Goal: Task Accomplishment & Management: Use online tool/utility

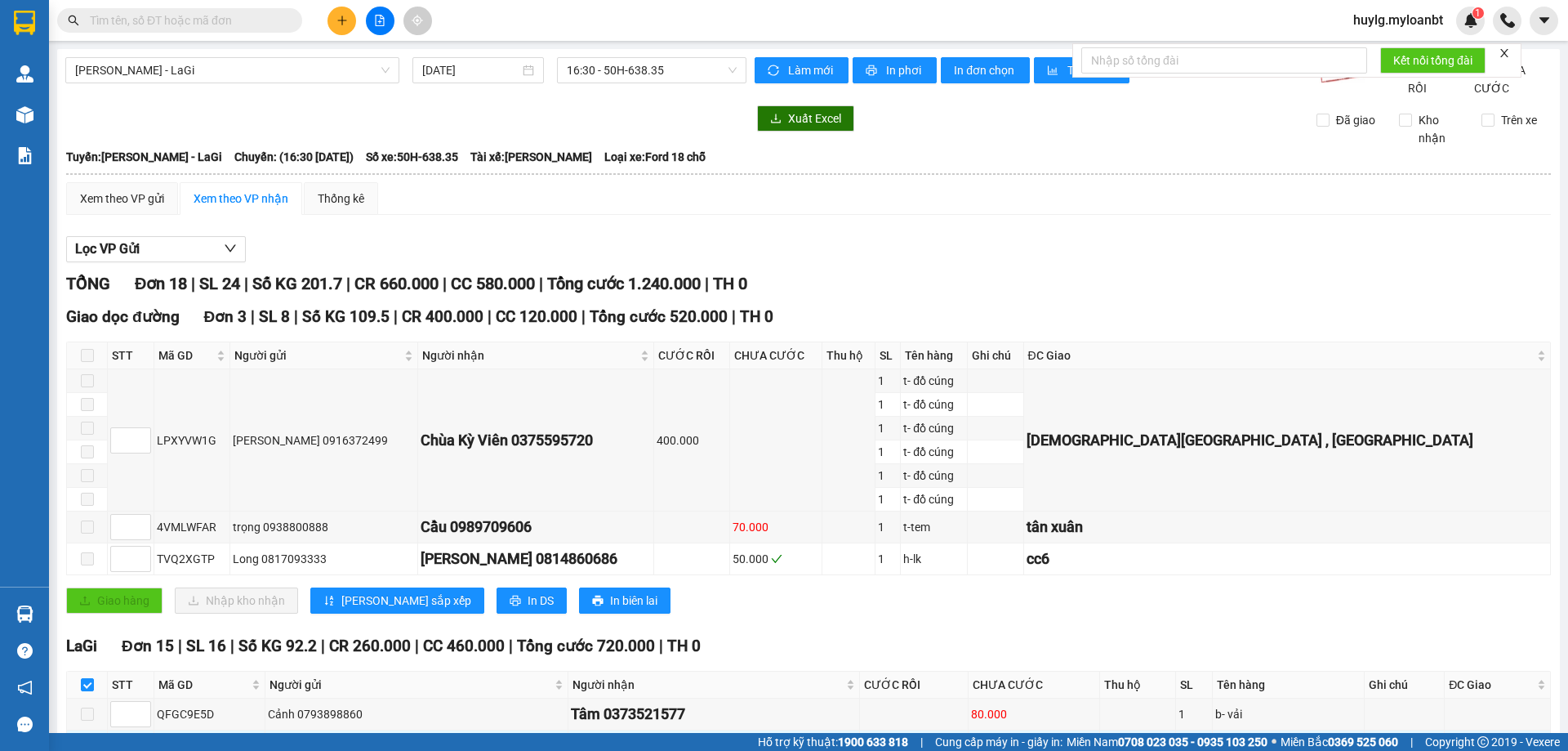
scroll to position [562, 0]
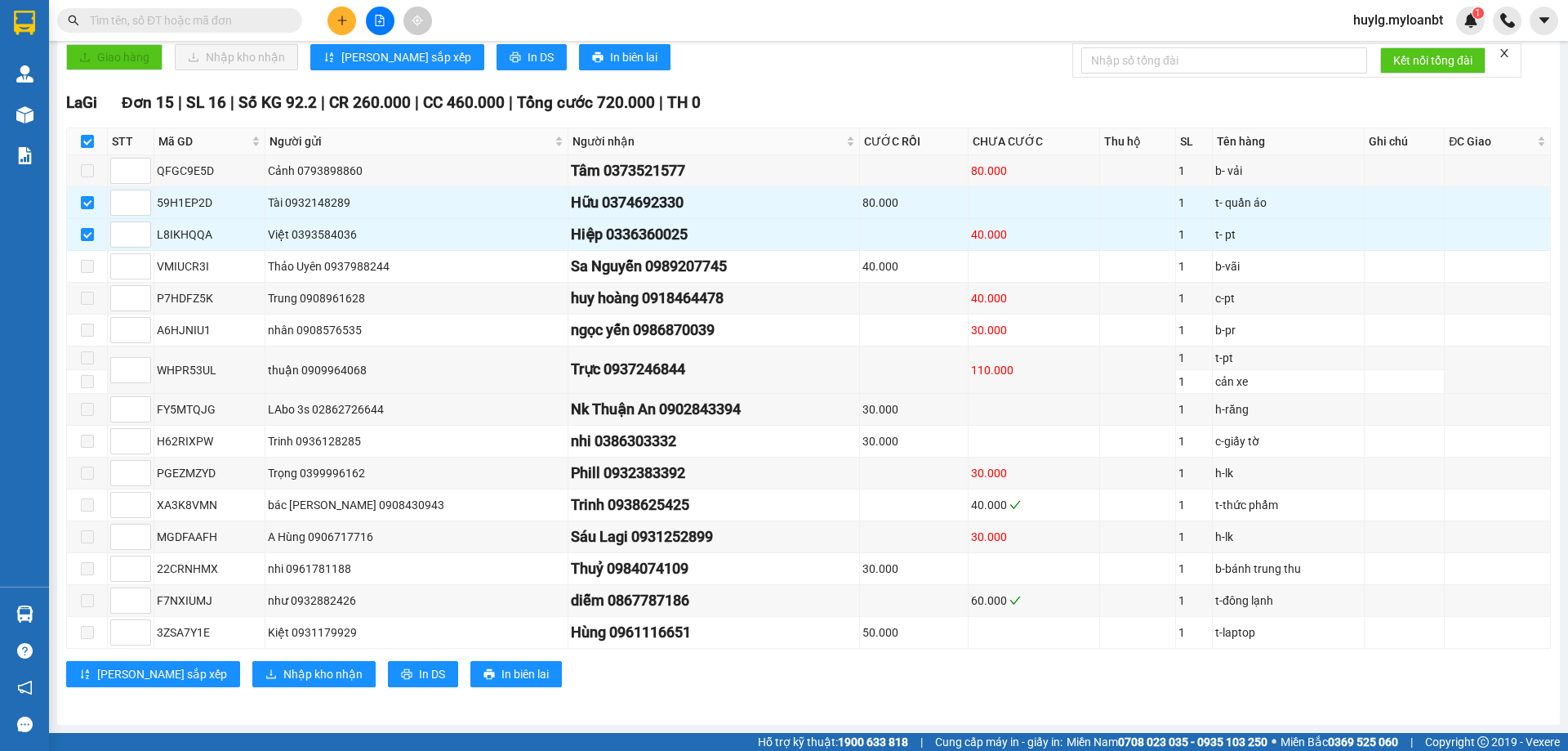
click at [1377, 7] on div "huylg.myloanbt 1" at bounding box center [1411, 21] width 144 height 28
click at [1383, 16] on span "huylg.myloanbt" at bounding box center [1397, 20] width 116 height 20
click at [1389, 49] on span "Đăng xuất" at bounding box center [1405, 51] width 83 height 18
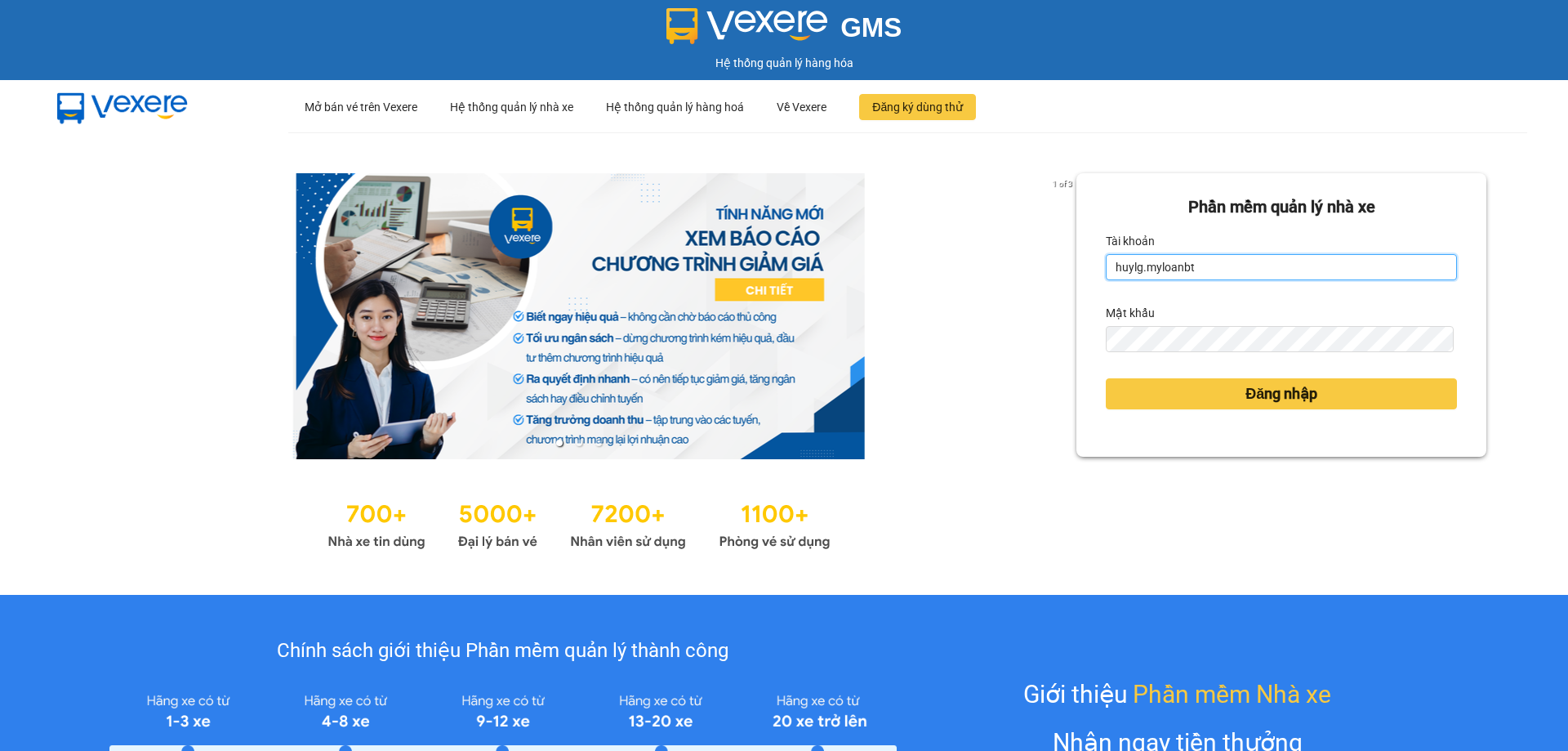
click at [1244, 260] on input "huylg.myloanbt" at bounding box center [1281, 266] width 351 height 26
click at [1247, 265] on input "huylg.myloanbt" at bounding box center [1281, 266] width 351 height 26
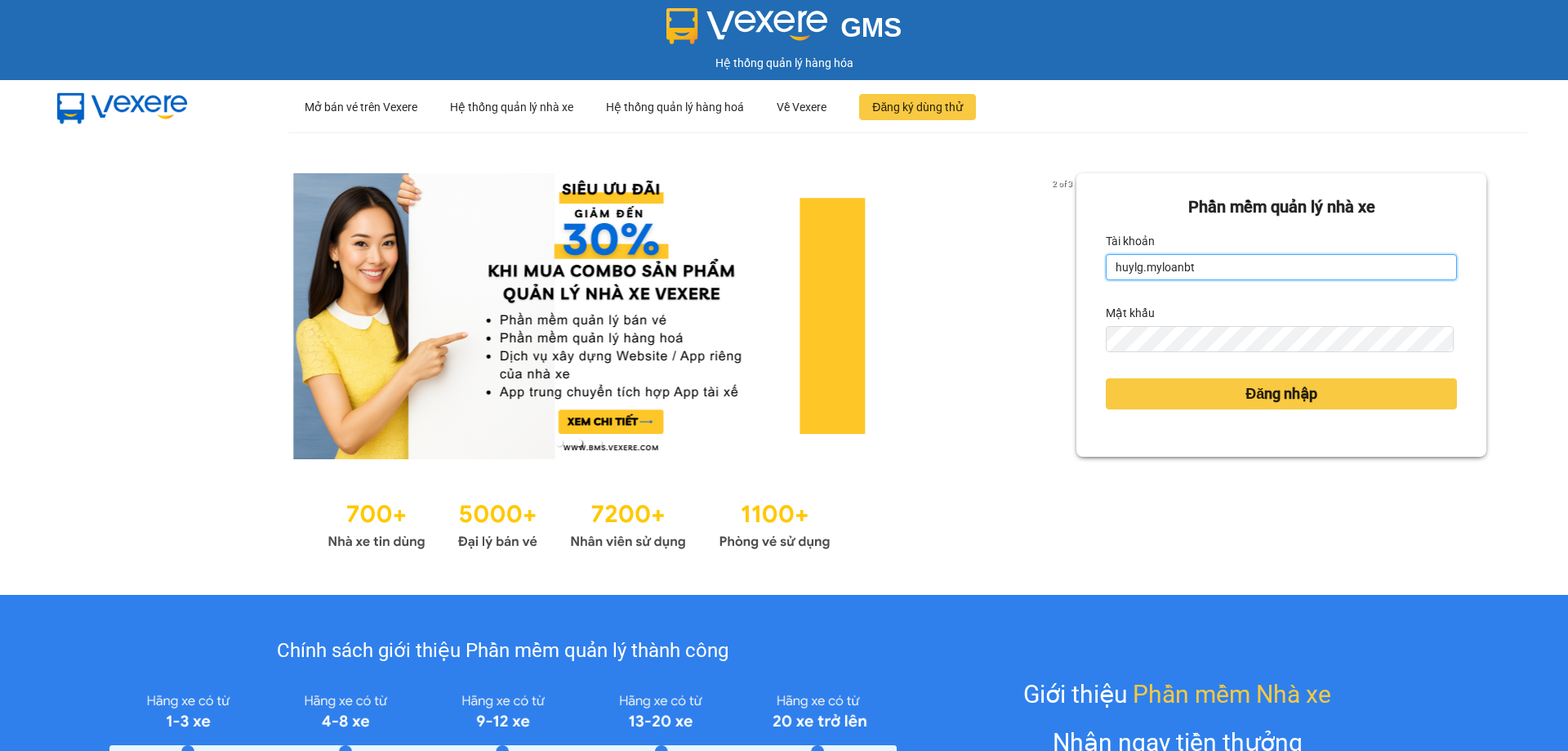
type input "thanhluan.myloanbt"
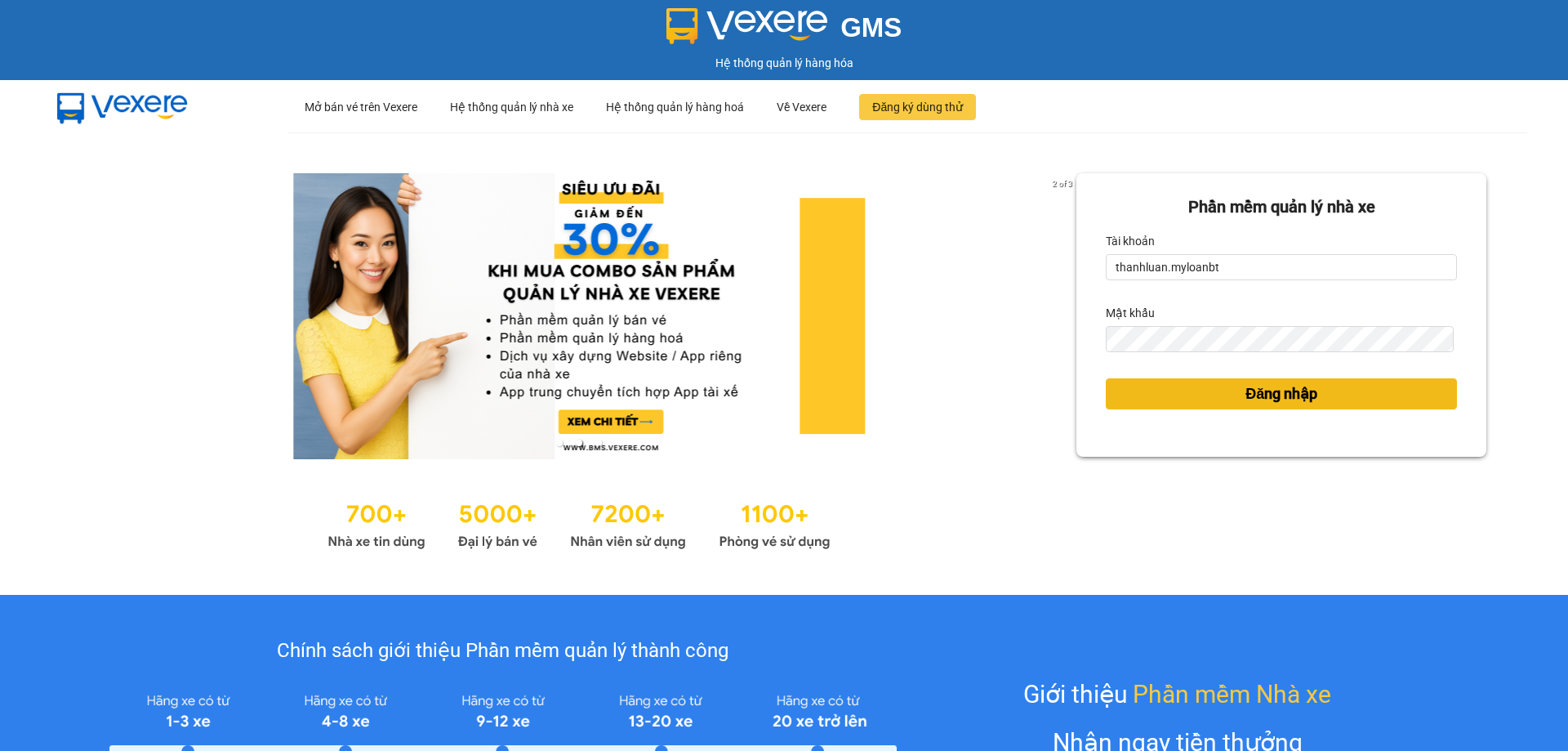
click at [1270, 402] on span "Đăng nhập" at bounding box center [1281, 393] width 72 height 23
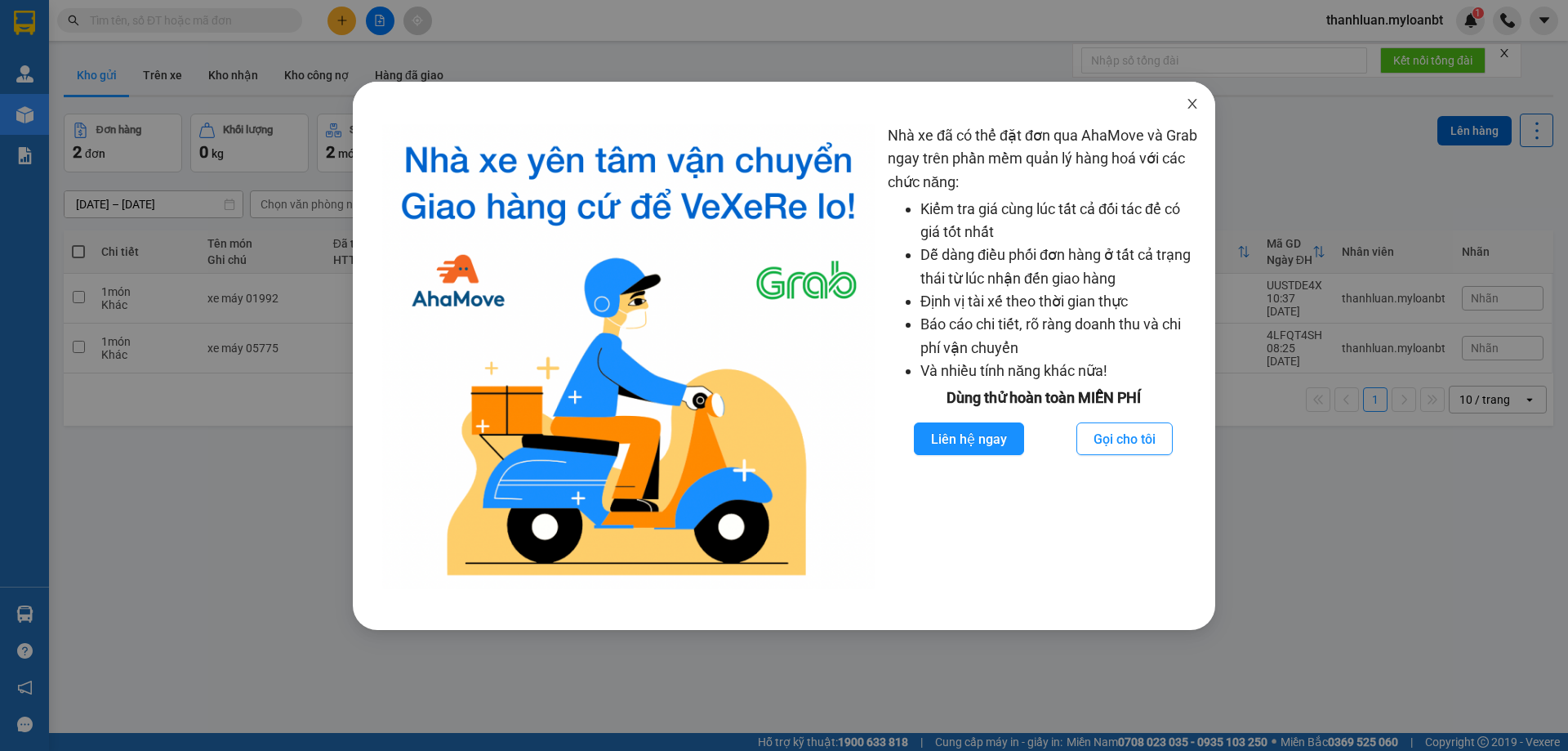
drag, startPoint x: 1187, startPoint y: 108, endPoint x: 1187, endPoint y: 88, distance: 20.0
click at [1188, 103] on icon "close" at bounding box center [1192, 103] width 13 height 13
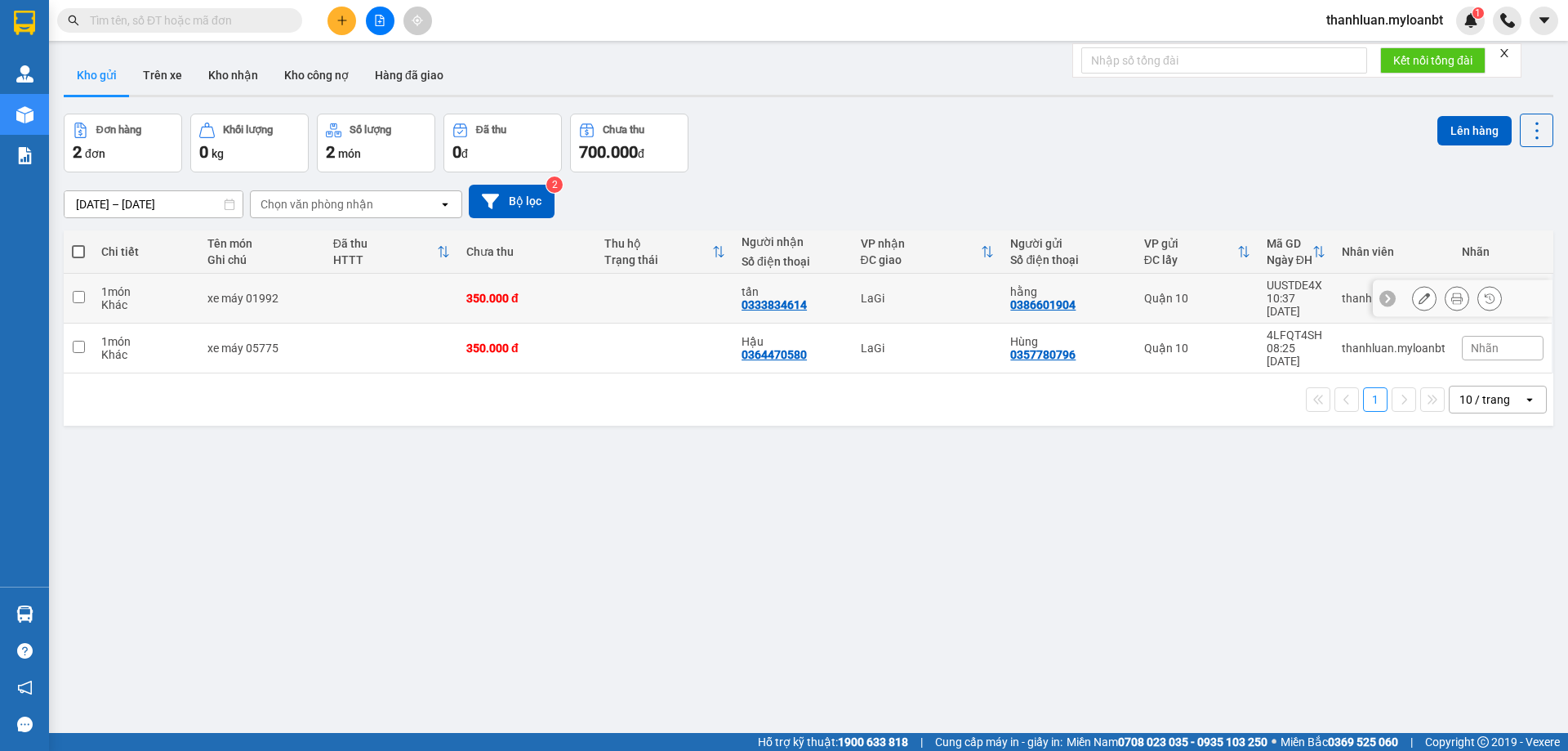
click at [661, 291] on td at bounding box center [665, 299] width 138 height 50
checkbox input "true"
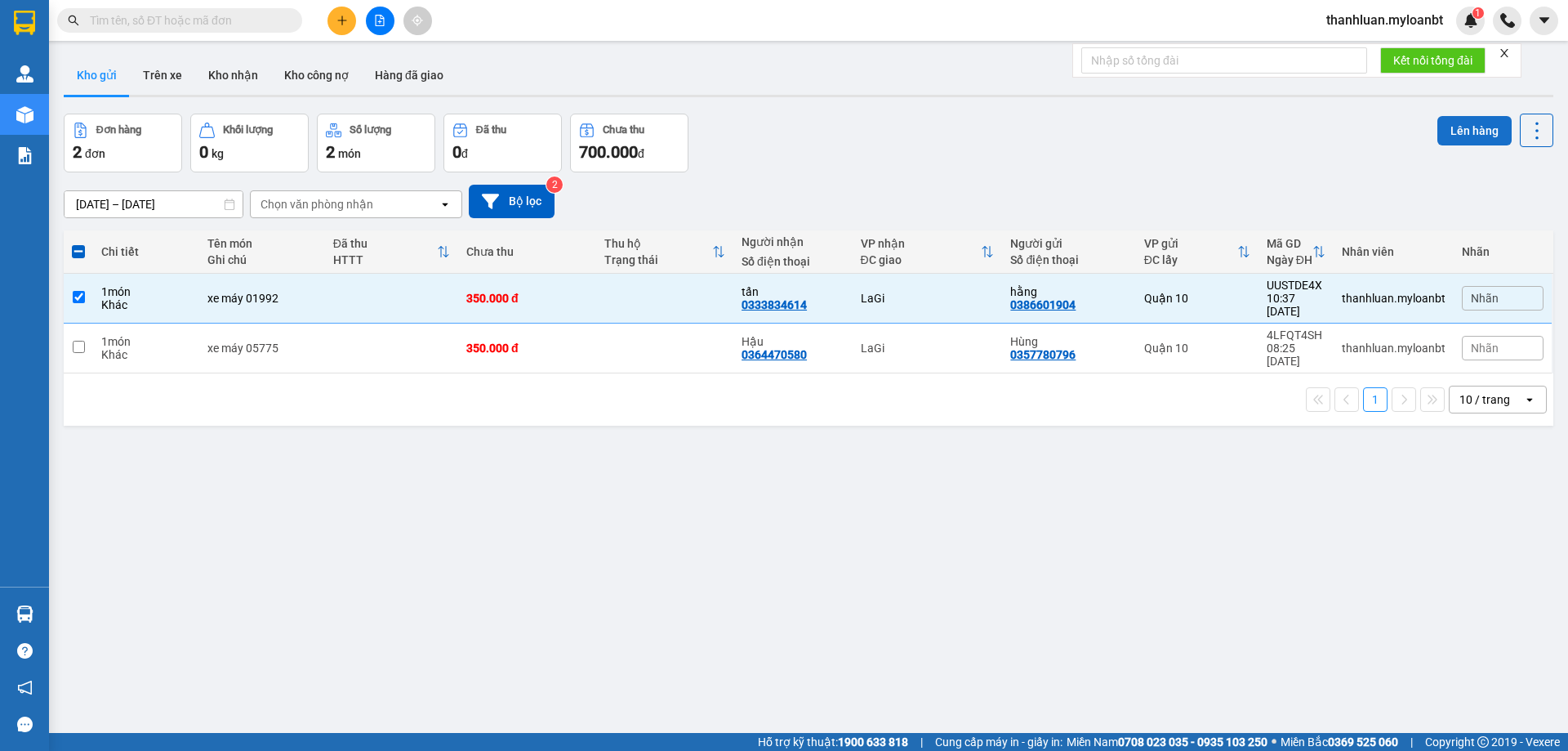
click at [1456, 134] on button "Lên hàng" at bounding box center [1474, 130] width 74 height 29
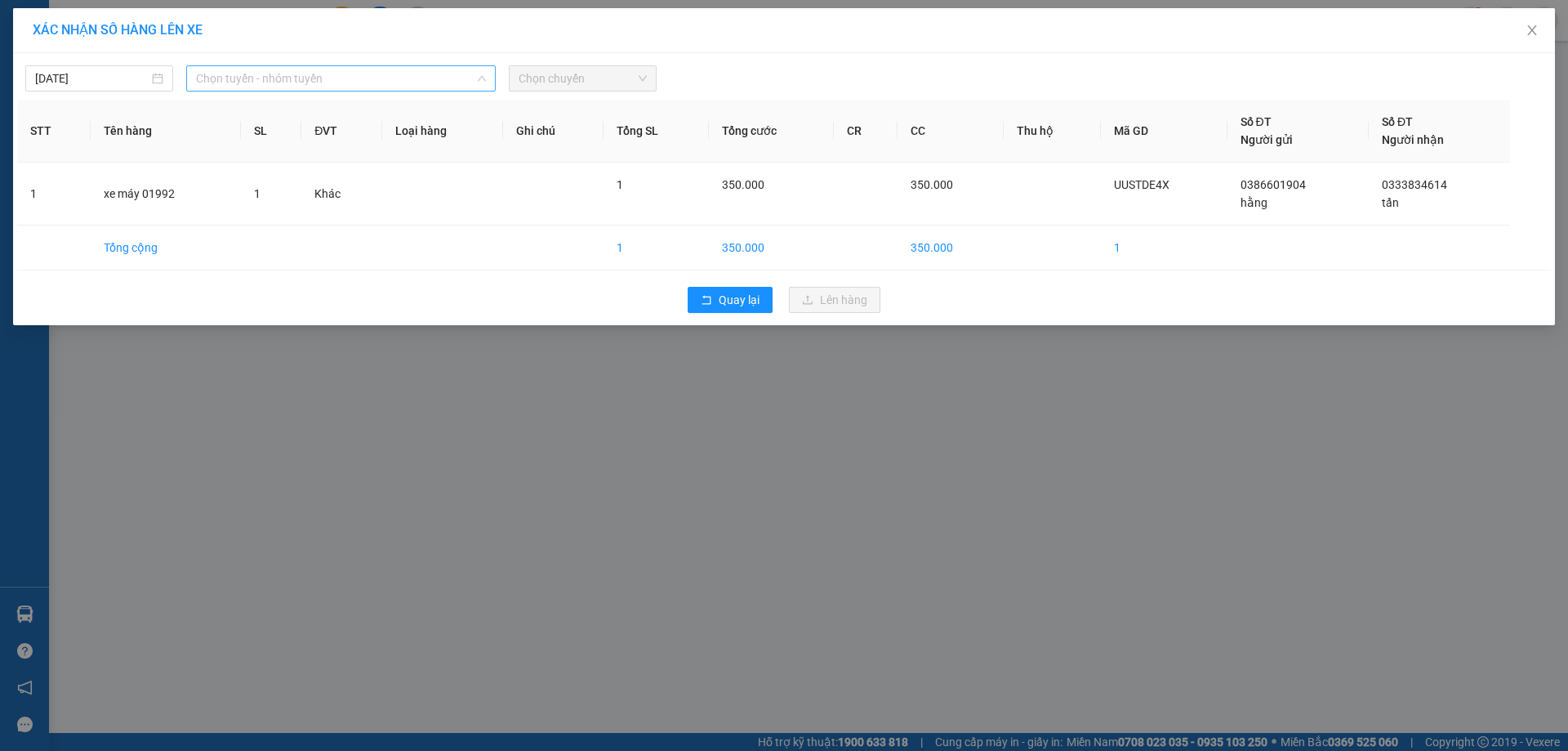
drag, startPoint x: 282, startPoint y: 83, endPoint x: 227, endPoint y: 156, distance: 91.4
click at [280, 82] on span "Chọn tuyến - nhóm tuyến" at bounding box center [341, 78] width 290 height 24
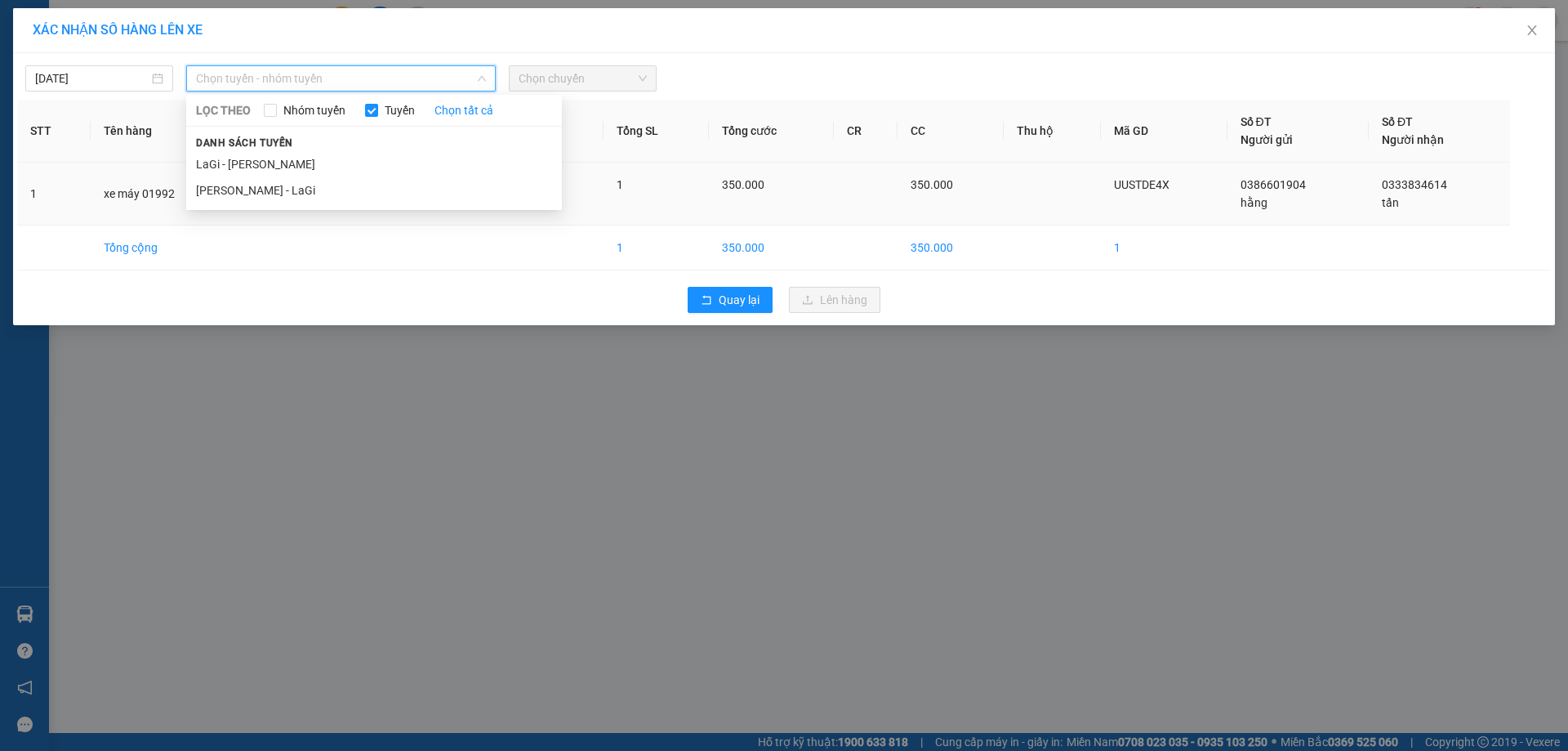
drag, startPoint x: 252, startPoint y: 194, endPoint x: 294, endPoint y: 181, distance: 44.0
click at [252, 196] on li "[PERSON_NAME] - LaGi" at bounding box center [374, 189] width 375 height 26
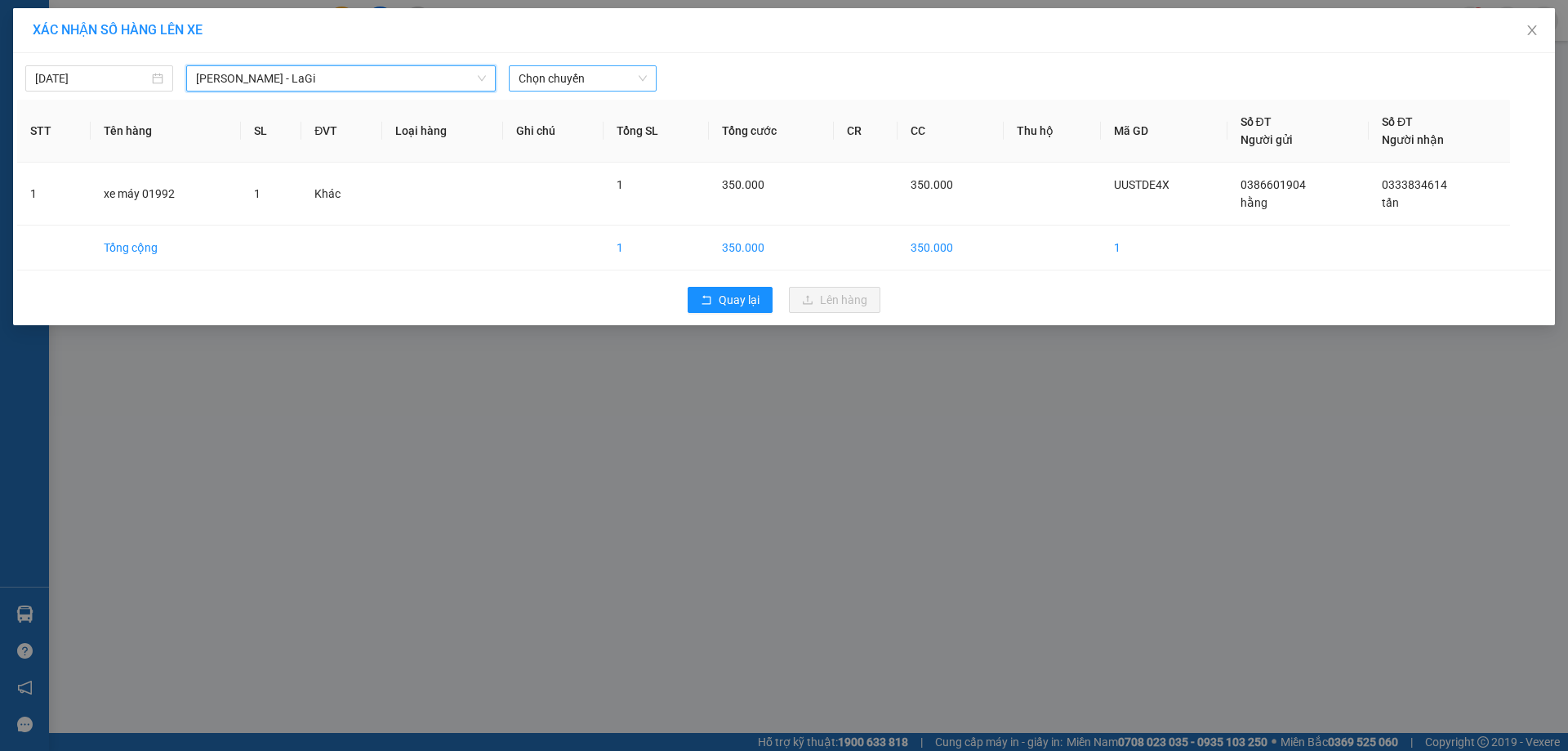
click at [610, 77] on span "Chọn chuyến" at bounding box center [583, 78] width 128 height 24
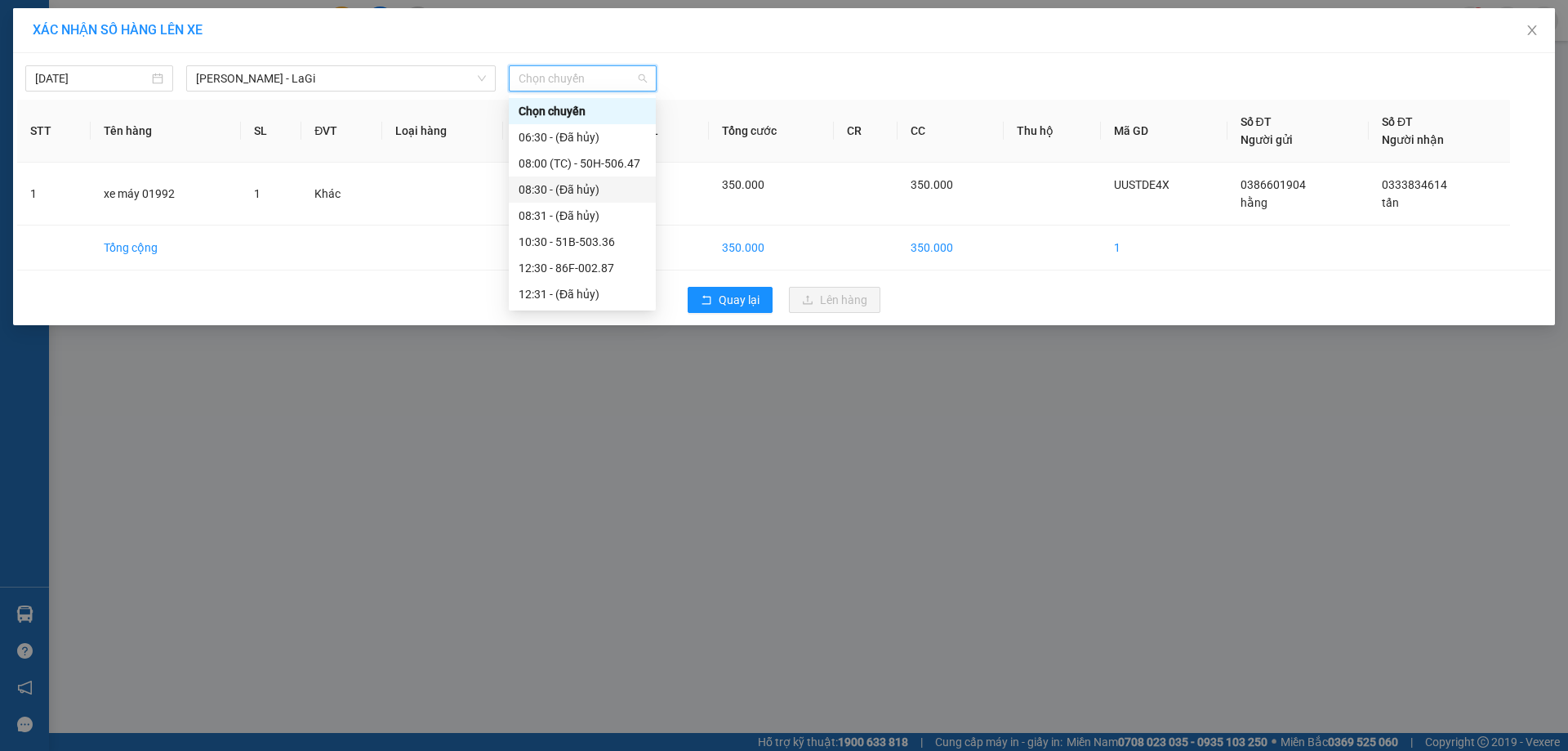
scroll to position [157, 0]
drag, startPoint x: 242, startPoint y: 65, endPoint x: 248, endPoint y: 87, distance: 22.8
click at [242, 67] on div "12/10/2025 Hồ Chí Minh - LaGi LỌC THEO Nhóm tuyến Tuyến Chọn tất cả Danh sách t…" at bounding box center [784, 74] width 1533 height 34
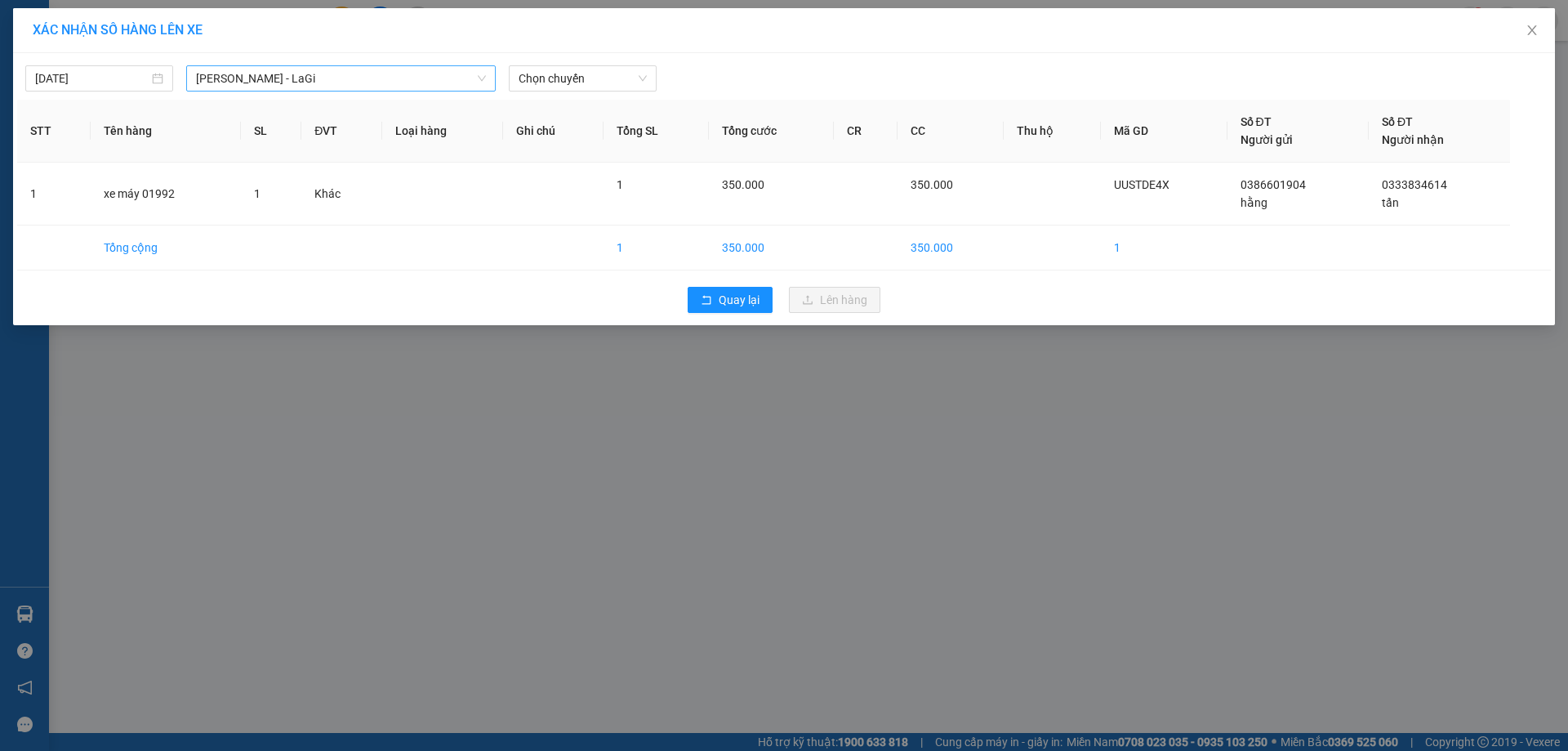
click at [249, 88] on span "[PERSON_NAME] - LaGi" at bounding box center [341, 78] width 290 height 24
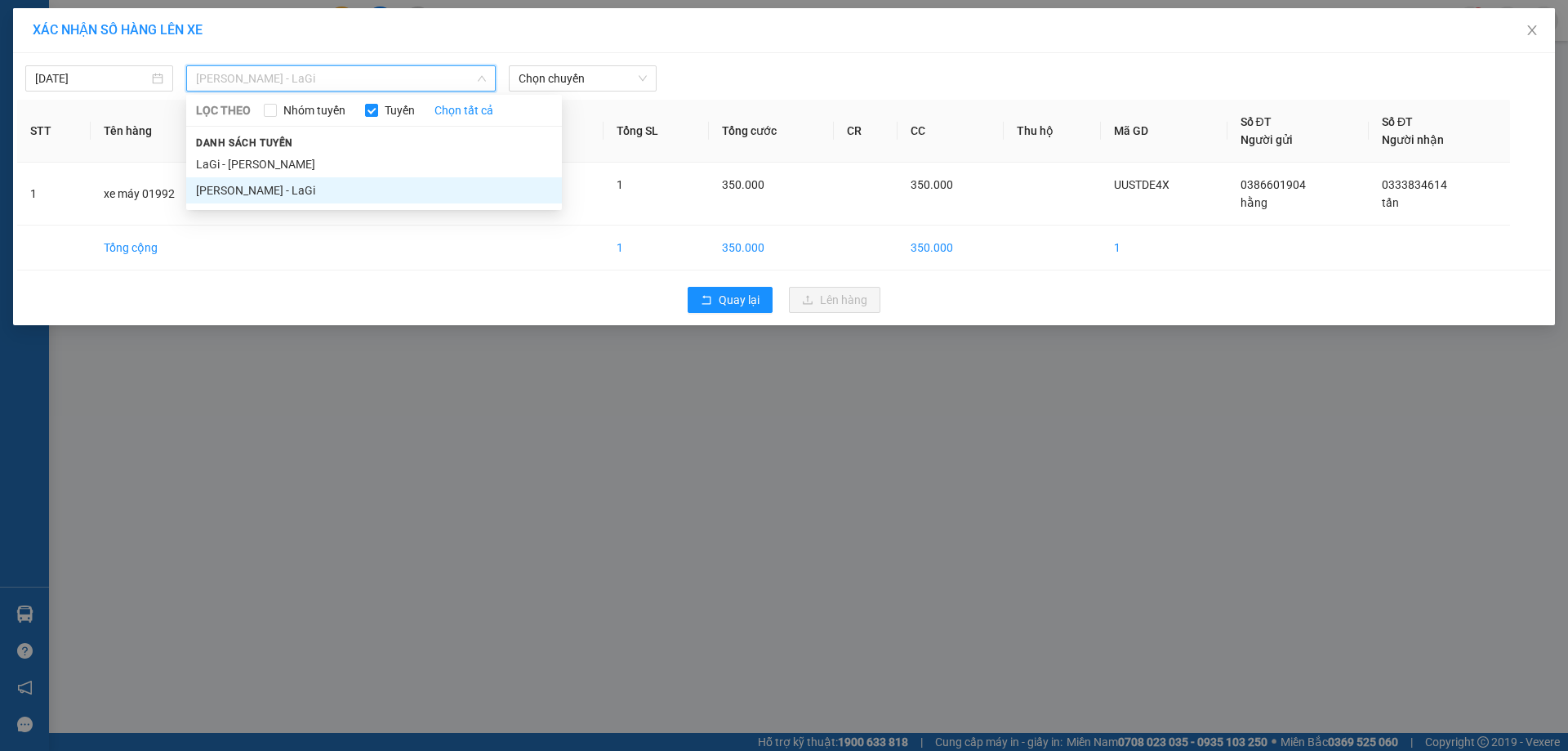
drag, startPoint x: 259, startPoint y: 159, endPoint x: 272, endPoint y: 155, distance: 13.6
click at [260, 160] on li "LaGi - [PERSON_NAME]" at bounding box center [374, 164] width 375 height 26
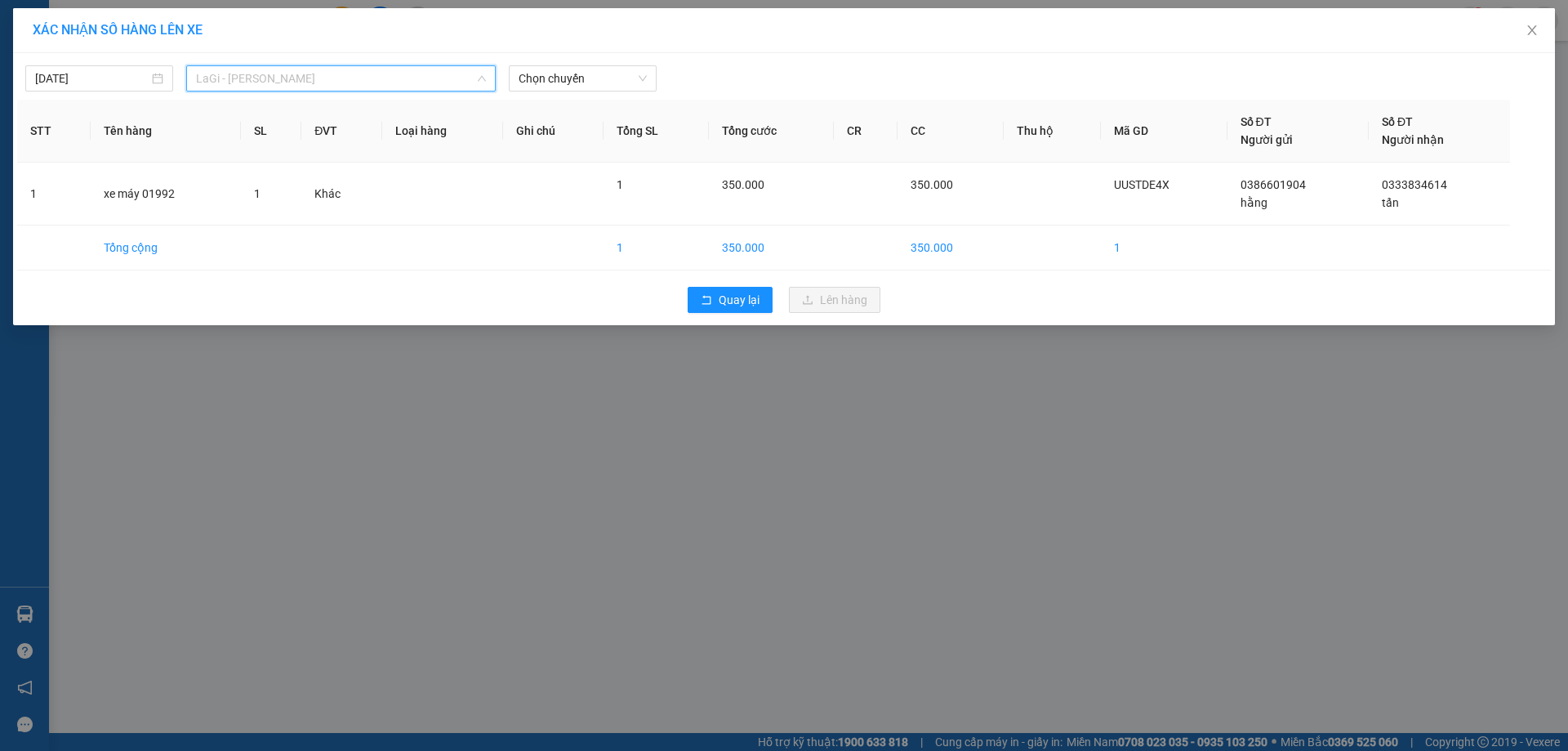
click at [307, 78] on span "LaGi - [PERSON_NAME]" at bounding box center [341, 78] width 290 height 24
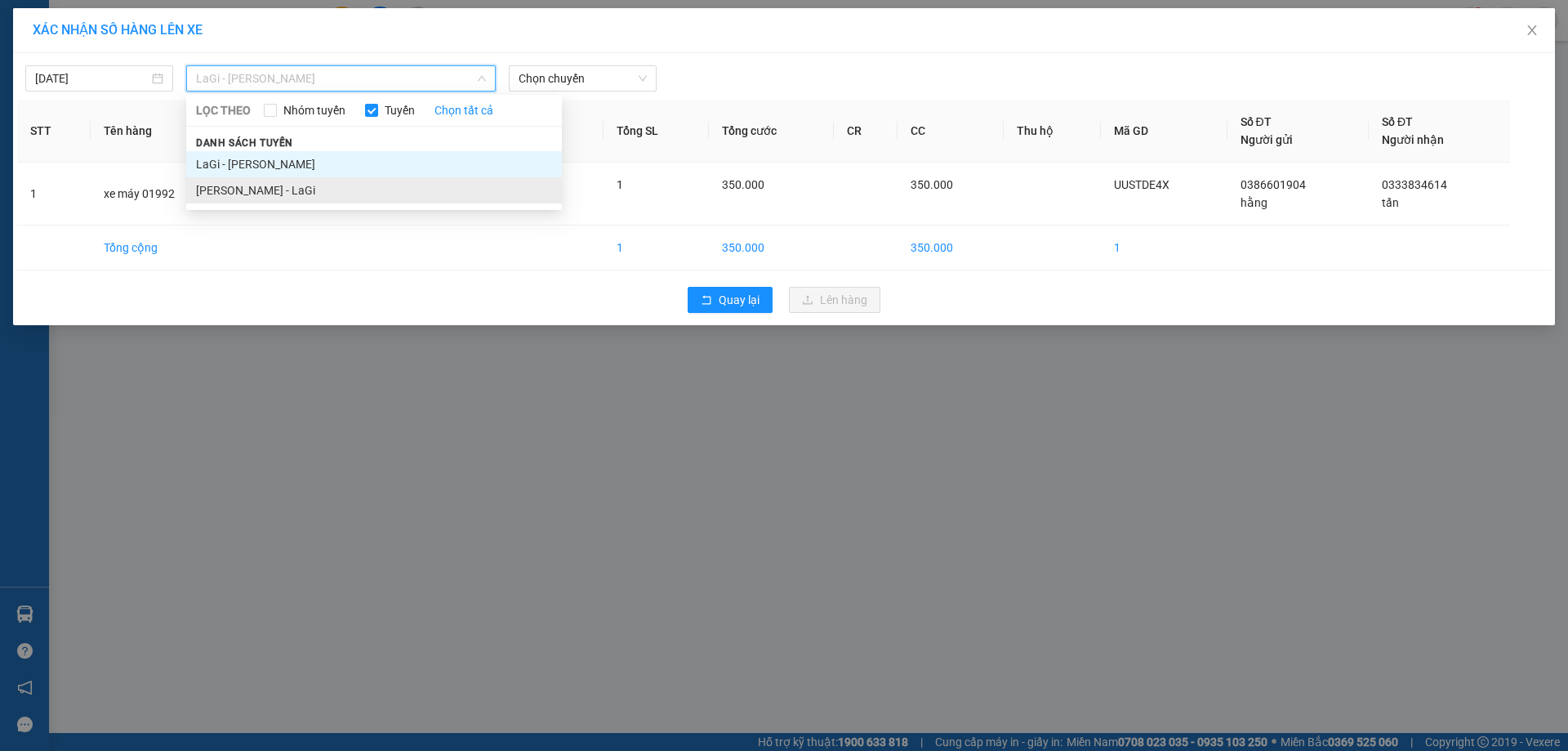
click at [272, 184] on li "[PERSON_NAME] - LaGi" at bounding box center [374, 189] width 375 height 26
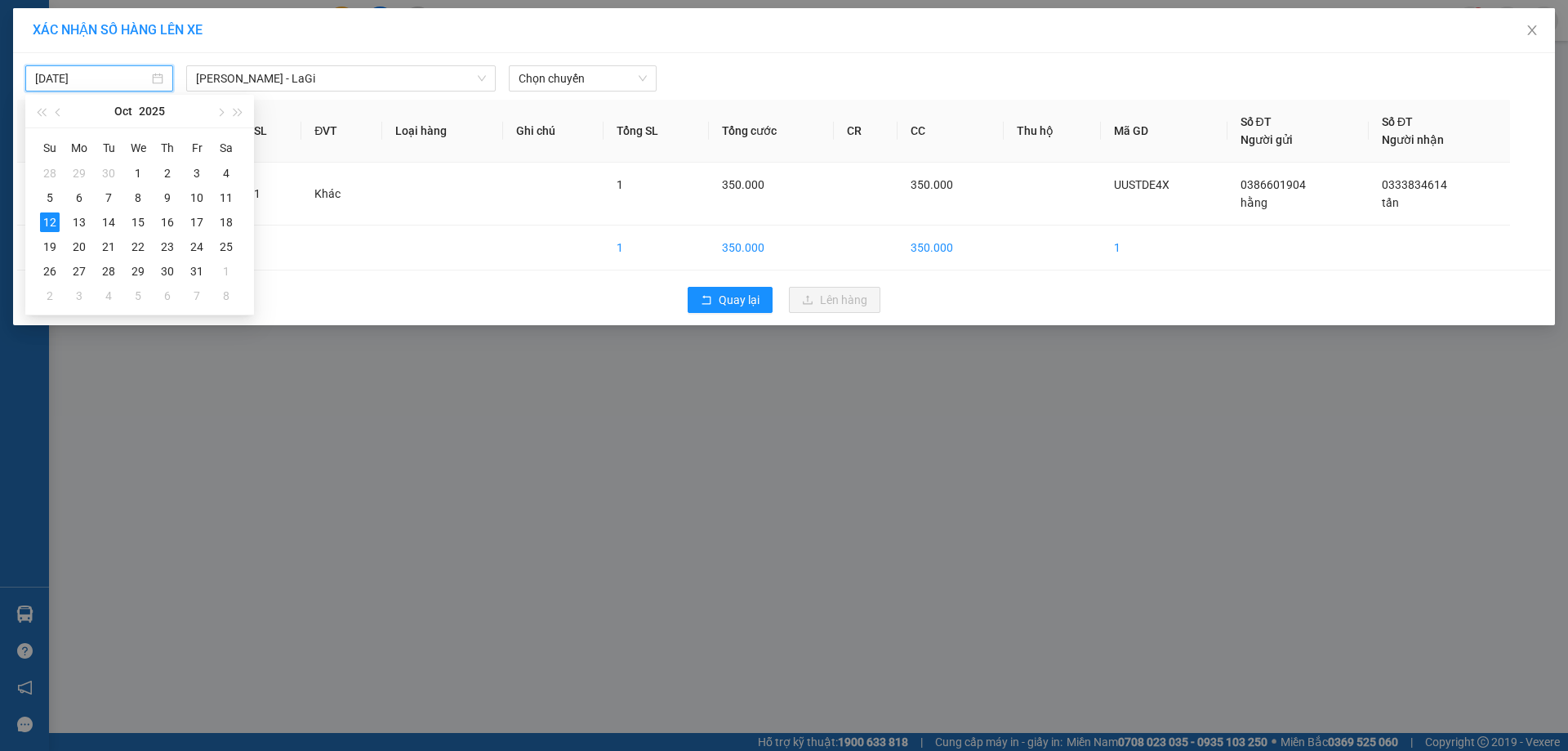
click at [125, 70] on input "[DATE]" at bounding box center [92, 78] width 113 height 18
click at [77, 224] on div "13" at bounding box center [78, 222] width 19 height 19
click at [538, 71] on span "Chọn chuyến" at bounding box center [583, 78] width 128 height 24
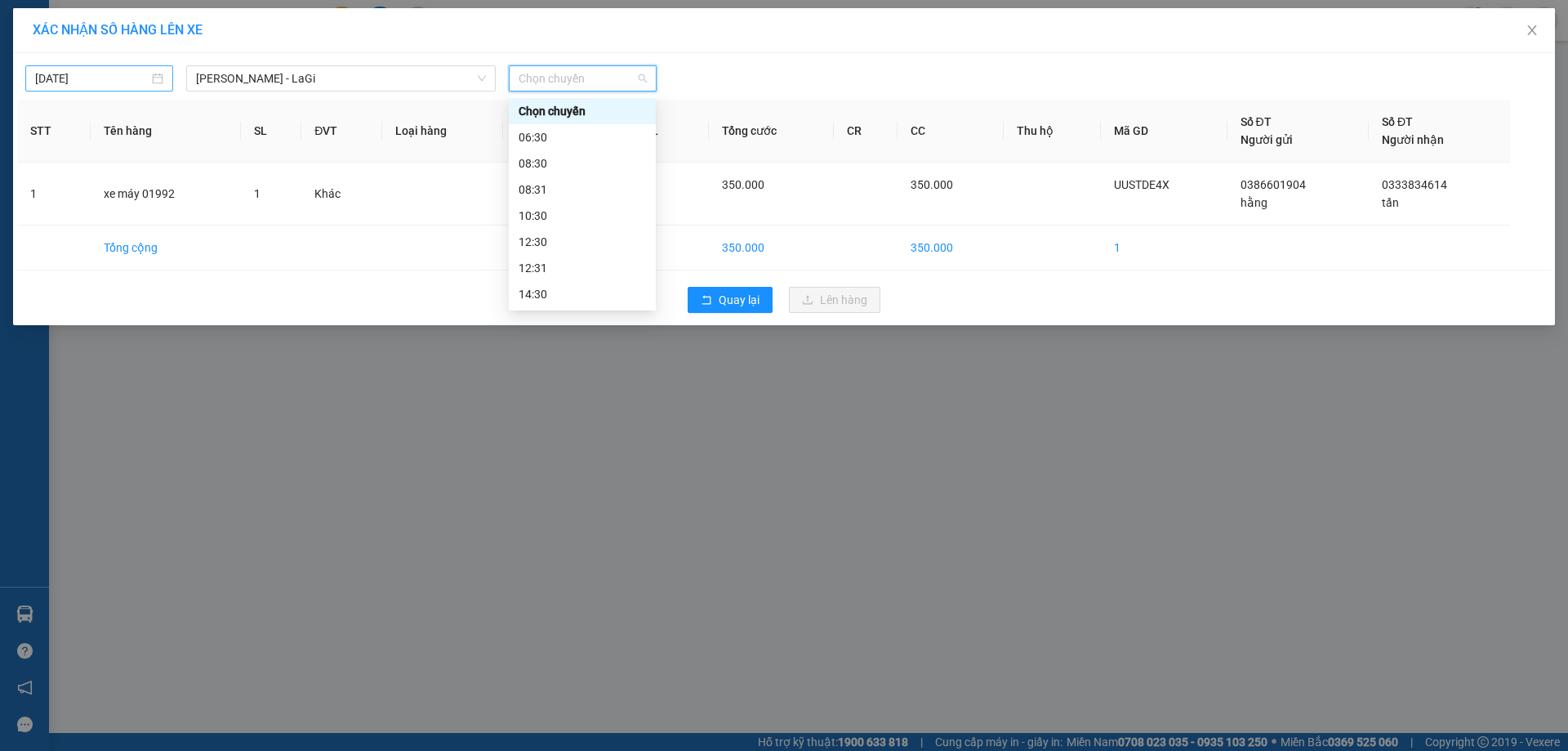
click at [67, 81] on input "13/10/2025" at bounding box center [92, 78] width 113 height 18
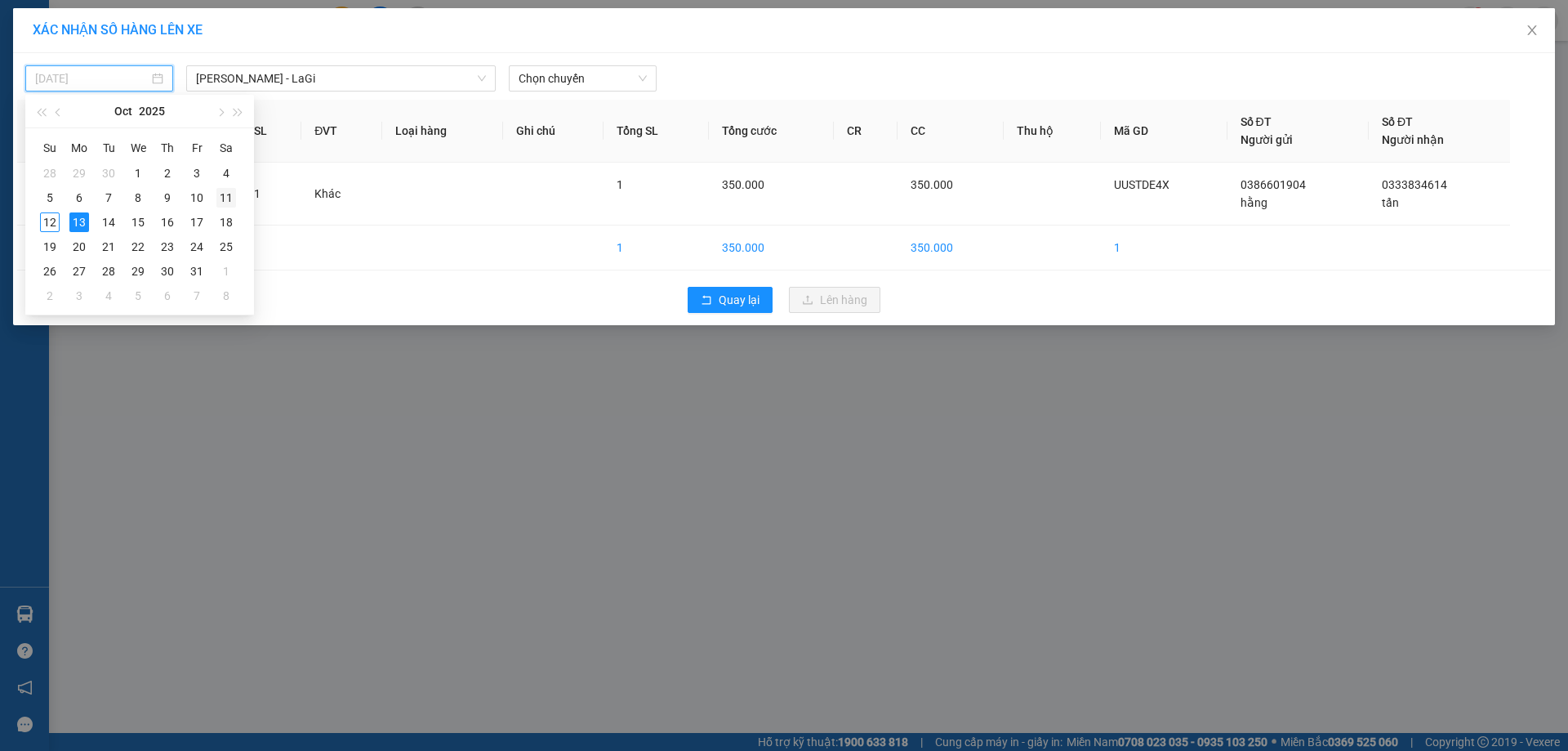
click at [222, 196] on div "11" at bounding box center [225, 197] width 19 height 19
type input "[DATE]"
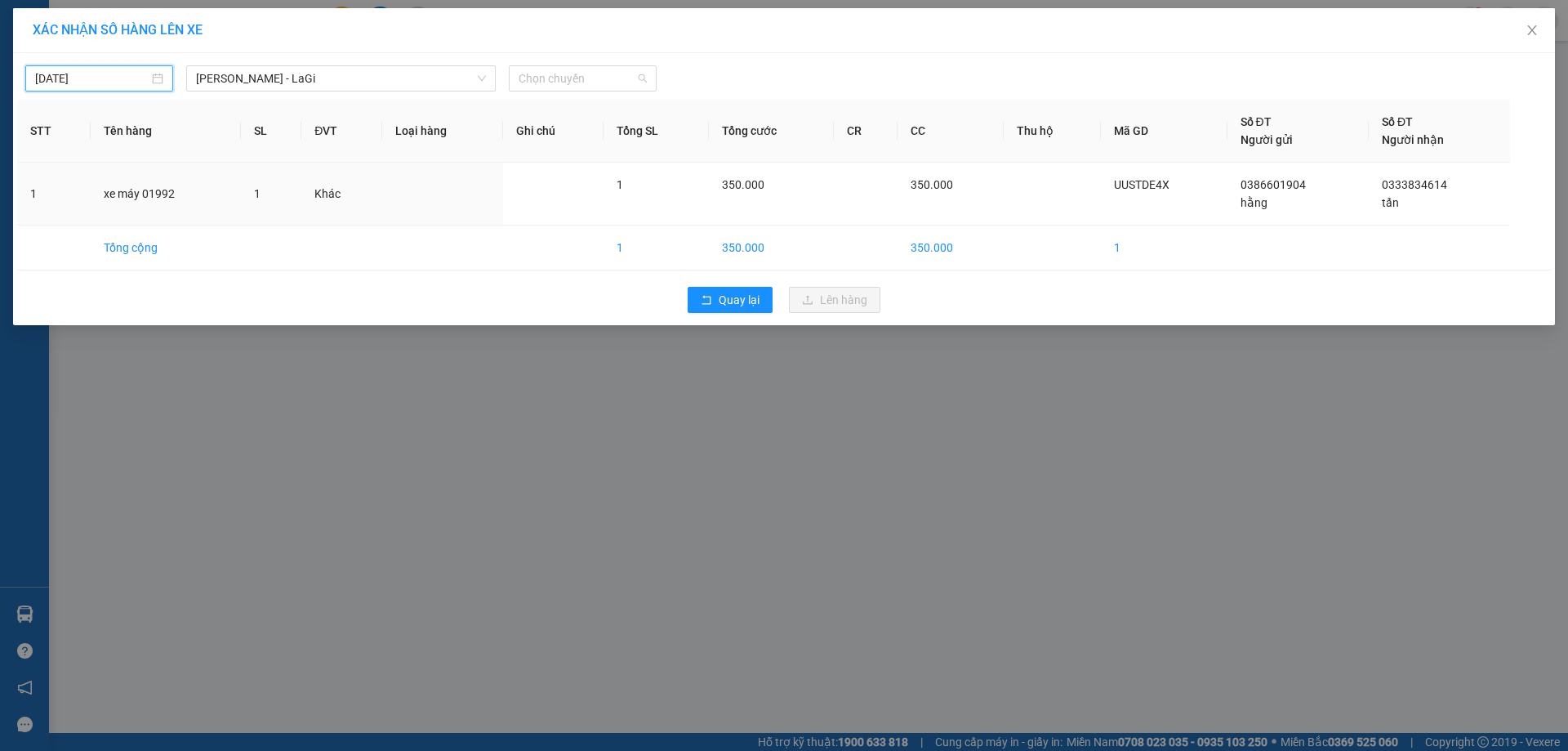
drag, startPoint x: 547, startPoint y: 70, endPoint x: 603, endPoint y: 163, distance: 108.6
click at [550, 70] on span "Chọn chuyến" at bounding box center [583, 78] width 128 height 24
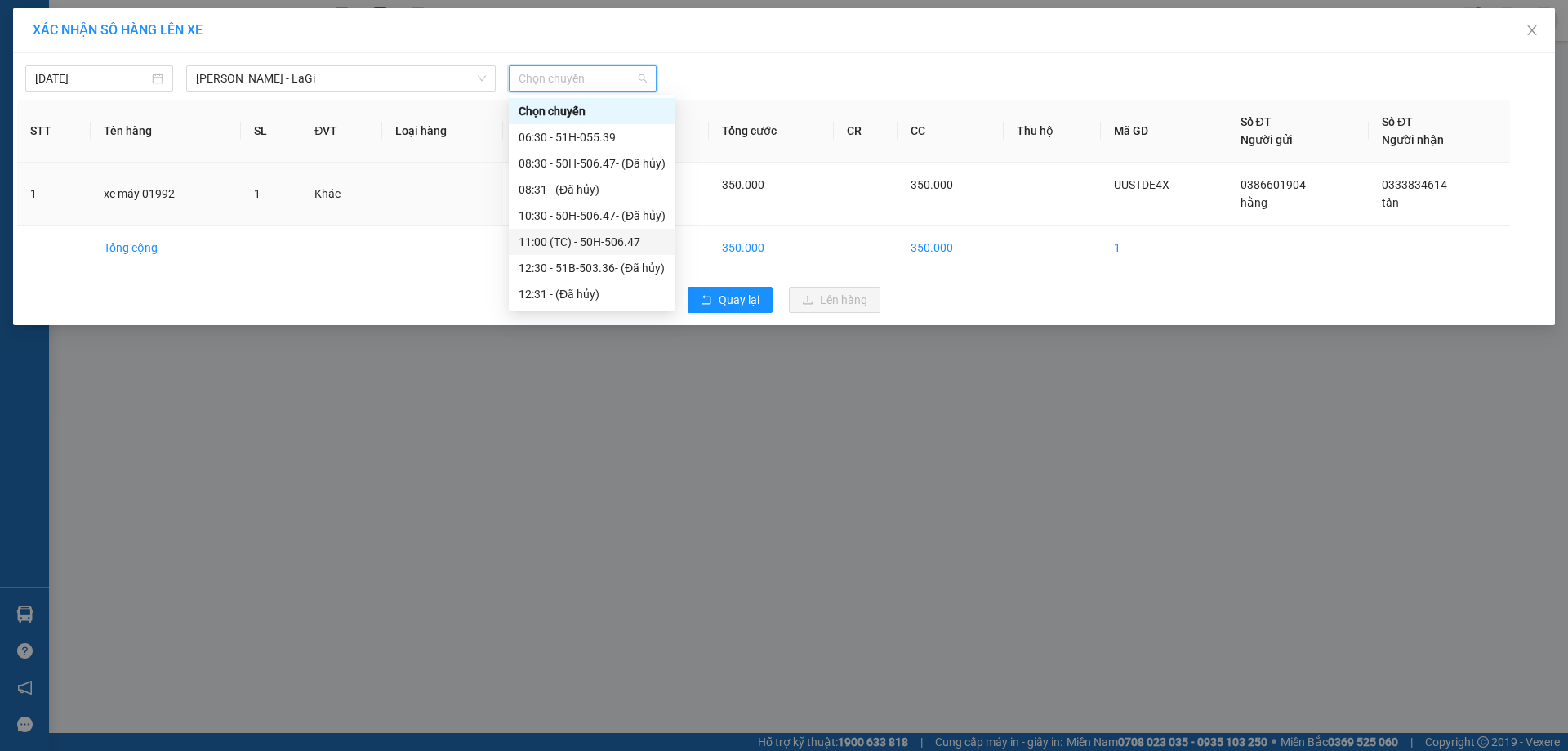
scroll to position [157, 0]
drag, startPoint x: 588, startPoint y: 261, endPoint x: 799, endPoint y: 290, distance: 213.0
click at [596, 265] on div "21:00 - 86F-001.38" at bounding box center [592, 268] width 147 height 18
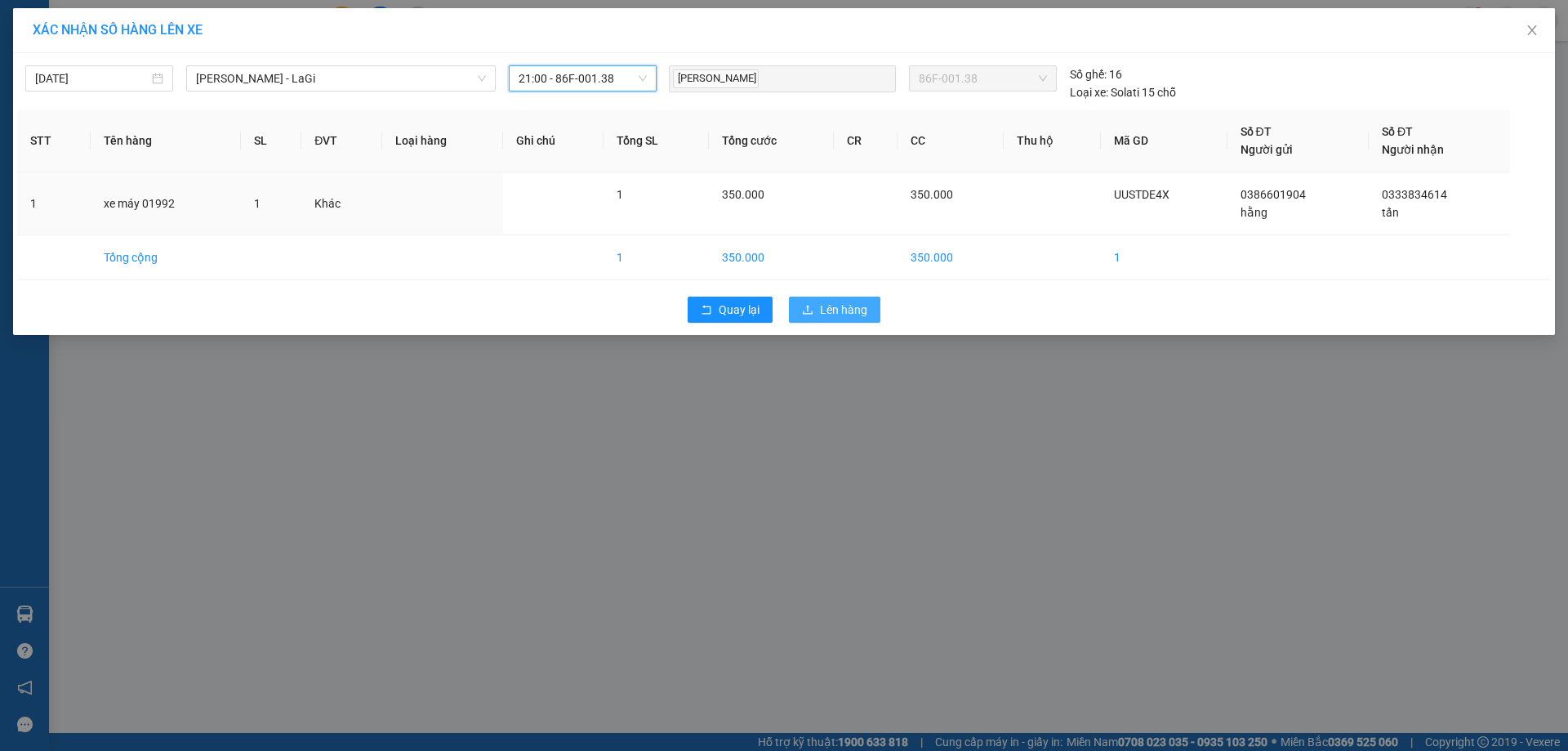
click at [837, 312] on span "Lên hàng" at bounding box center [843, 310] width 48 height 18
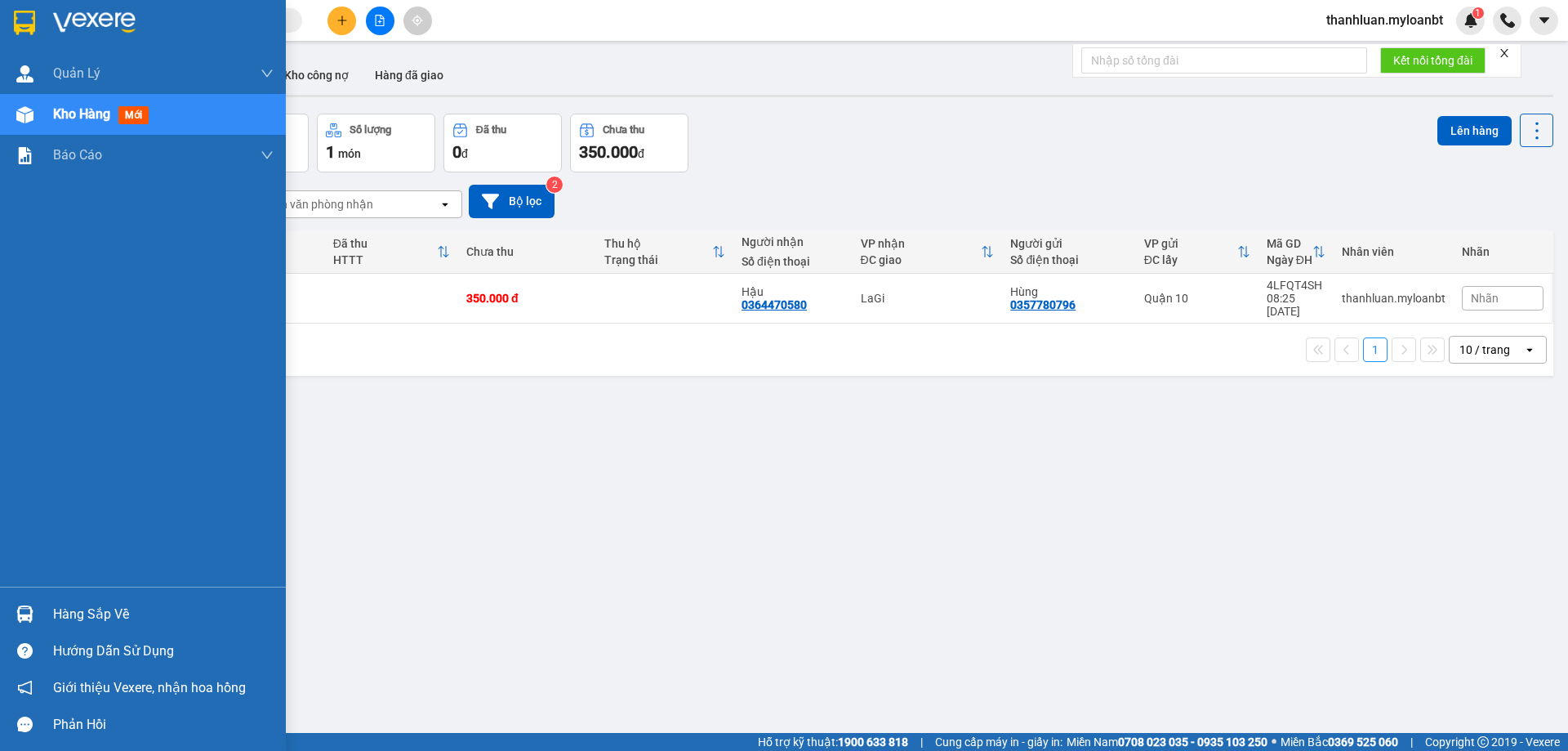
drag, startPoint x: 48, startPoint y: 608, endPoint x: 148, endPoint y: 584, distance: 102.8
click at [50, 608] on div "Hàng sắp về" at bounding box center [143, 614] width 286 height 37
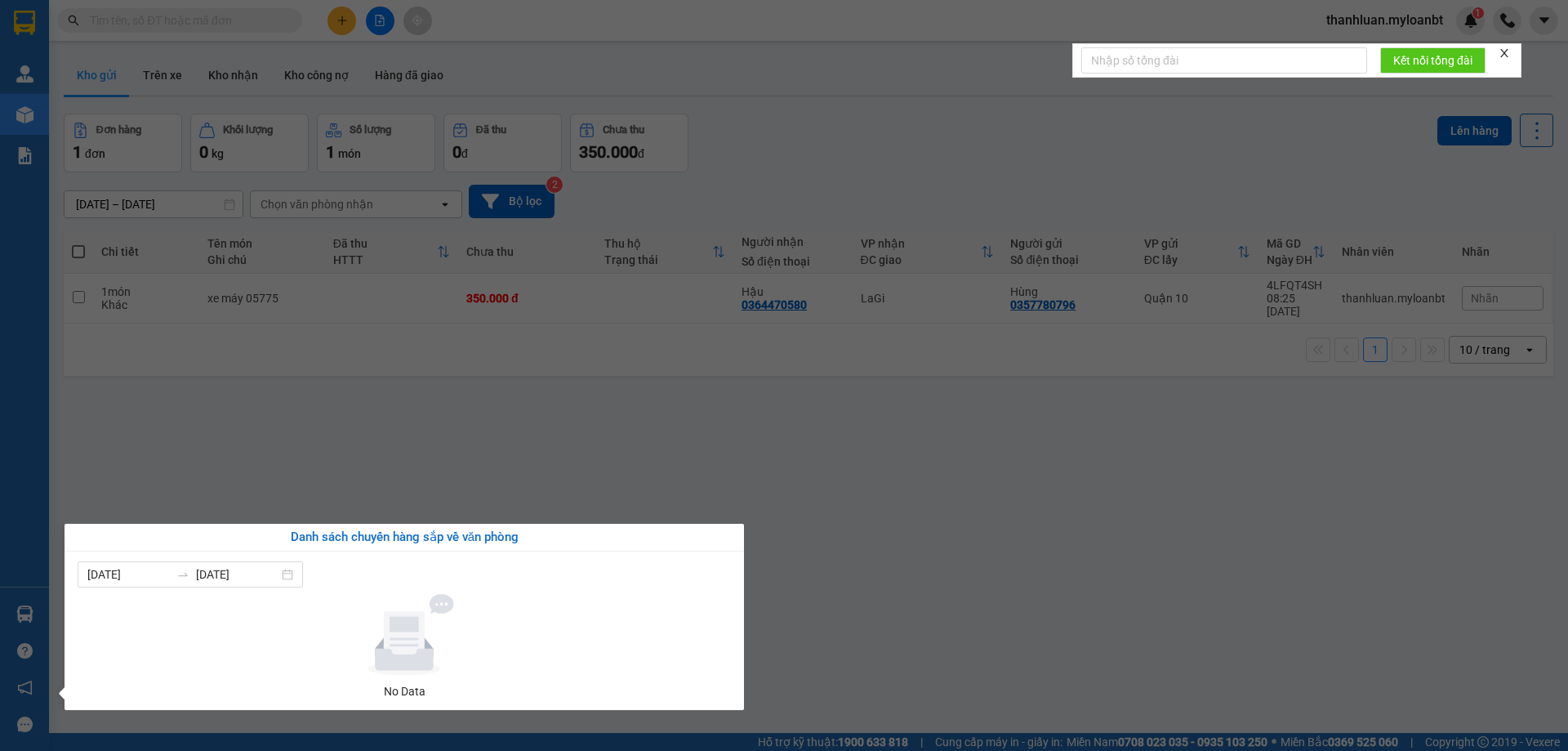
click at [389, 336] on section "Kết quả tìm kiếm ( 0 ) Bộ lọc No Data thanhluan.myloanbt 1 Quản Lý Quản lý giao…" at bounding box center [784, 376] width 1568 height 751
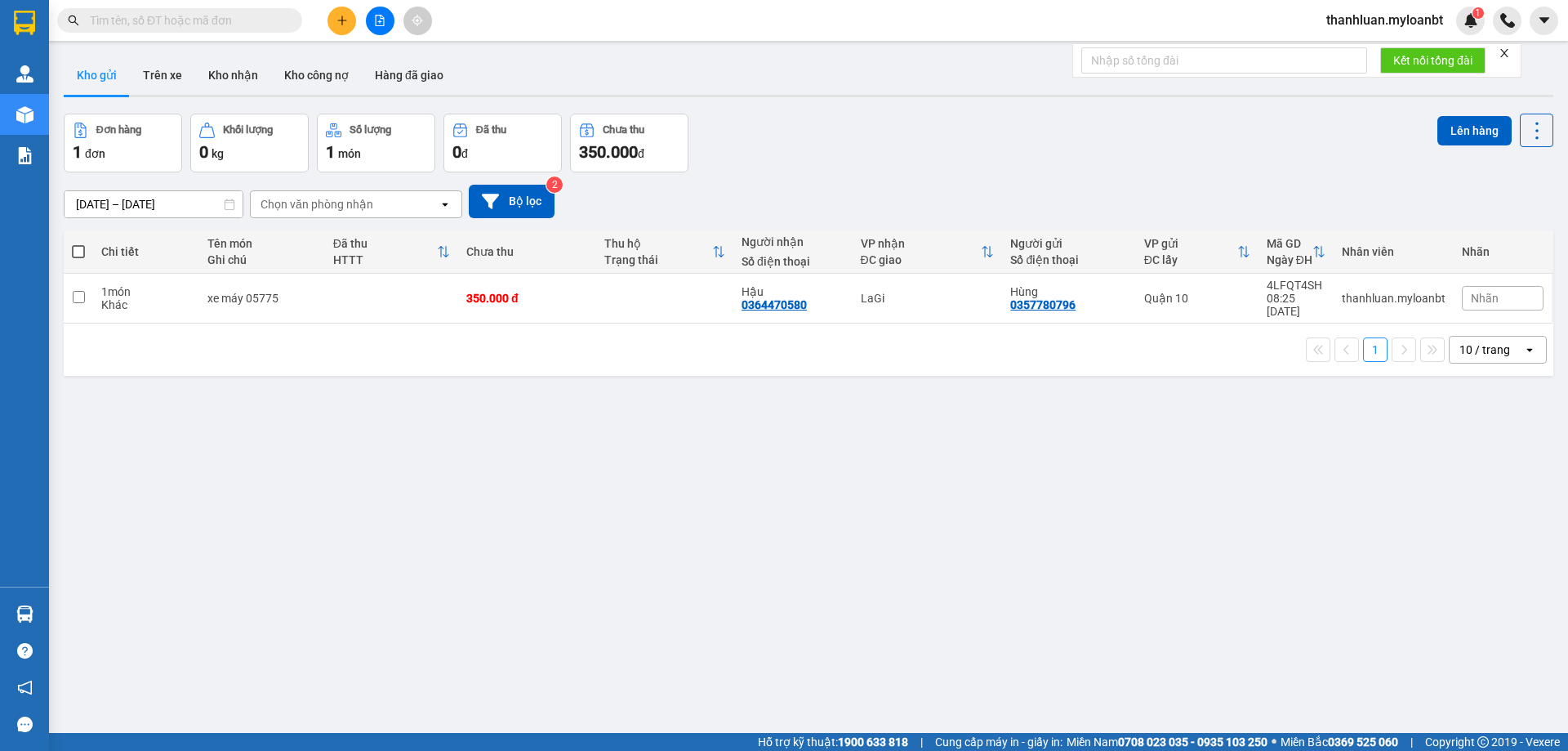
click at [373, 27] on button at bounding box center [380, 21] width 28 height 28
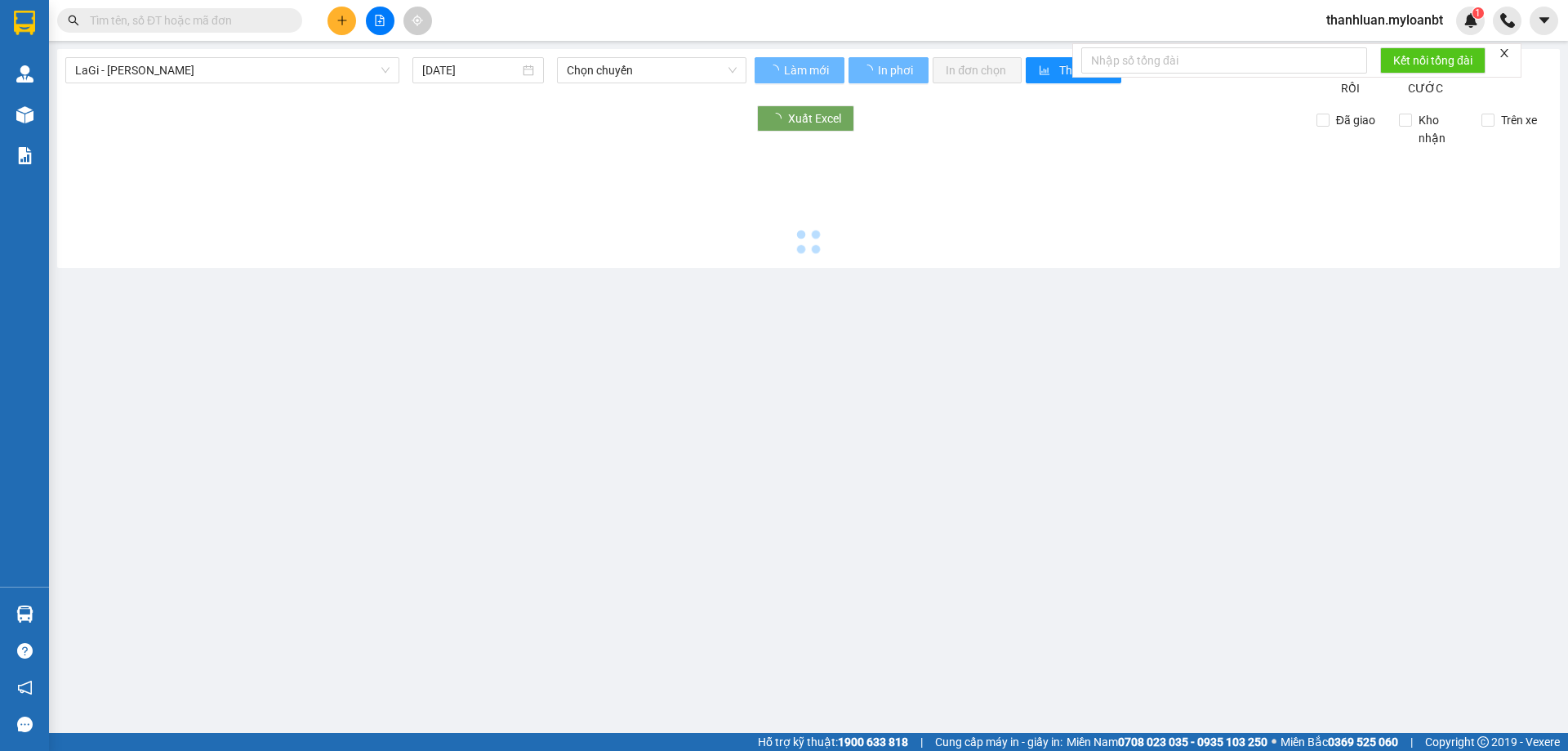
type input "[DATE]"
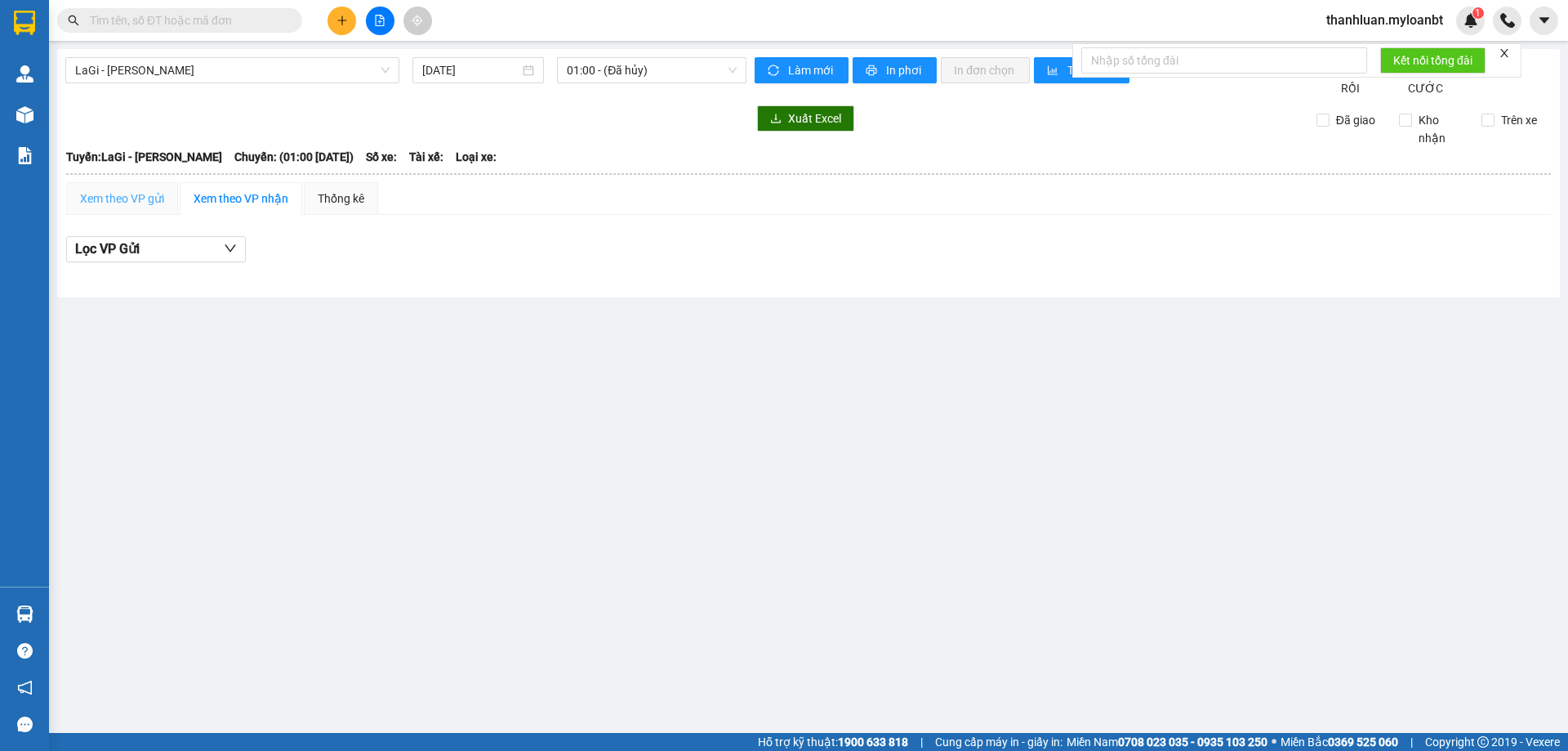
drag, startPoint x: 157, startPoint y: 225, endPoint x: 154, endPoint y: 212, distance: 13.3
click at [158, 214] on div "Xem theo VP gửi" at bounding box center [122, 198] width 112 height 33
click at [146, 208] on div "Xem theo VP gửi" at bounding box center [122, 199] width 84 height 18
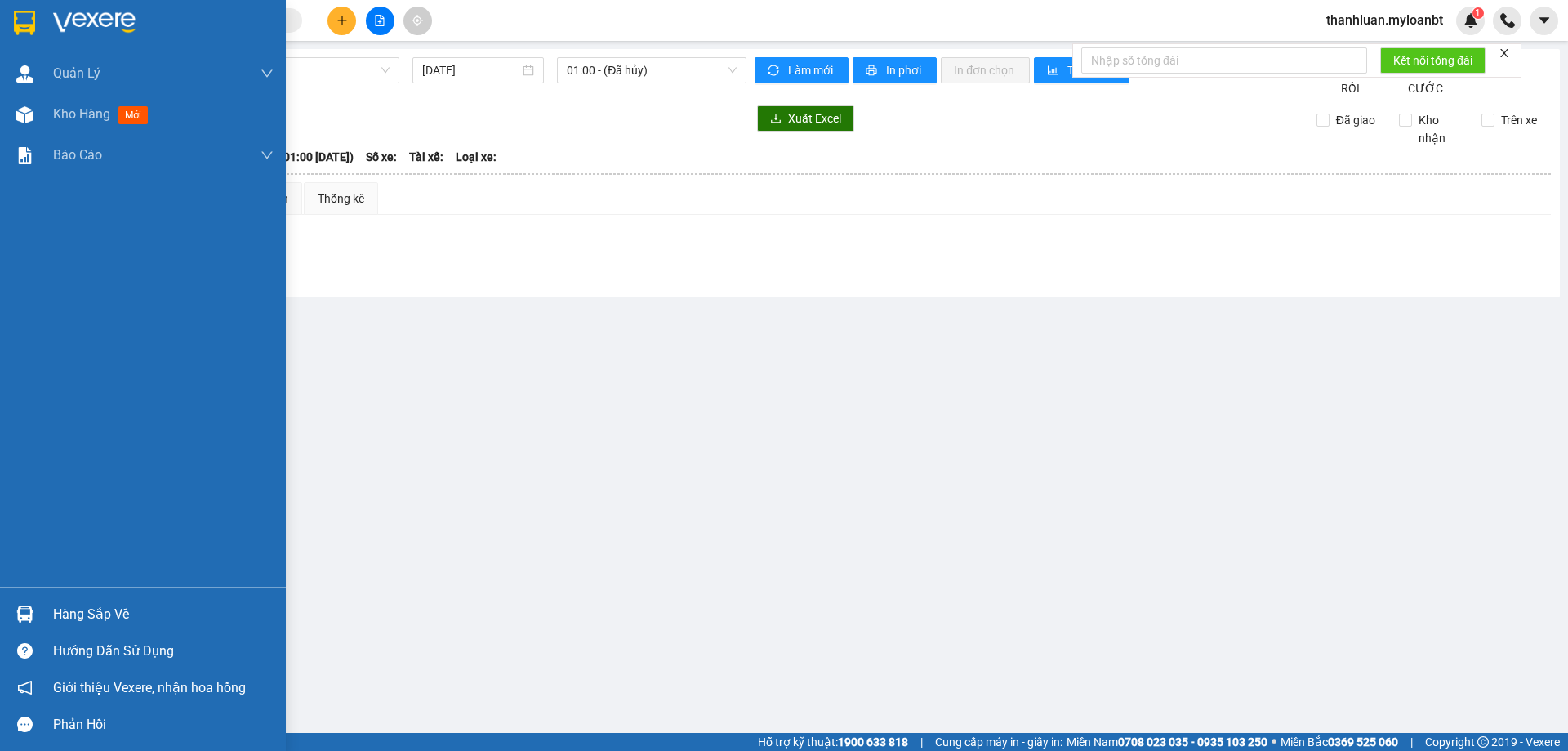
click at [48, 606] on div "Hàng sắp về" at bounding box center [143, 614] width 286 height 37
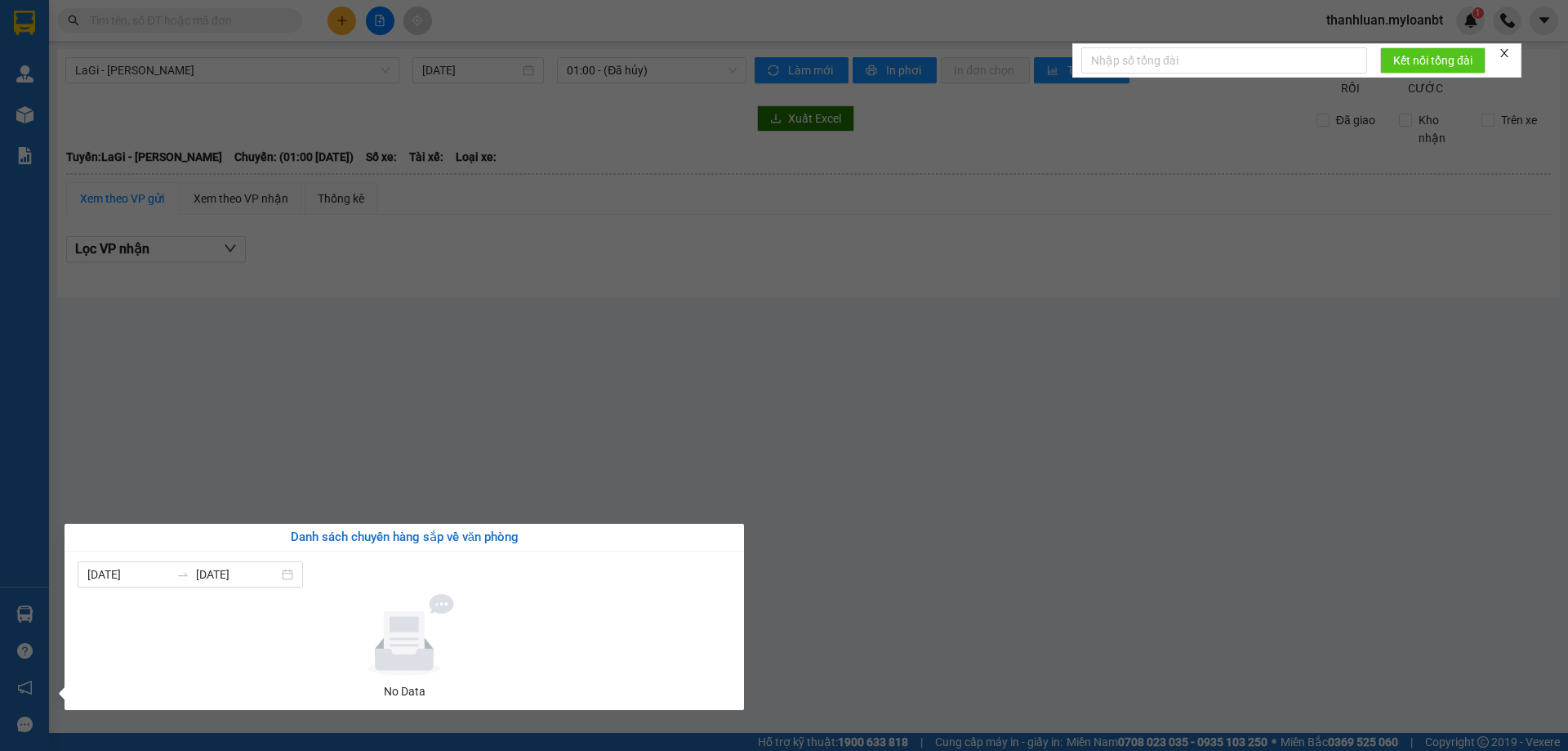
click at [494, 374] on section "Kết quả tìm kiếm ( 0 ) Bộ lọc No Data thanhluan.myloanbt 1 Quản Lý Quản lý giao…" at bounding box center [784, 376] width 1568 height 751
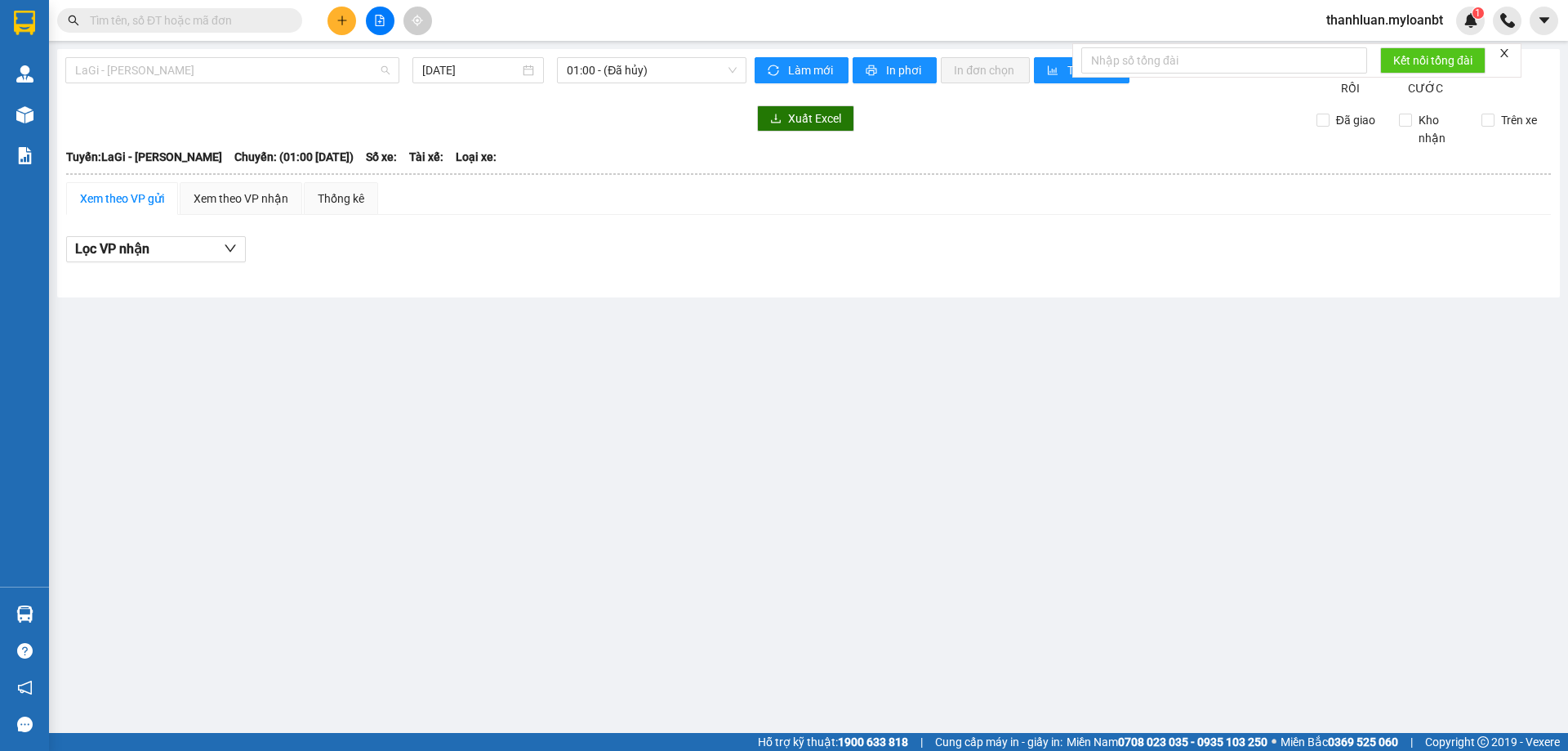
drag, startPoint x: 277, startPoint y: 74, endPoint x: 273, endPoint y: 88, distance: 14.6
click at [281, 73] on span "LaGi - [PERSON_NAME]" at bounding box center [232, 70] width 314 height 24
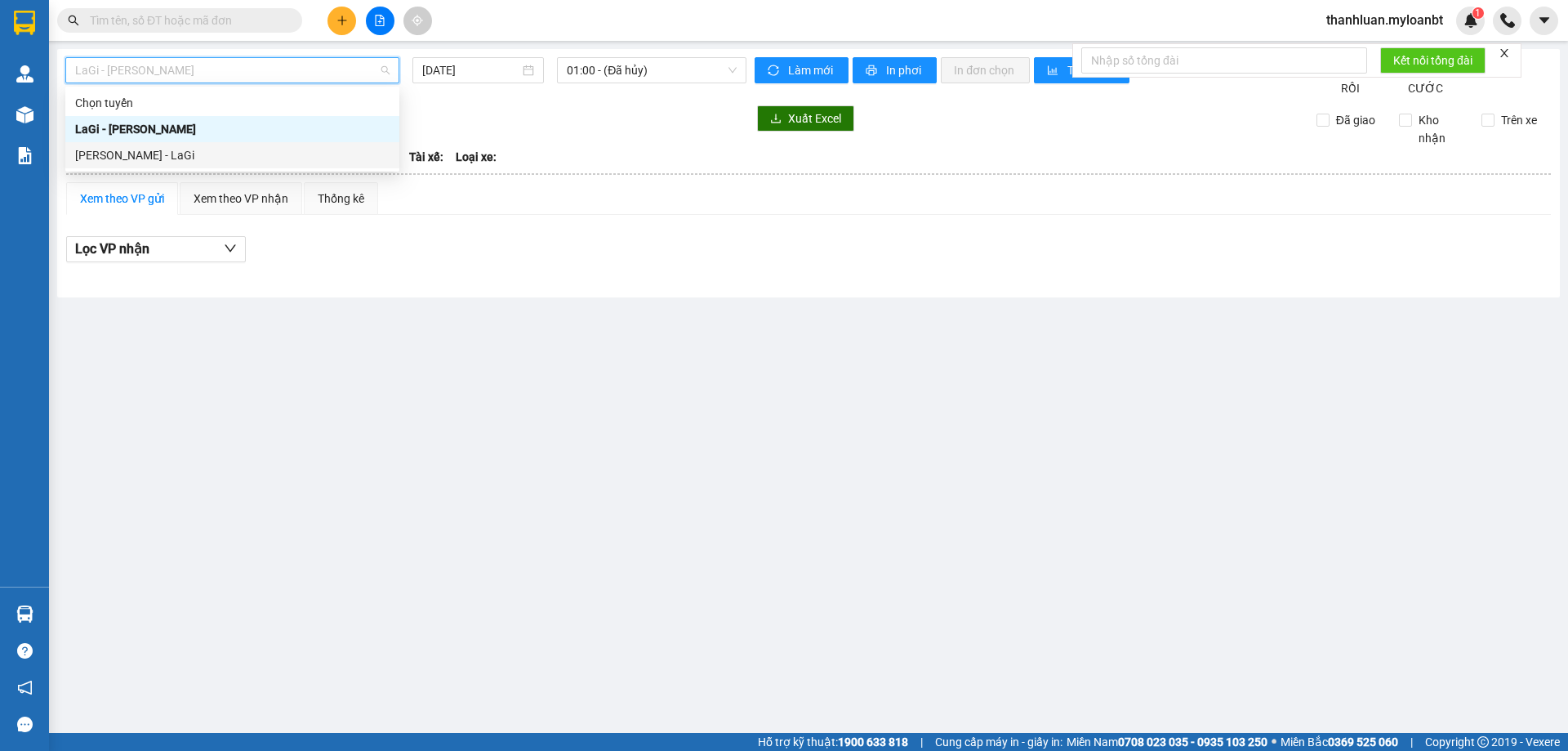
click at [218, 164] on div "[PERSON_NAME] - LaGi" at bounding box center [232, 154] width 334 height 26
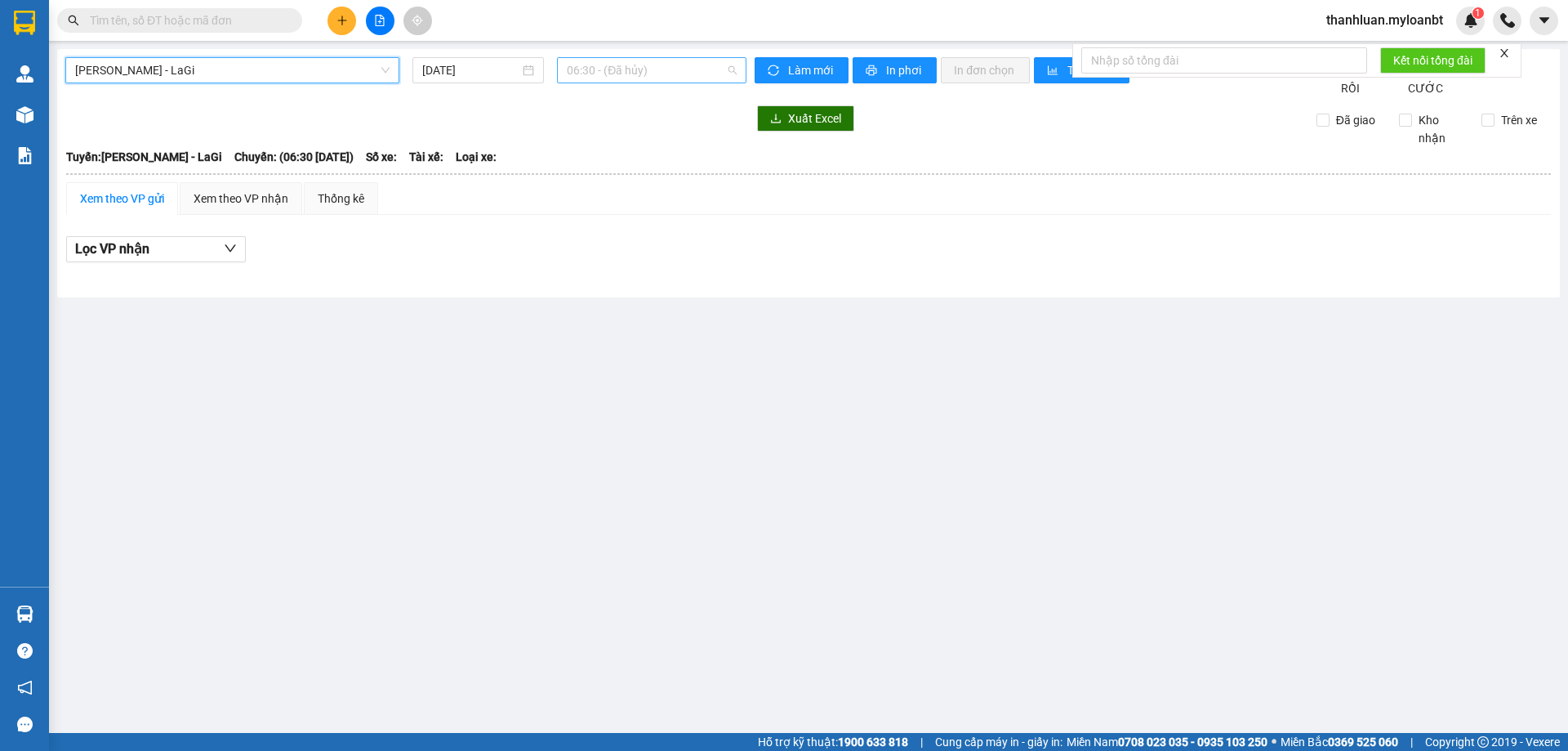
click at [631, 71] on span "06:30 - (Đã hủy)" at bounding box center [651, 70] width 170 height 24
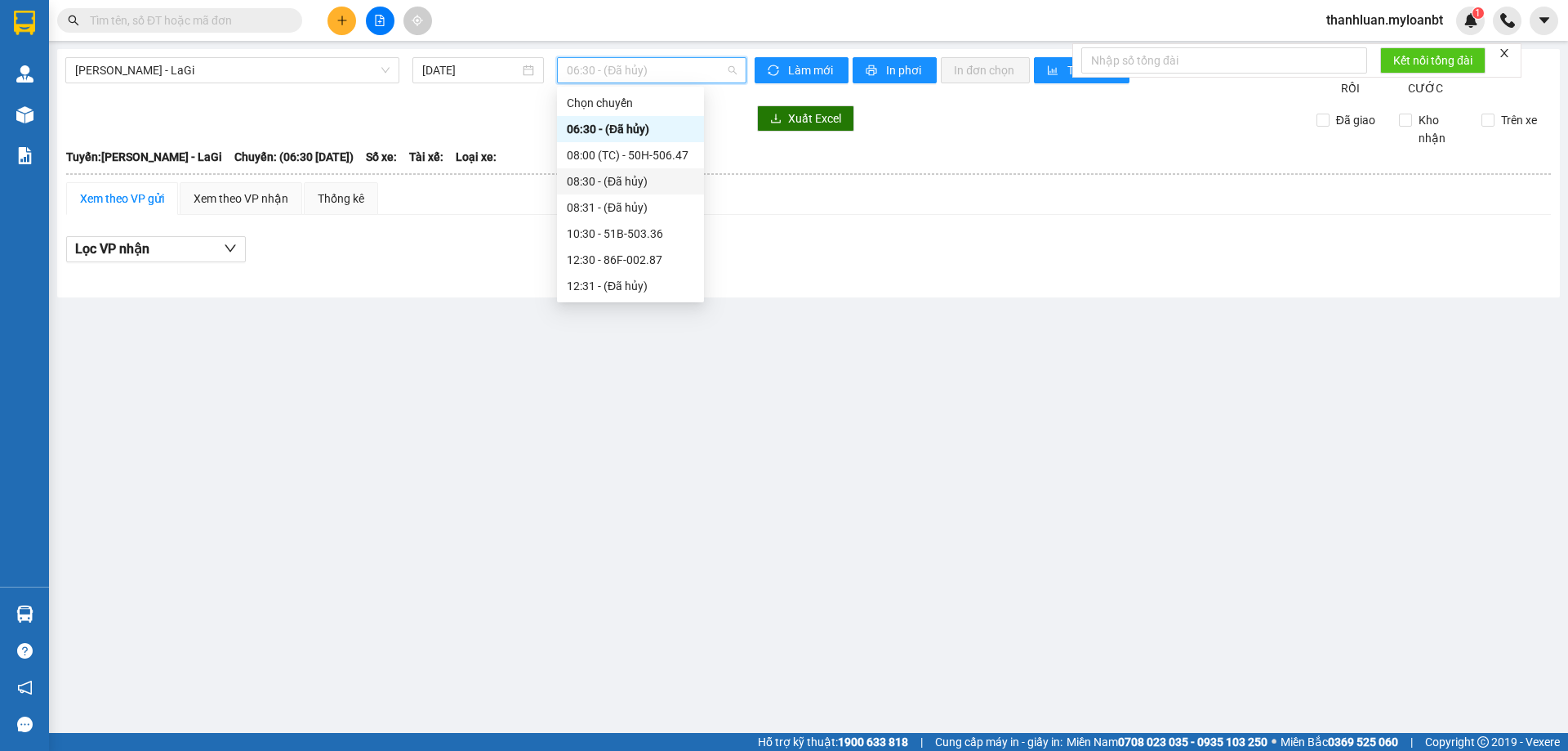
scroll to position [157, 0]
click at [606, 257] on div "21:00" at bounding box center [630, 260] width 128 height 18
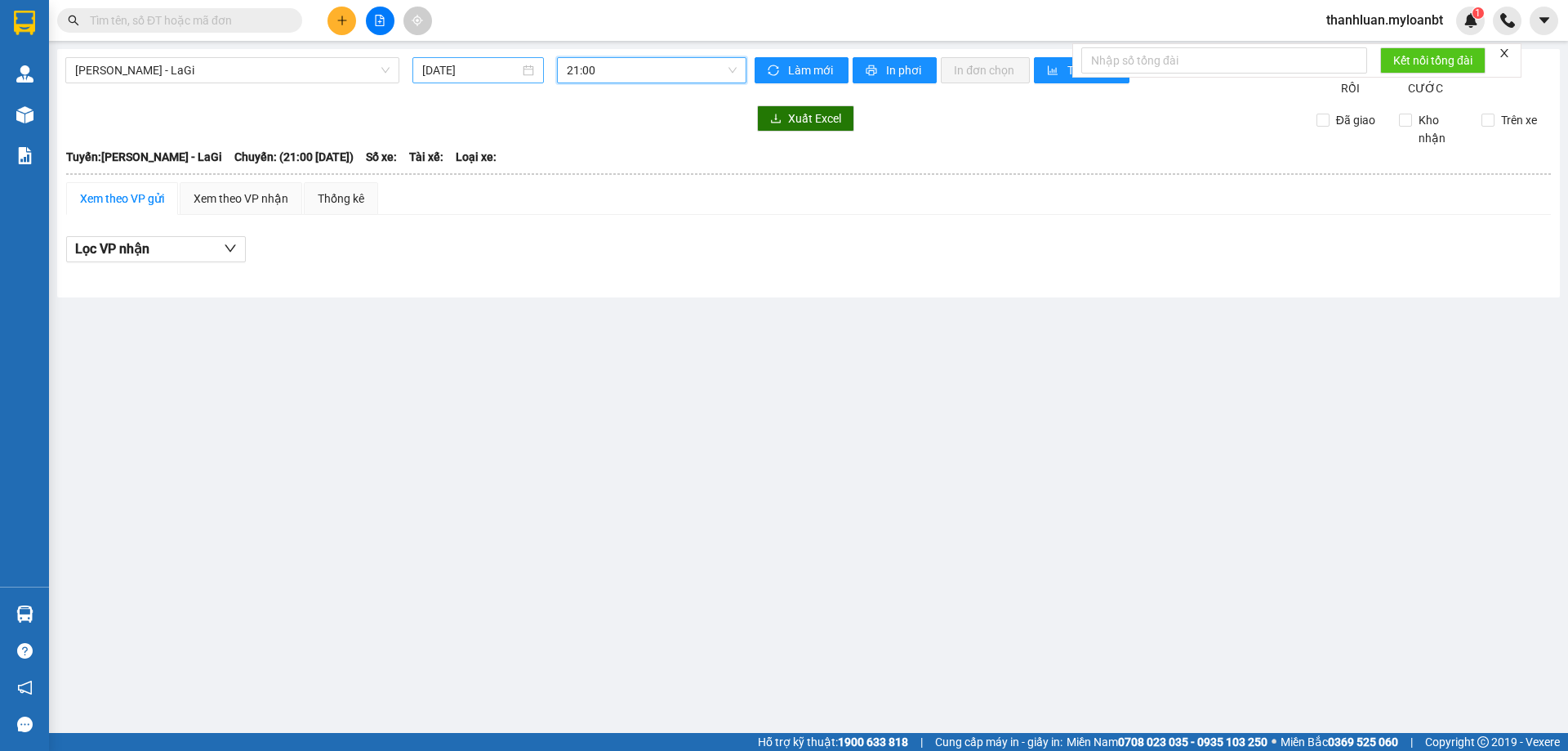
click at [575, 92] on div "Hồ Chí Minh - LaGi 12/10/2025 21:00 21:00" at bounding box center [405, 78] width 681 height 40
click at [510, 73] on input "[DATE]" at bounding box center [470, 70] width 97 height 18
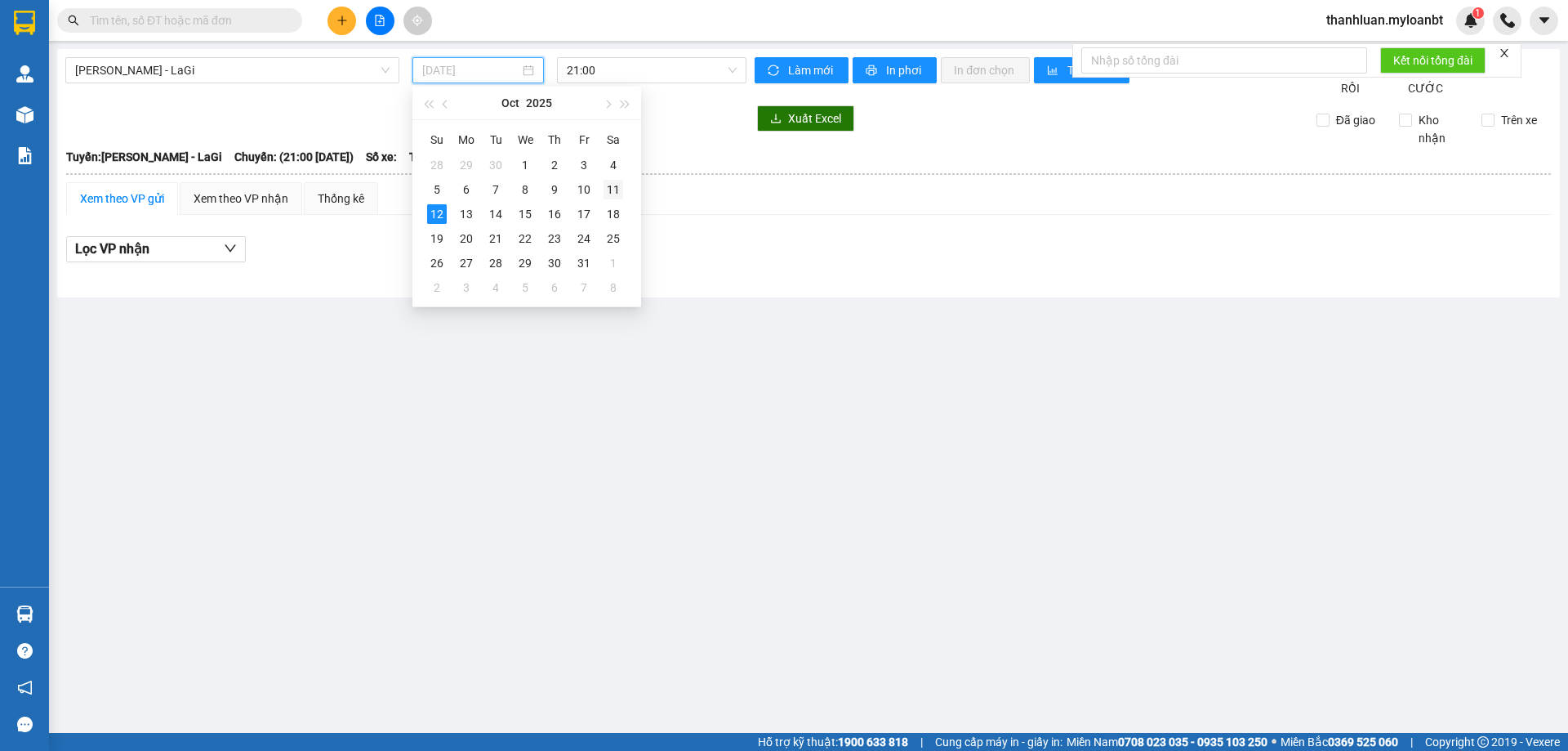
click at [618, 194] on div "11" at bounding box center [612, 189] width 19 height 19
type input "[DATE]"
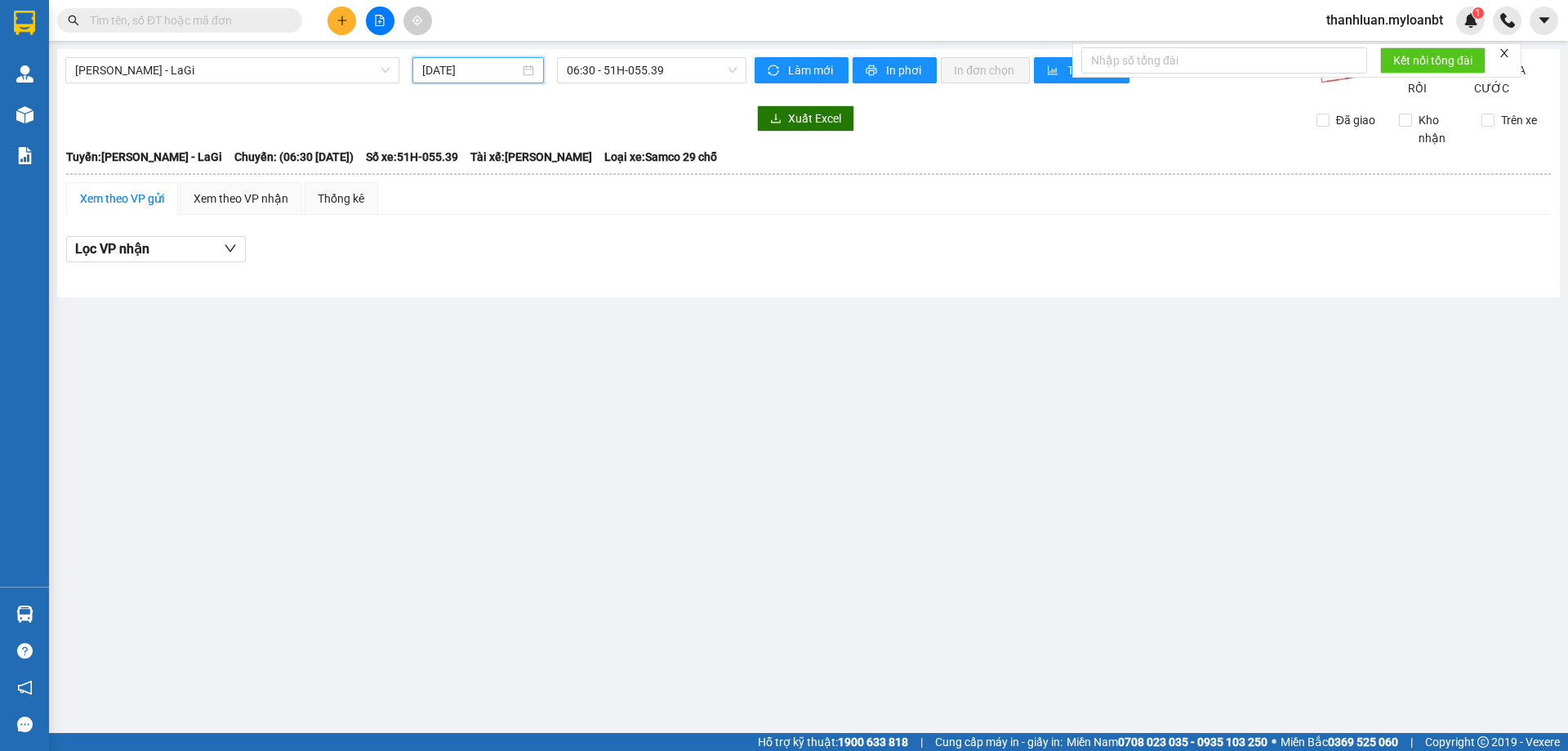
click at [470, 77] on input "[DATE]" at bounding box center [470, 70] width 97 height 18
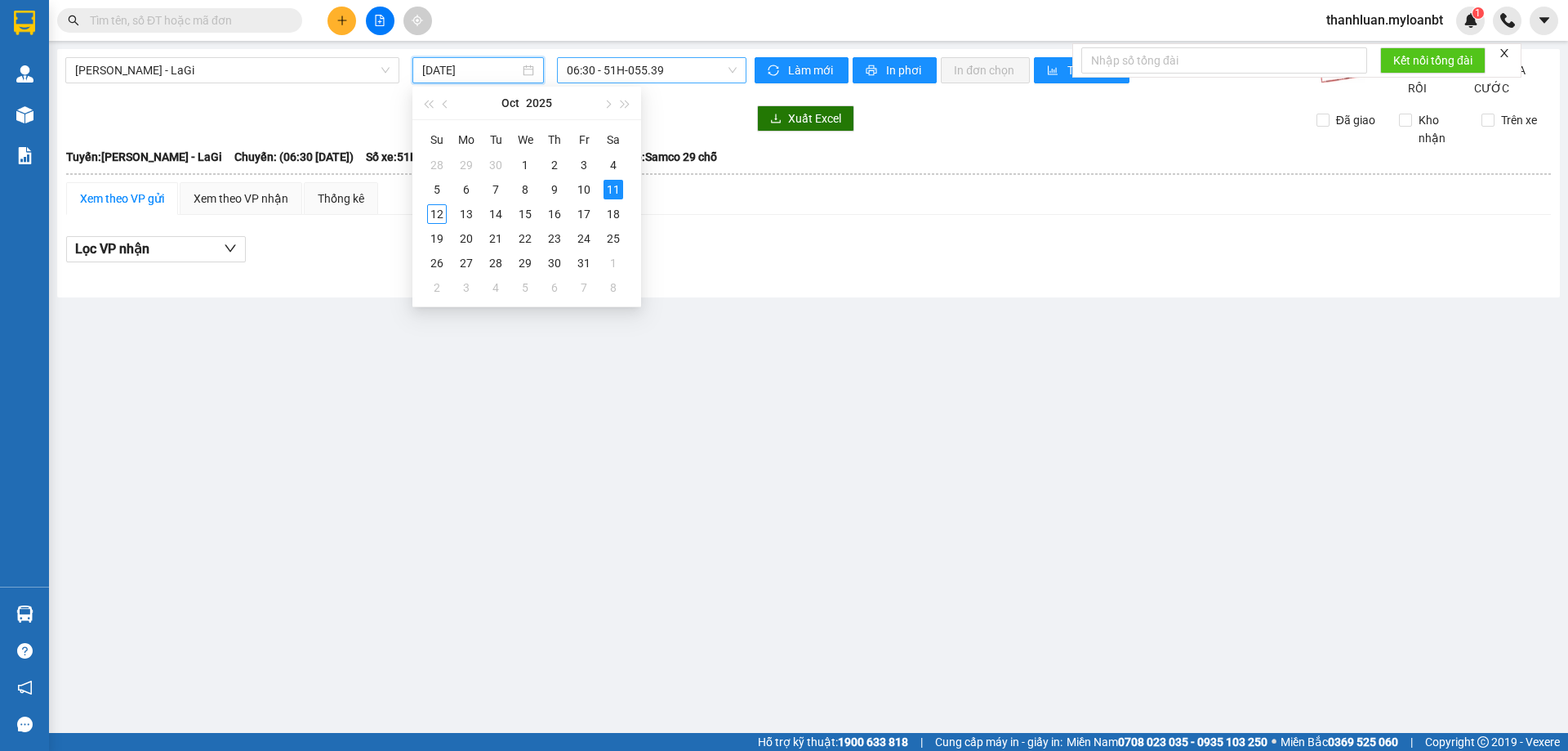
click at [613, 77] on span "06:30 - 51H-055.39" at bounding box center [651, 70] width 170 height 24
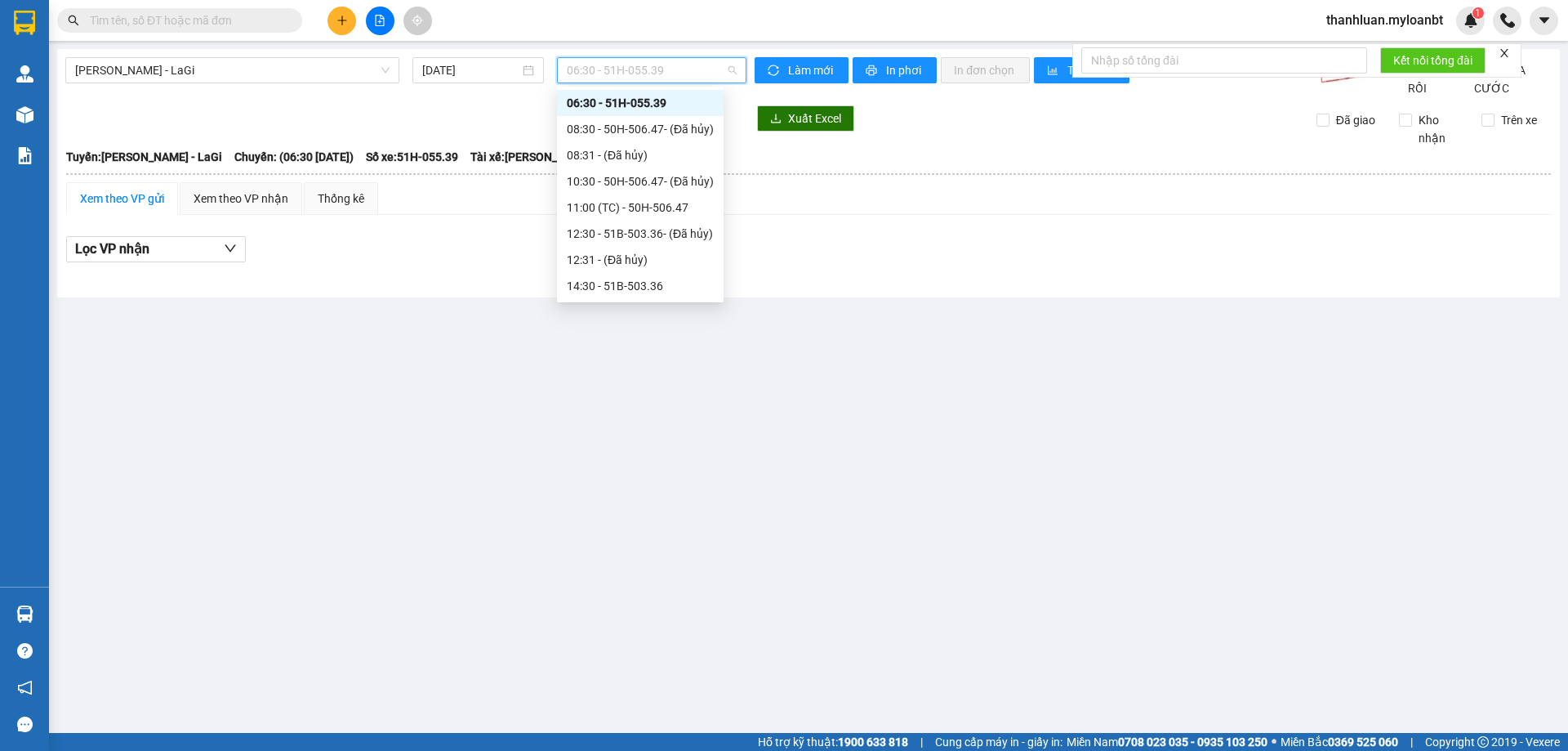
scroll to position [157, 0]
click at [621, 262] on div "21:00 - 86F-001.38" at bounding box center [640, 260] width 147 height 18
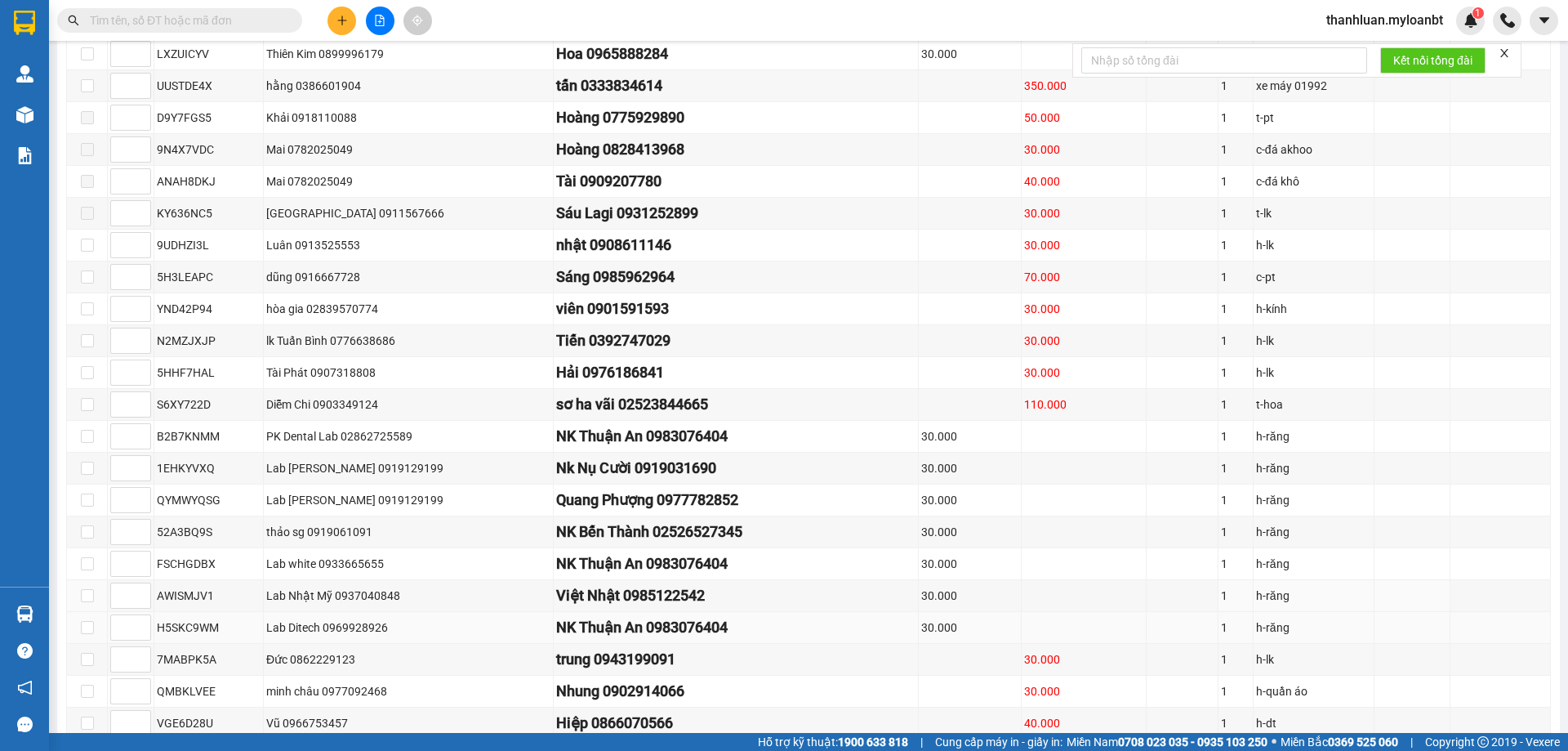
scroll to position [758, 0]
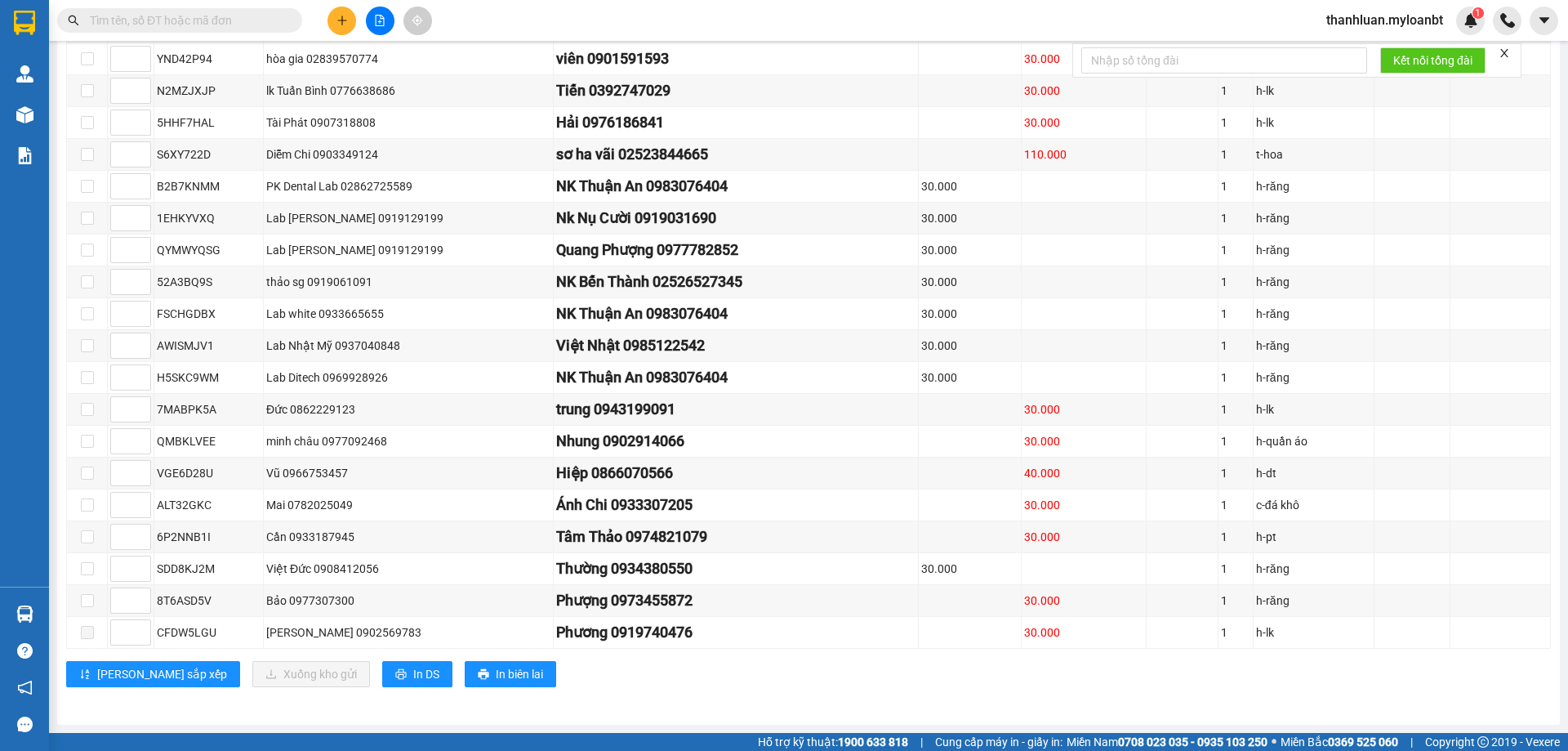
click at [165, 27] on input "text" at bounding box center [186, 21] width 193 height 18
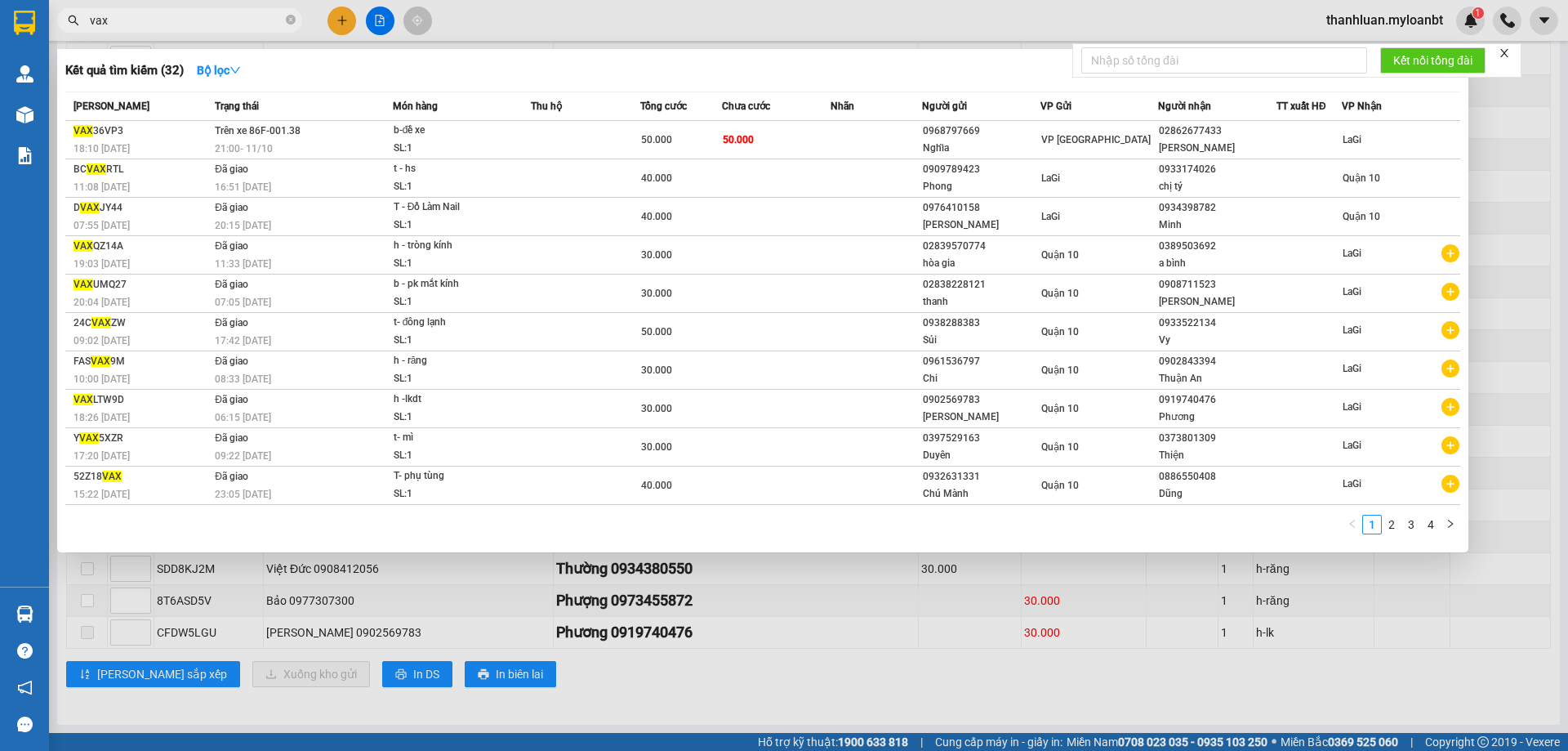
type input "vax"
drag, startPoint x: 572, startPoint y: 536, endPoint x: 572, endPoint y: 552, distance: 16.0
click at [572, 548] on div "Kết quả tìm kiếm ( 32 ) Bộ lọc Mã ĐH Trạng thái Món hàng Thu hộ Tổng cước Chưa …" at bounding box center [763, 300] width 1411 height 503
drag, startPoint x: 557, startPoint y: 634, endPoint x: 568, endPoint y: 582, distance: 53.2
click at [562, 605] on div at bounding box center [784, 376] width 1568 height 751
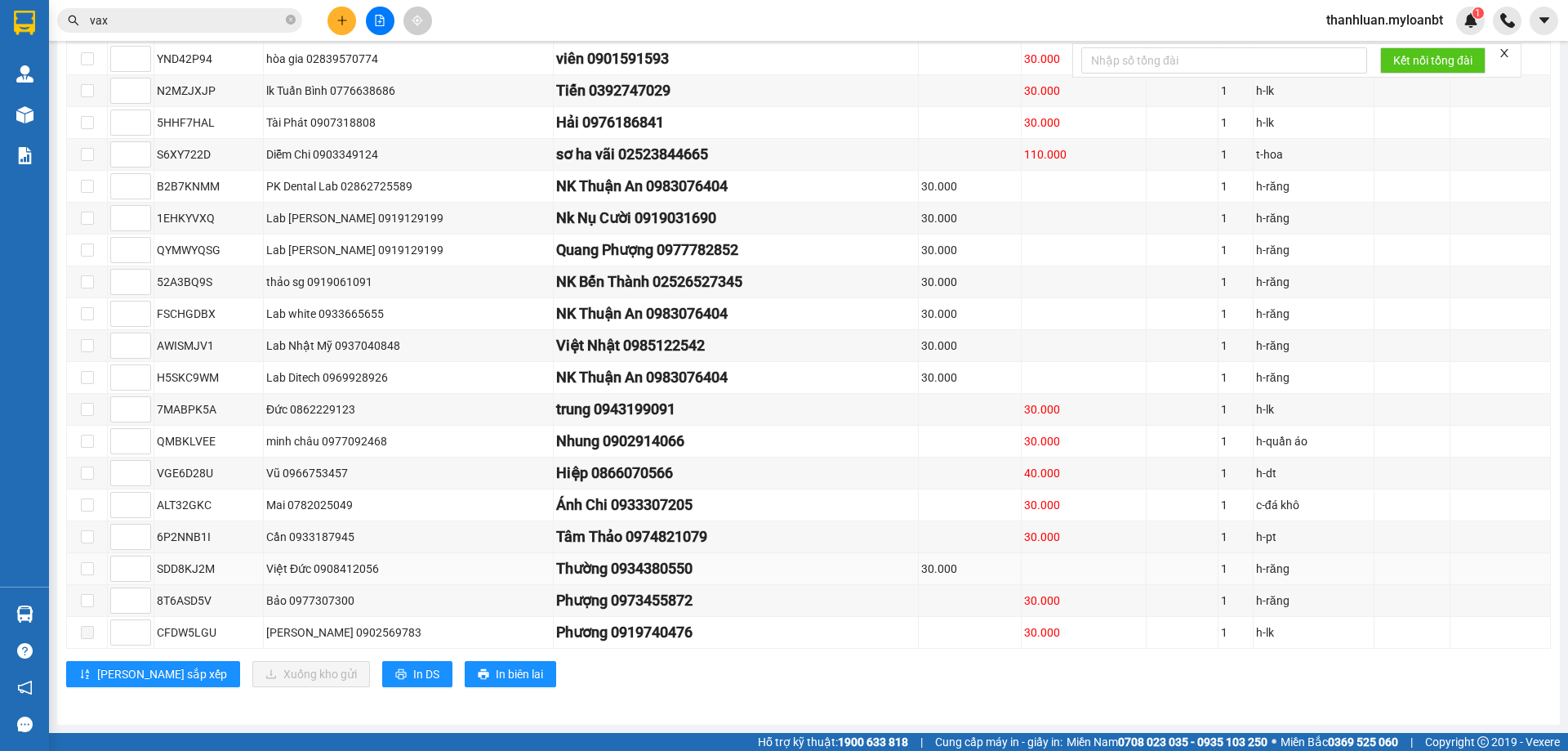
click at [570, 572] on div "Thường 0934380550" at bounding box center [736, 568] width 360 height 23
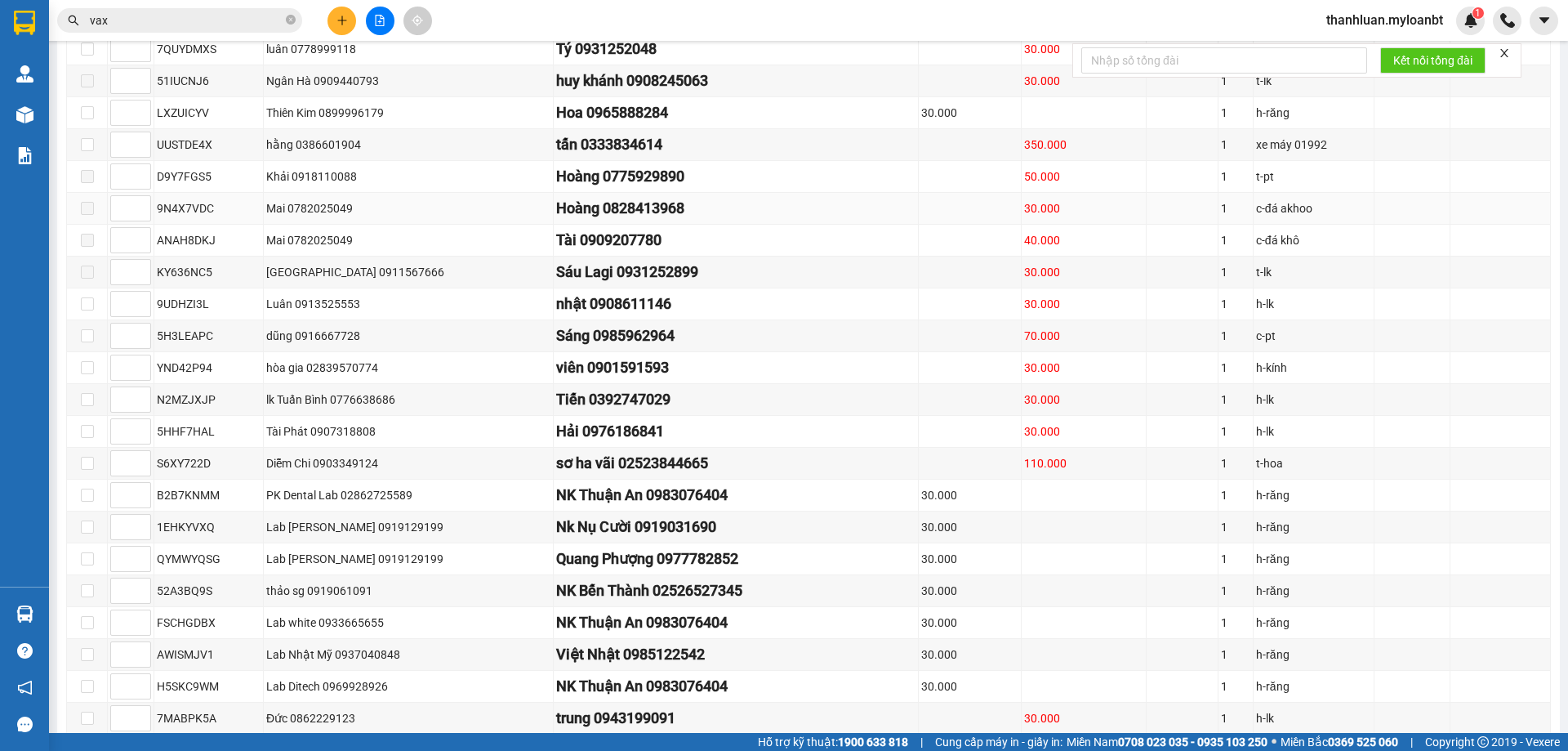
scroll to position [268, 0]
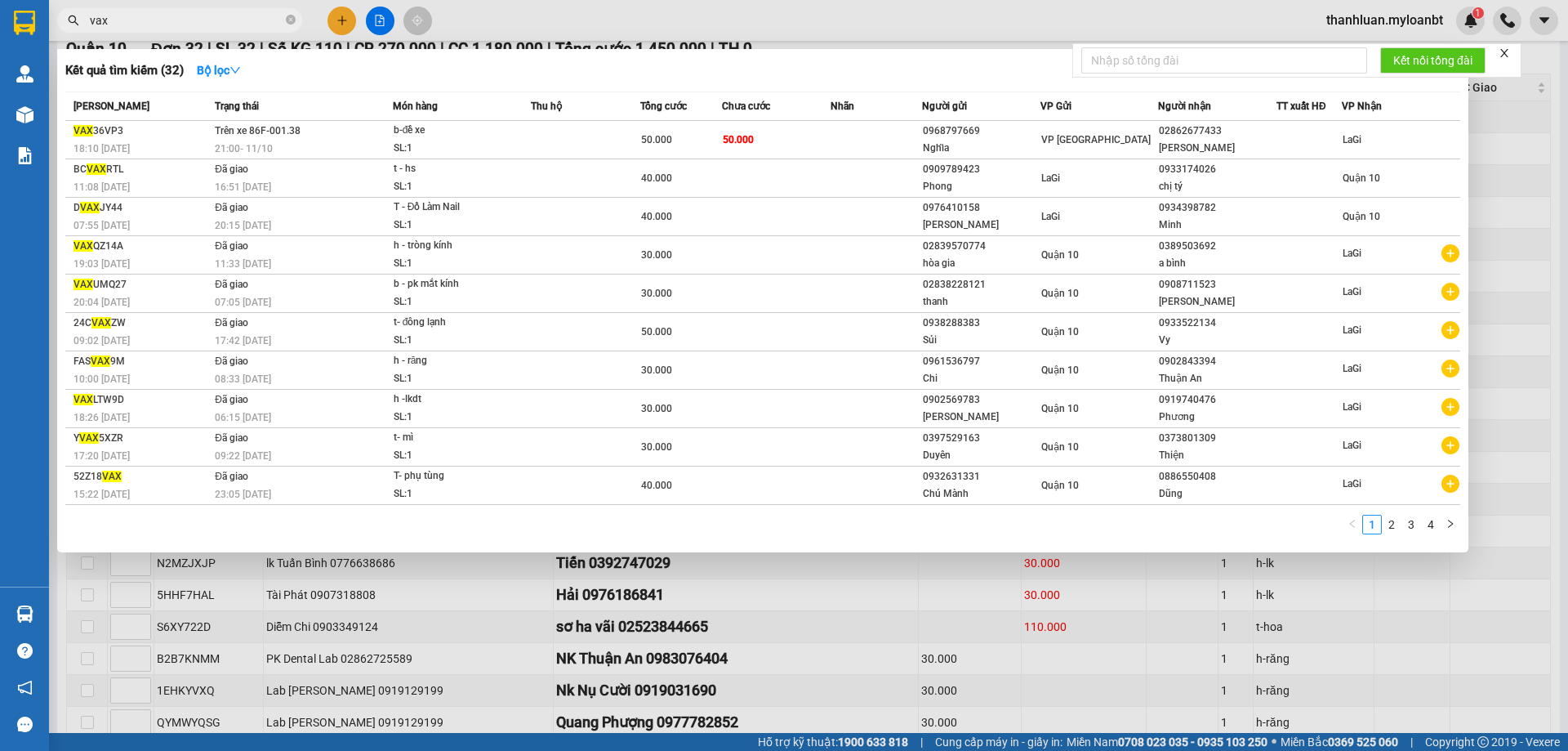
click at [193, 23] on input "vax" at bounding box center [186, 21] width 193 height 18
click at [704, 670] on div at bounding box center [784, 376] width 1568 height 751
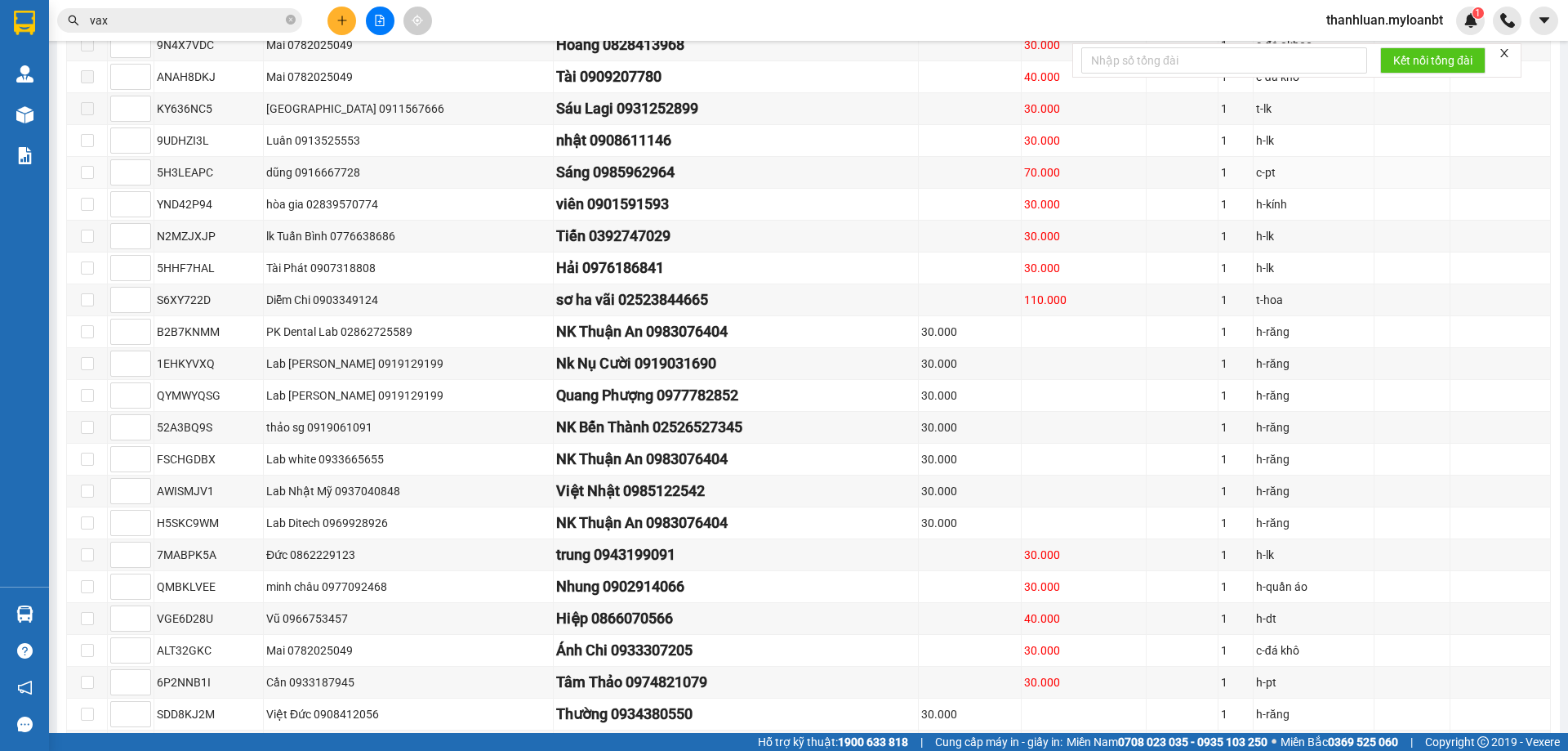
scroll to position [758, 0]
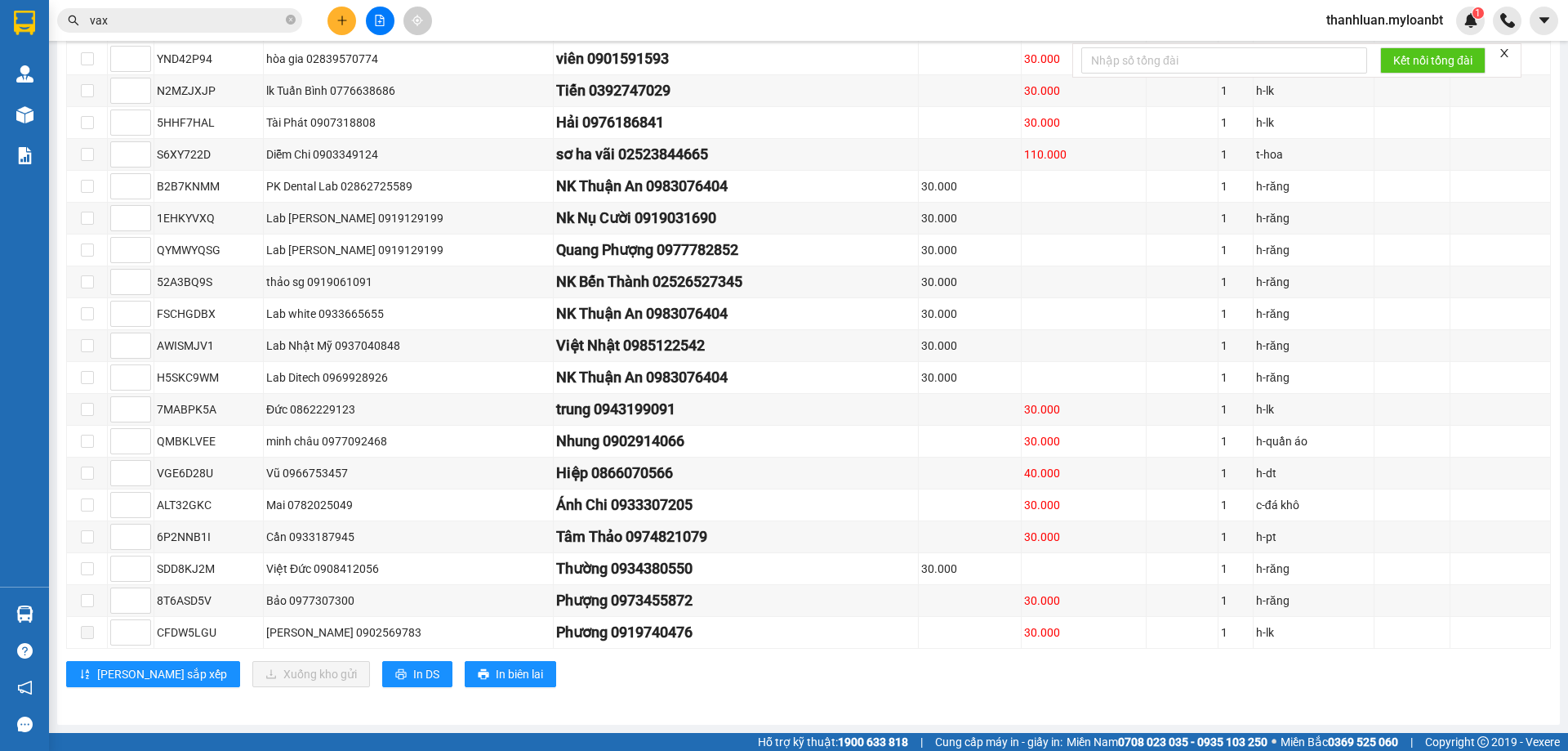
click at [1402, 29] on span "thanhluan.myloanbt" at bounding box center [1384, 20] width 143 height 20
click at [1378, 43] on span "Đăng xuất" at bounding box center [1391, 51] width 109 height 18
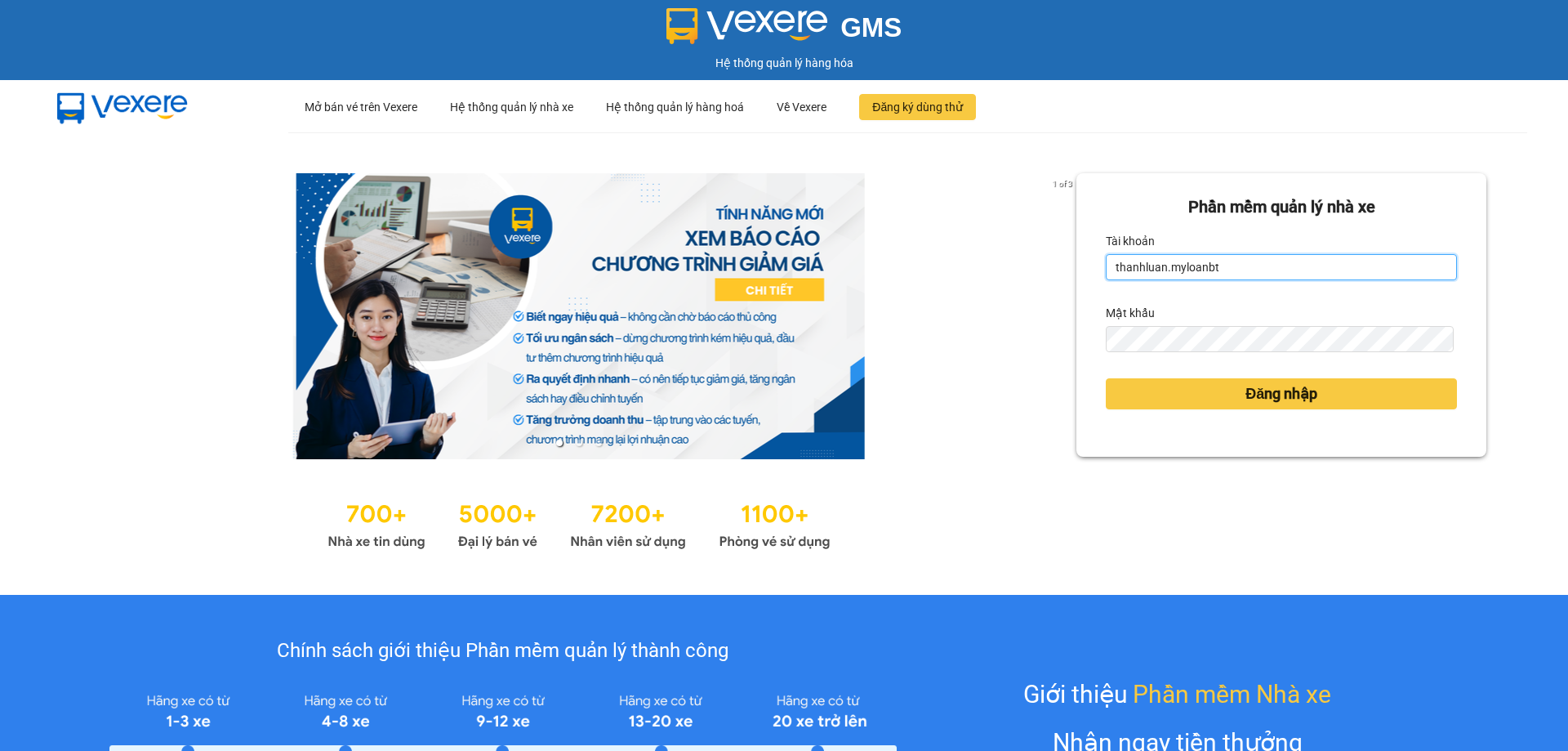
click at [1216, 260] on input "thanhluan.myloanbt" at bounding box center [1281, 266] width 351 height 26
click at [1219, 262] on input "thanhluan.myloanbt" at bounding box center [1281, 266] width 351 height 26
click at [1219, 263] on input "thanhluan.myloanbt" at bounding box center [1281, 266] width 351 height 26
type input "huytd.myloanbt"
click at [1243, 427] on form "Phần mềm quản lý nhà xe Tài khoản huytd.myloanbt Mật khẩu Đăng nhập" at bounding box center [1281, 315] width 351 height 241
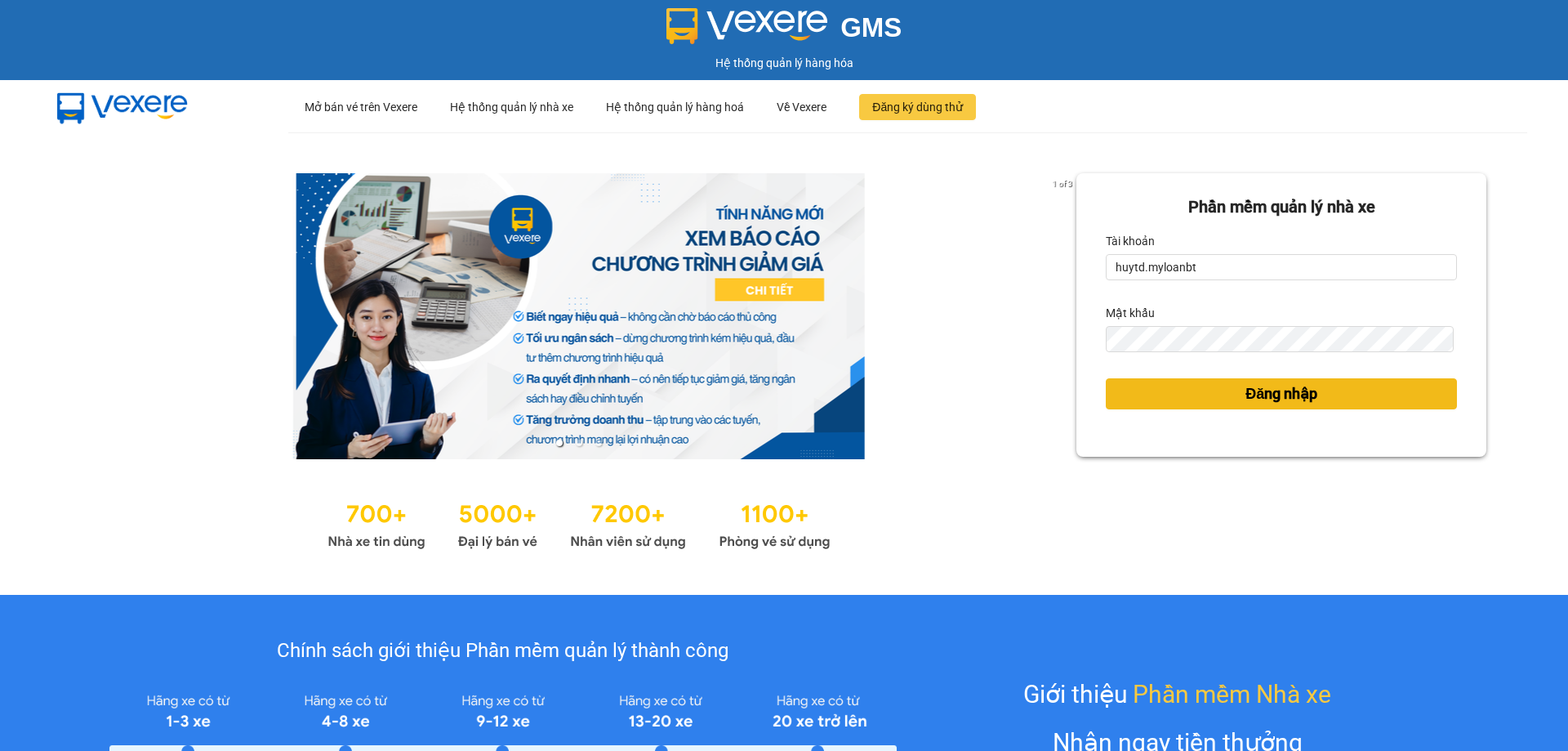
click at [1258, 397] on span "Đăng nhập" at bounding box center [1281, 393] width 72 height 23
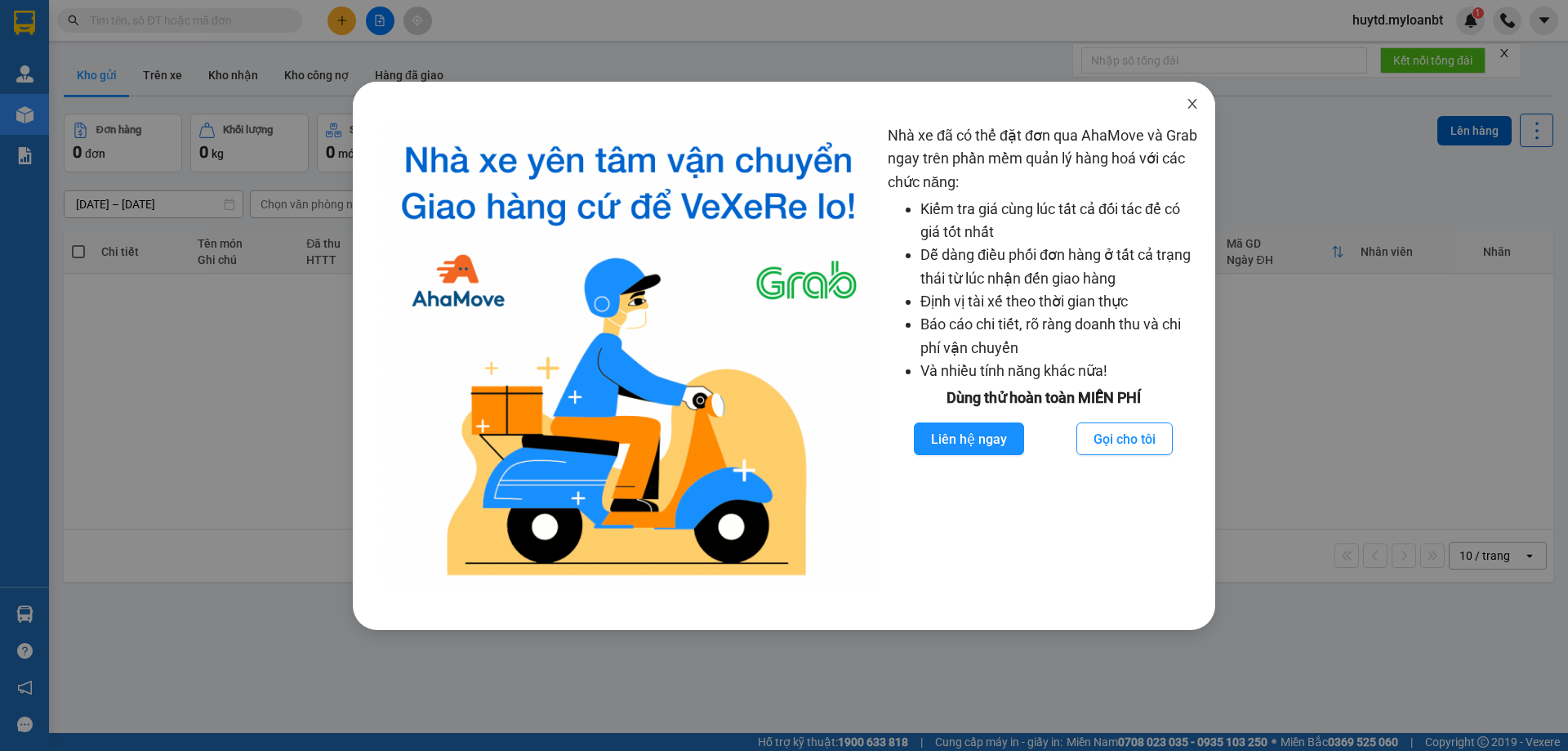
click at [1197, 103] on icon "close" at bounding box center [1192, 103] width 13 height 13
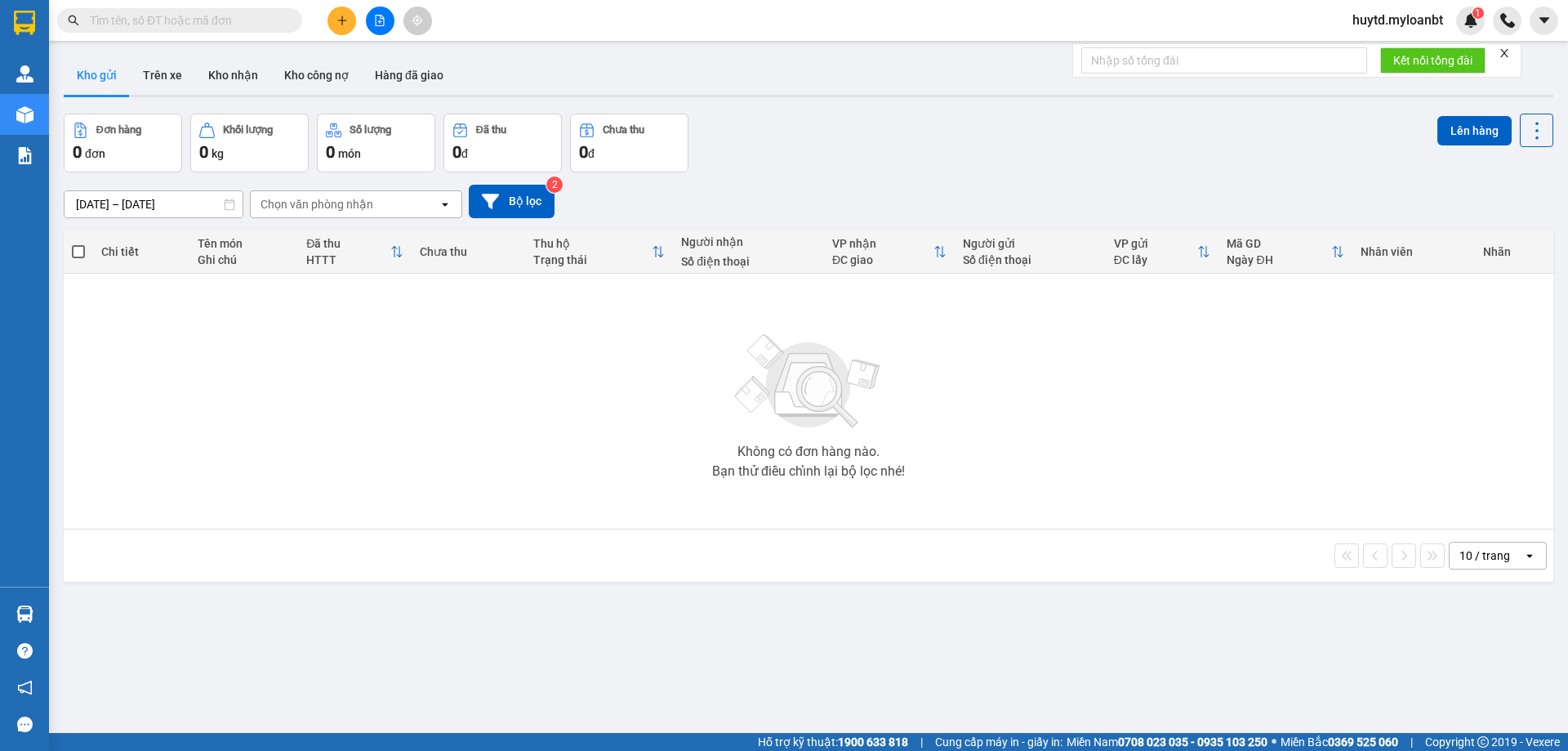
click at [368, 21] on button at bounding box center [380, 21] width 28 height 28
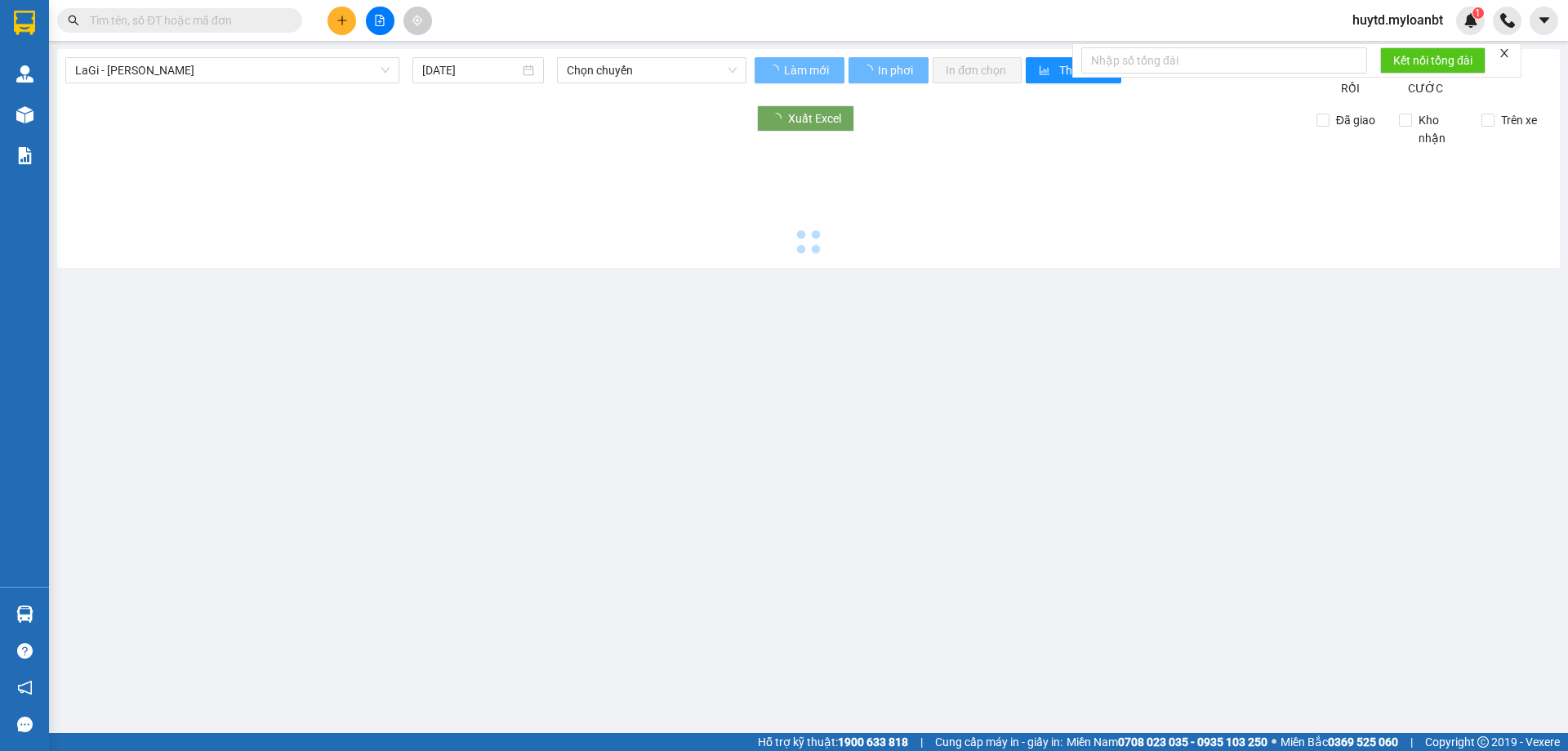
type input "[DATE]"
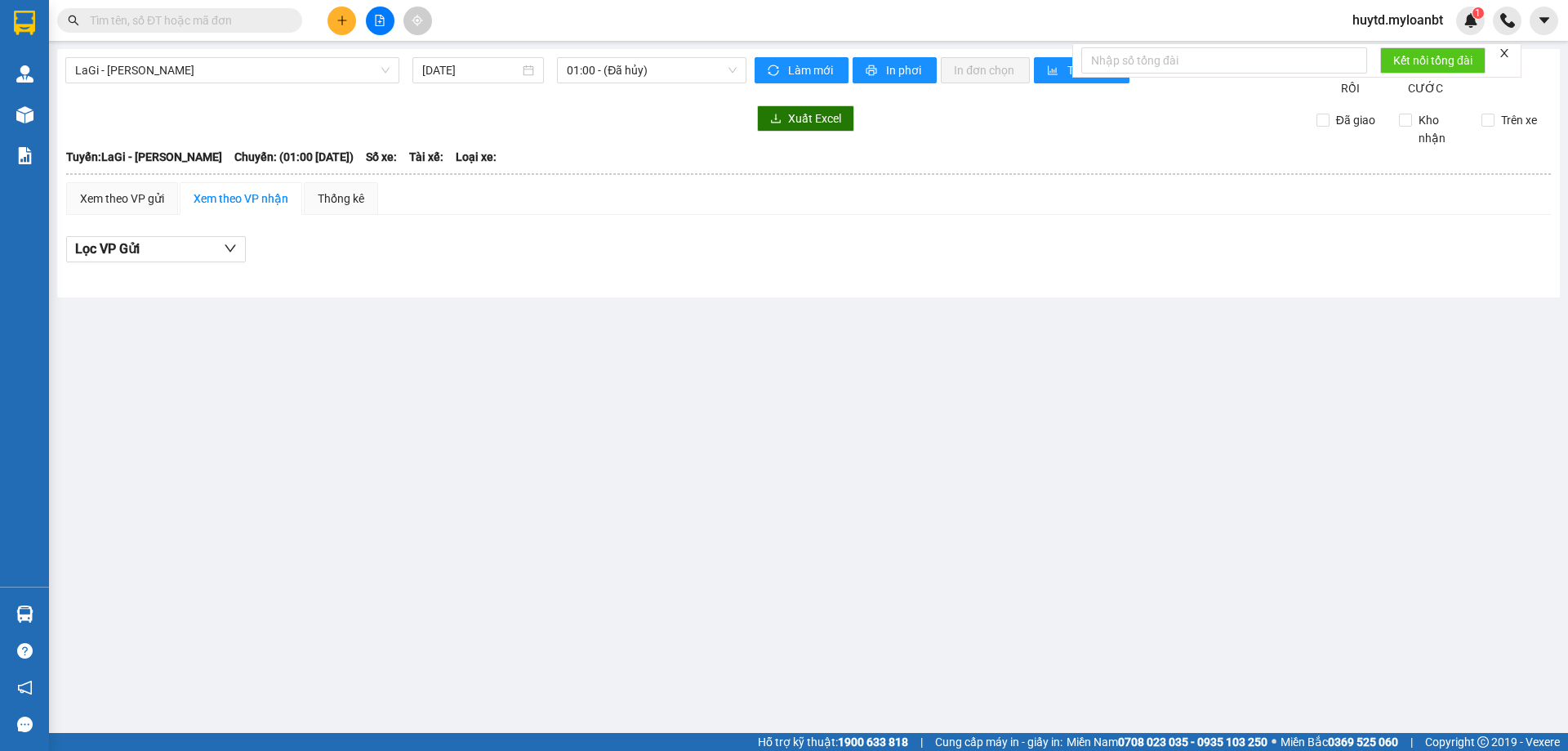
click at [226, 88] on div "LaGi - [PERSON_NAME] [DATE] 01:00 - (Đã hủy)" at bounding box center [405, 78] width 681 height 40
click at [230, 82] on span "LaGi - [PERSON_NAME]" at bounding box center [232, 70] width 314 height 24
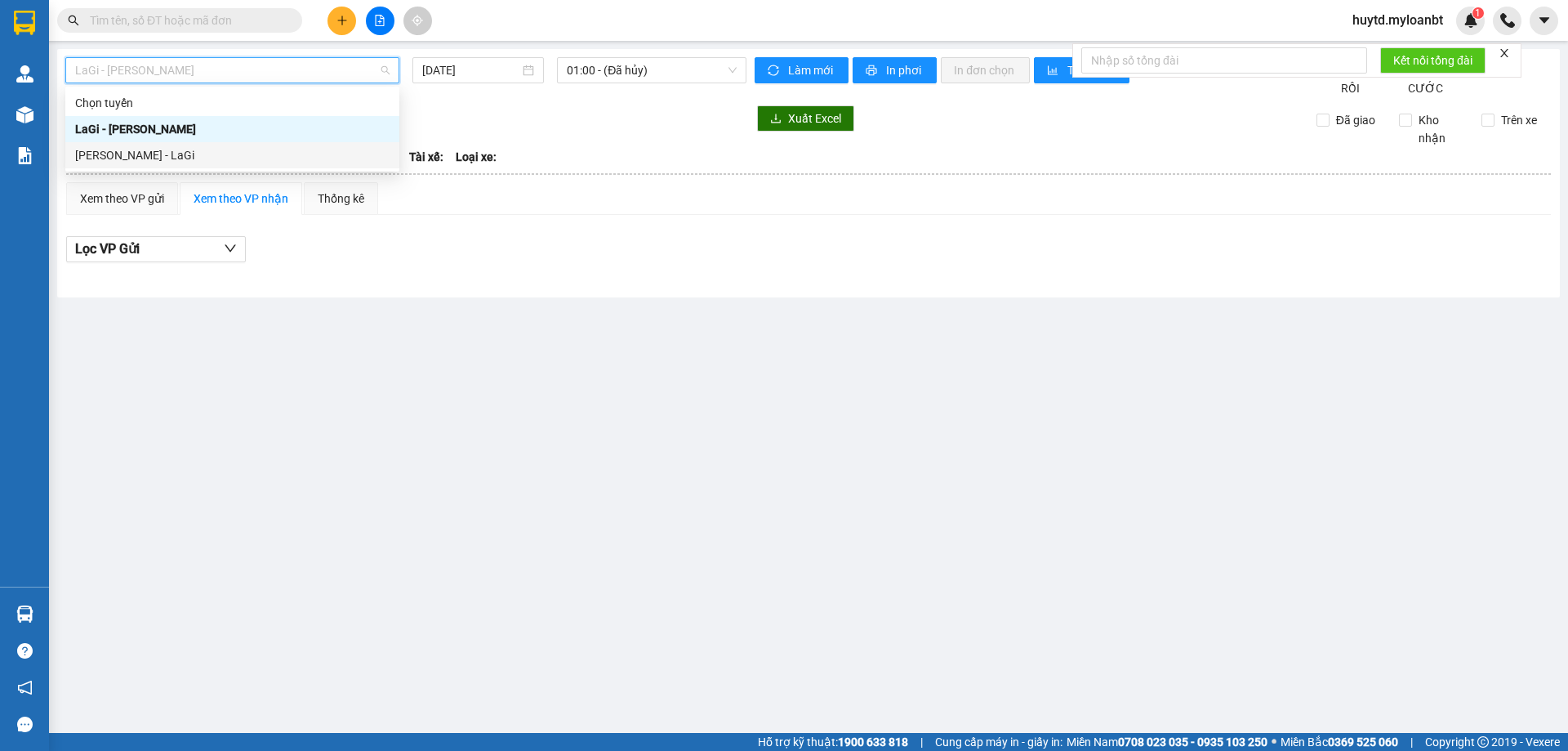
click at [160, 160] on div "[PERSON_NAME] - LaGi" at bounding box center [232, 155] width 314 height 18
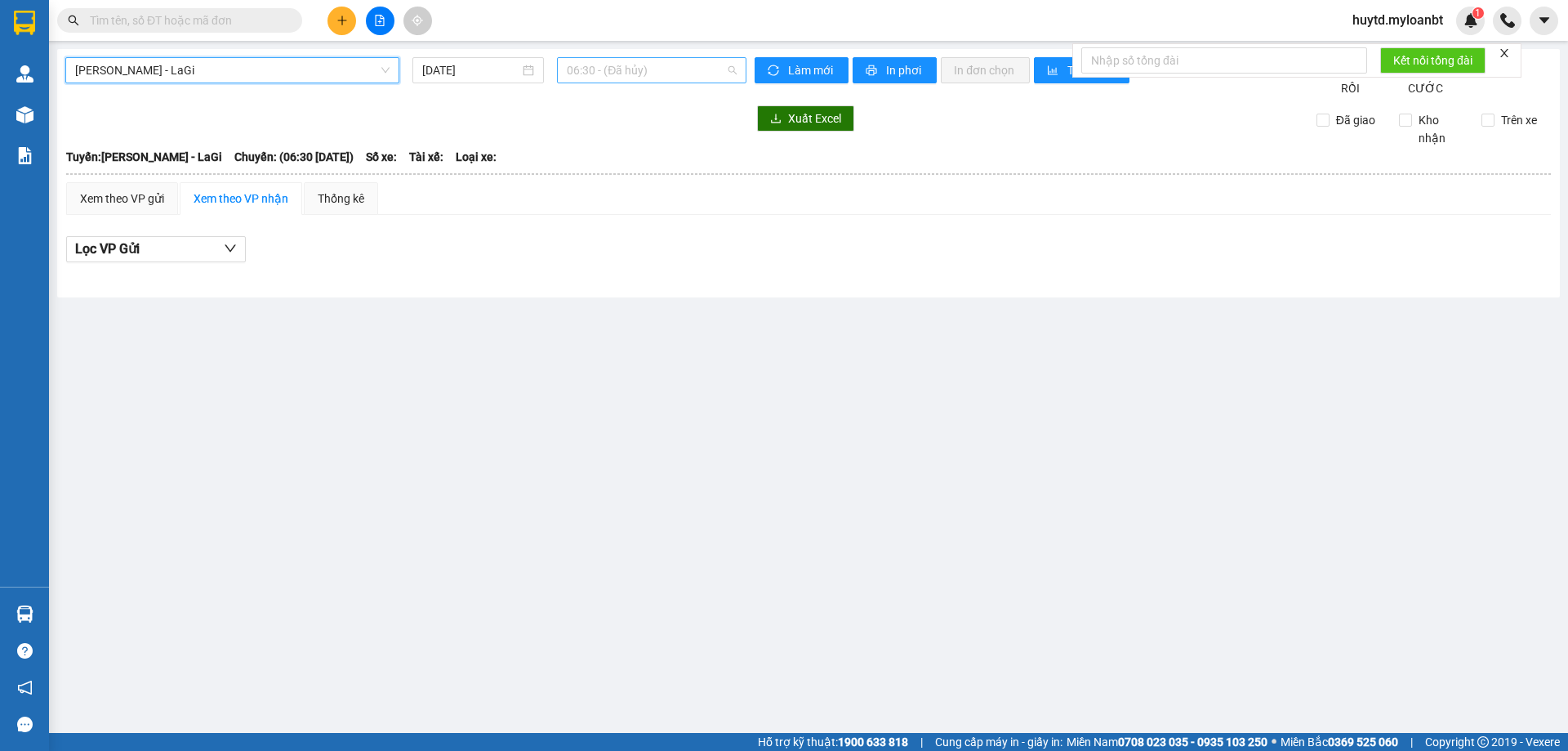
click at [693, 78] on span "06:30 - (Đã hủy)" at bounding box center [651, 70] width 170 height 24
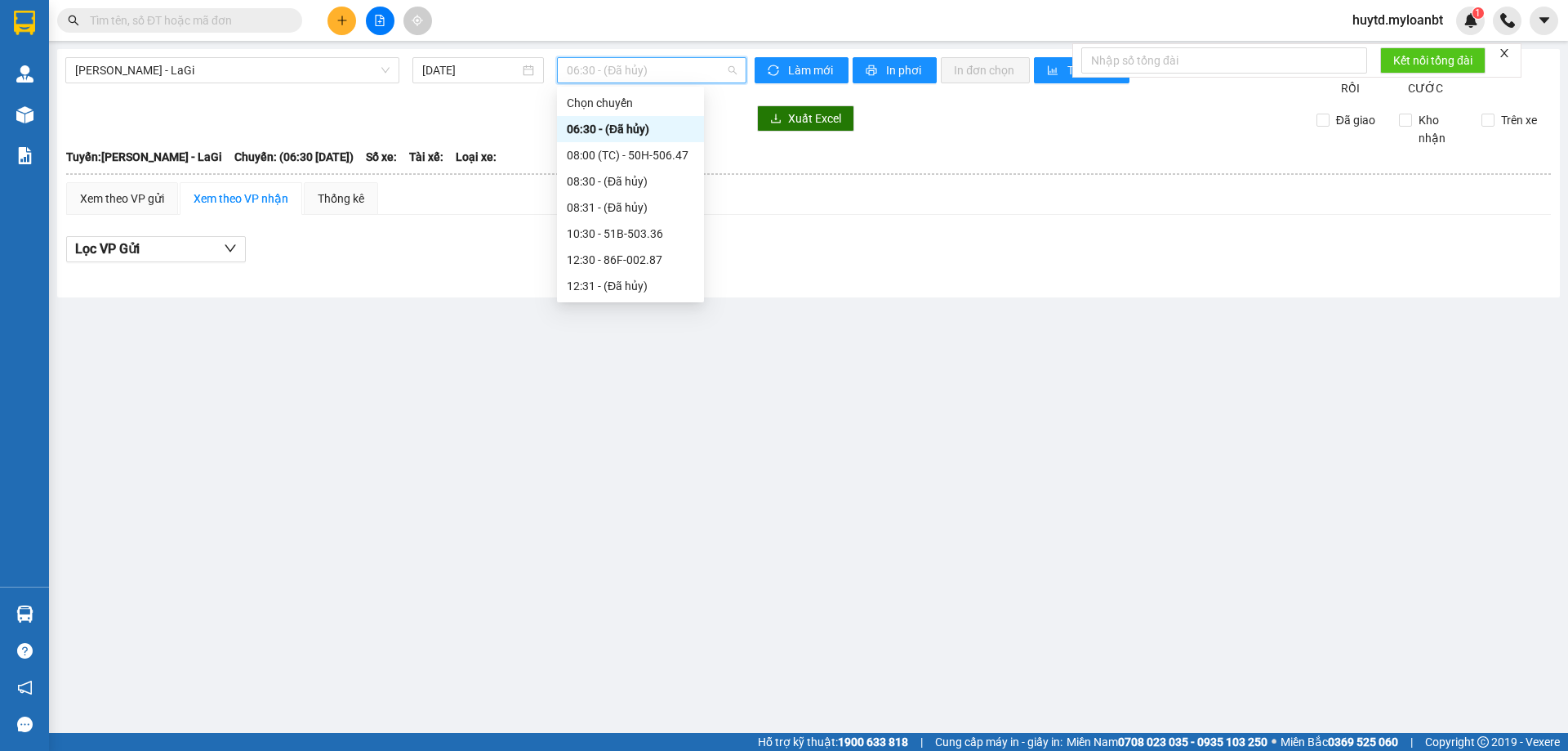
scroll to position [157, 0]
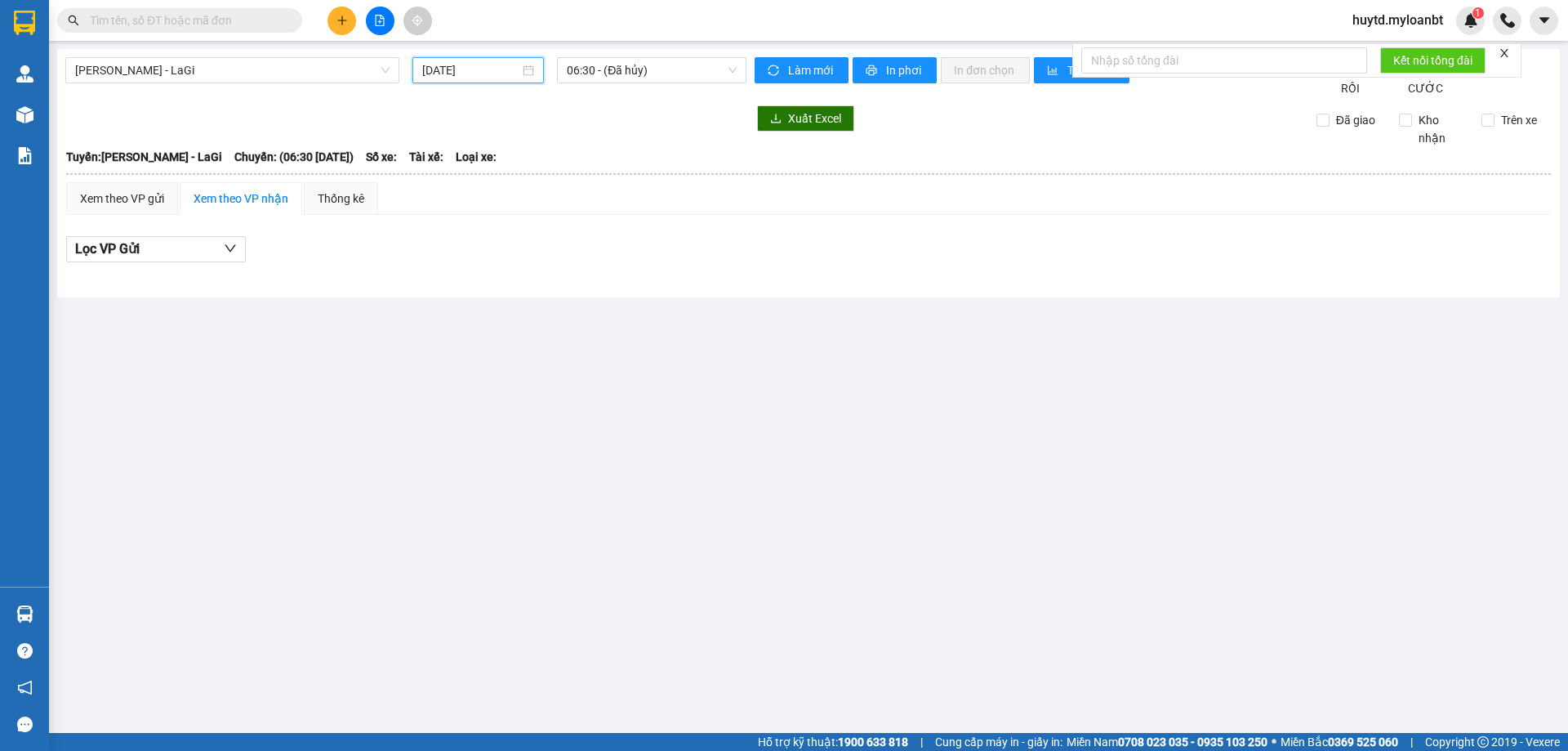
click at [466, 68] on input "[DATE]" at bounding box center [470, 70] width 97 height 18
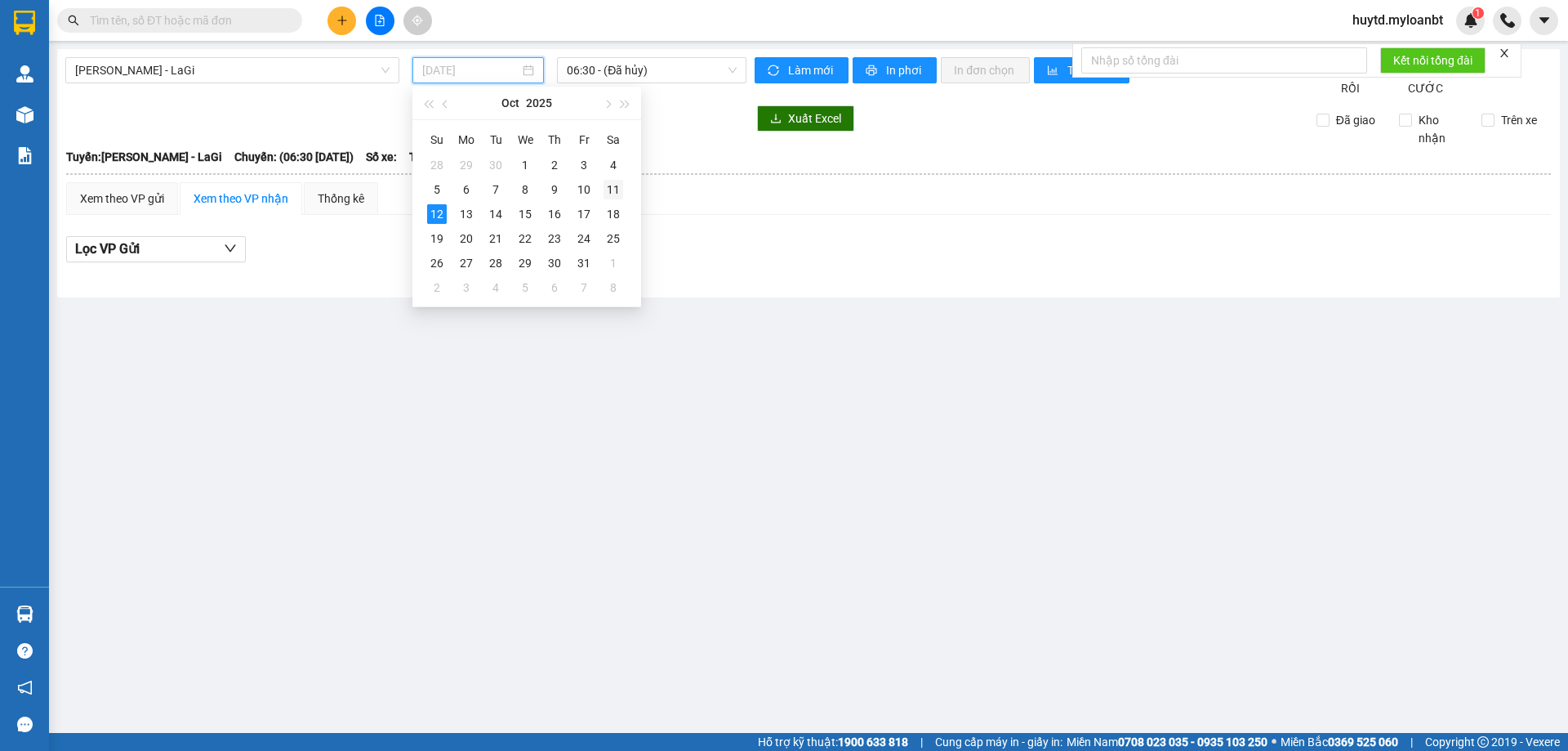
click at [616, 191] on div "11" at bounding box center [612, 189] width 19 height 19
type input "[DATE]"
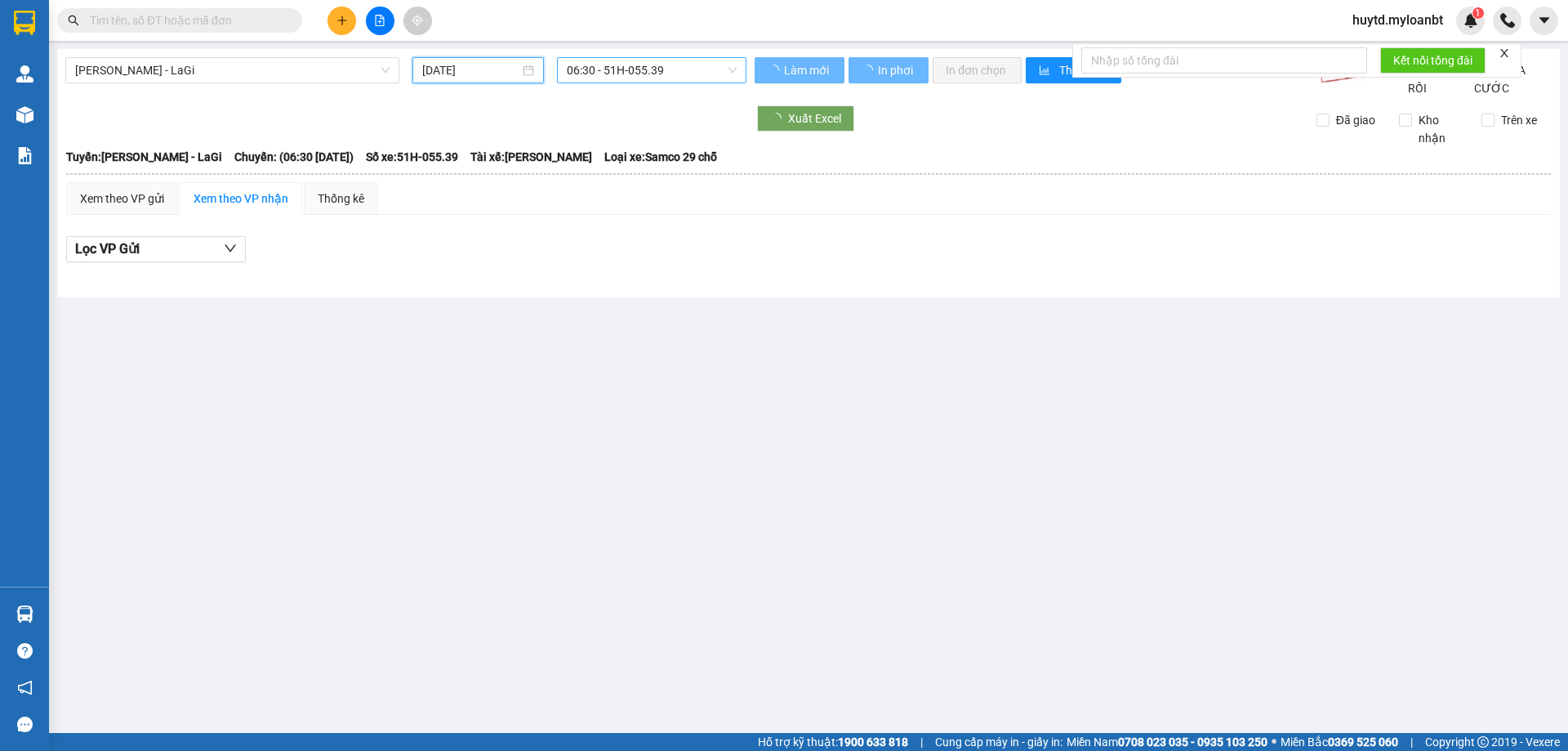
click at [664, 71] on span "06:30 - 51H-055.39" at bounding box center [651, 70] width 170 height 24
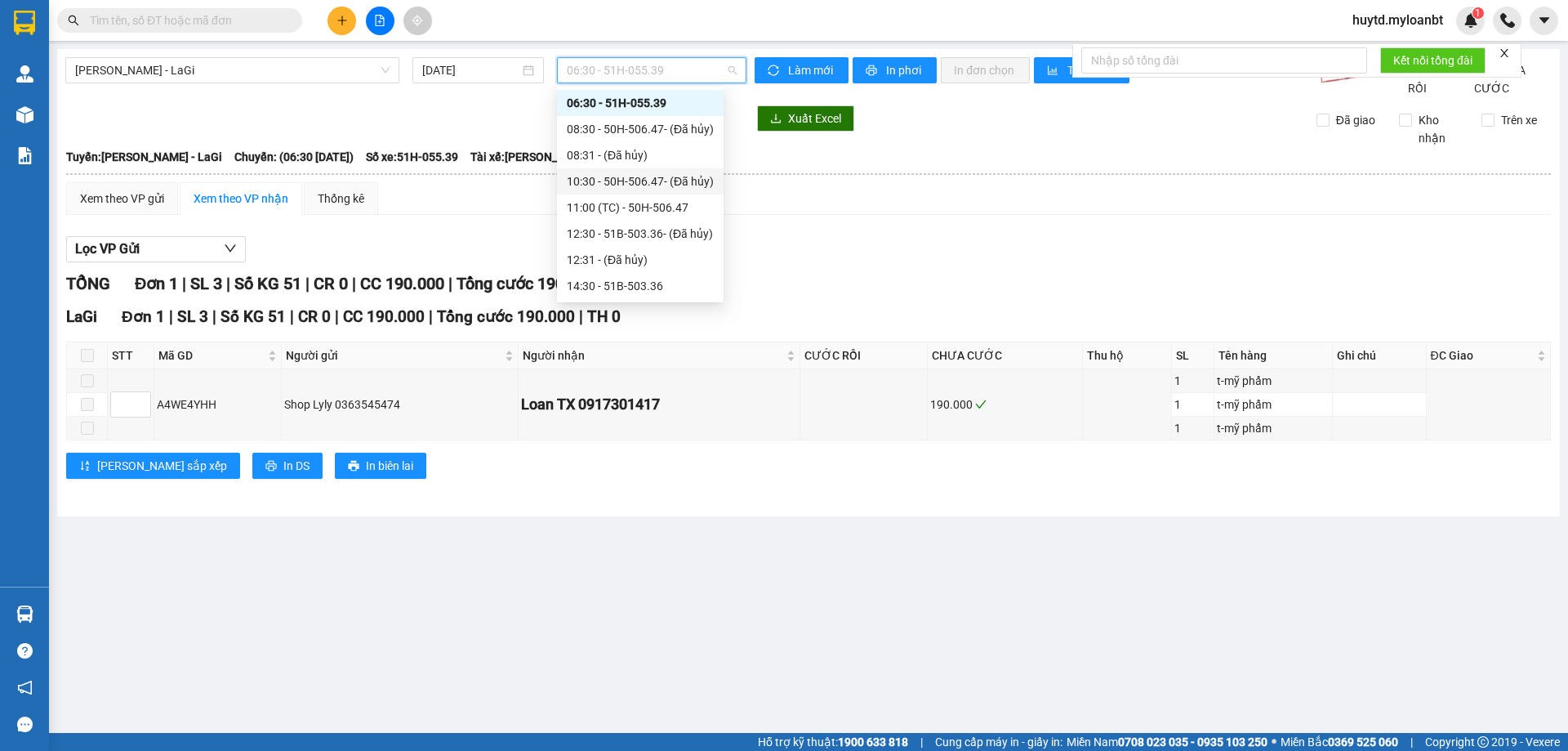
scroll to position [157, 0]
click at [625, 259] on div "21:00 - 86F-001.38" at bounding box center [640, 260] width 147 height 18
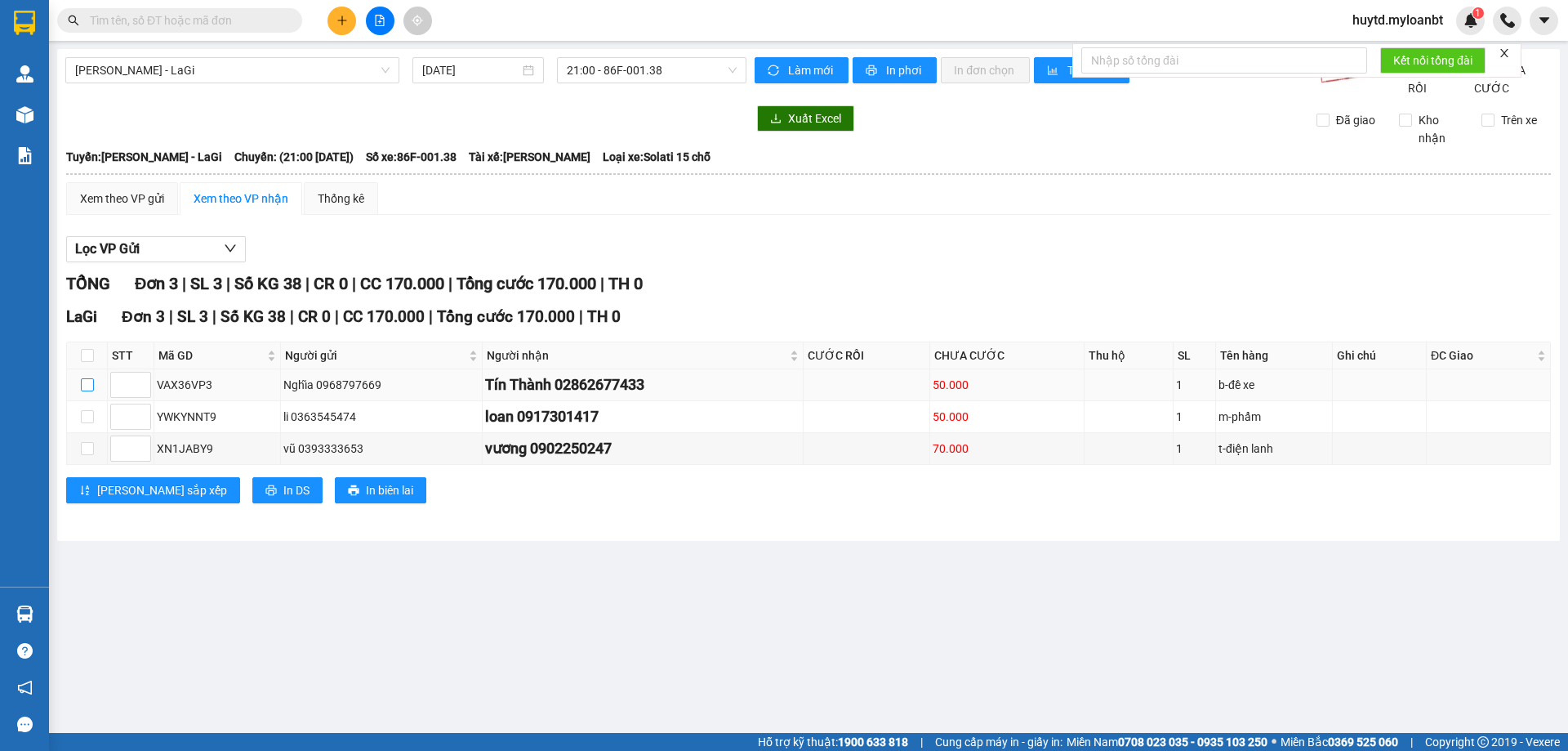
click at [84, 391] on input "checkbox" at bounding box center [88, 385] width 13 height 13
checkbox input "true"
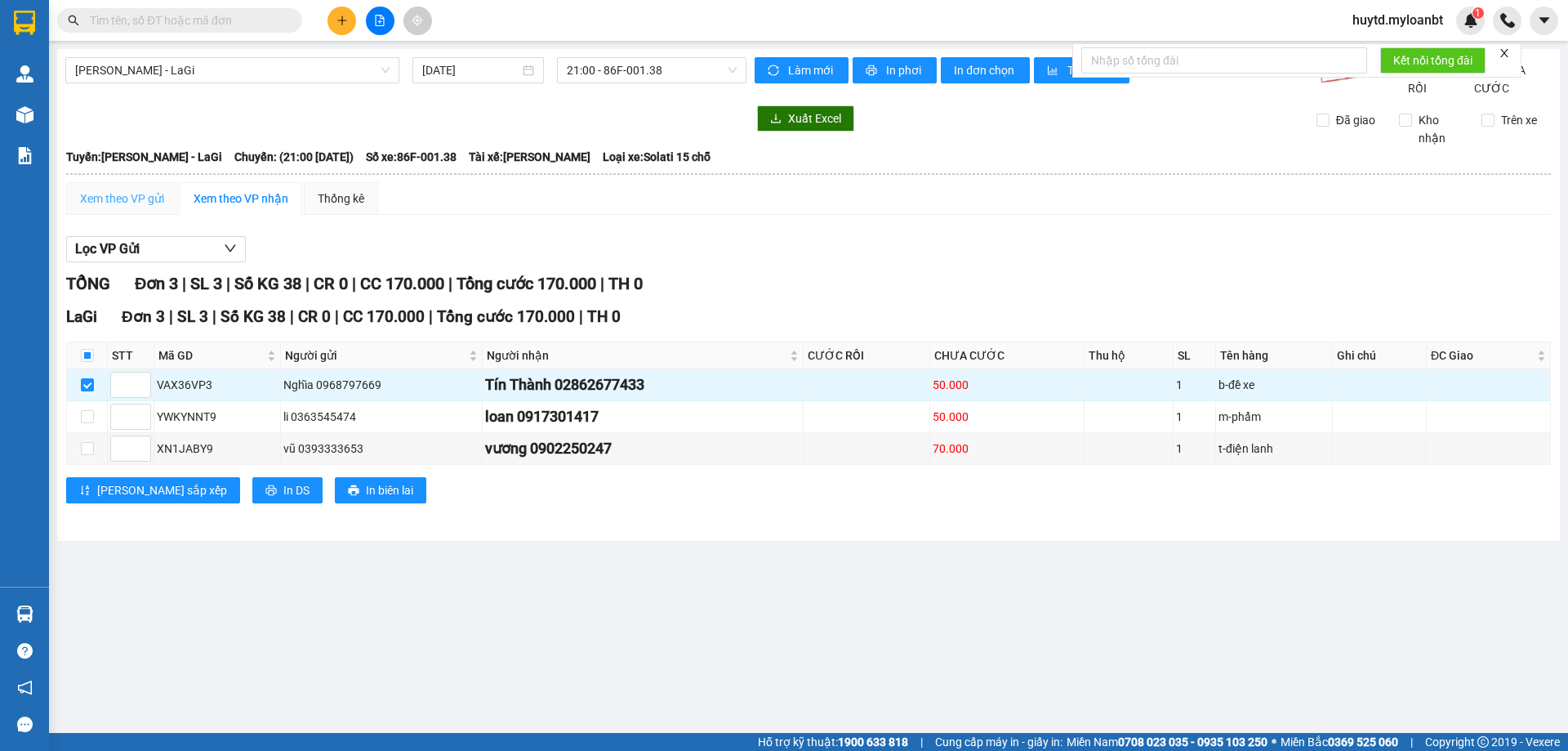
drag, startPoint x: 127, startPoint y: 211, endPoint x: 125, endPoint y: 223, distance: 12.2
click at [127, 212] on div "Xem theo VP gửi" at bounding box center [122, 198] width 112 height 33
click at [127, 208] on div "Xem theo VP gửi" at bounding box center [122, 199] width 84 height 18
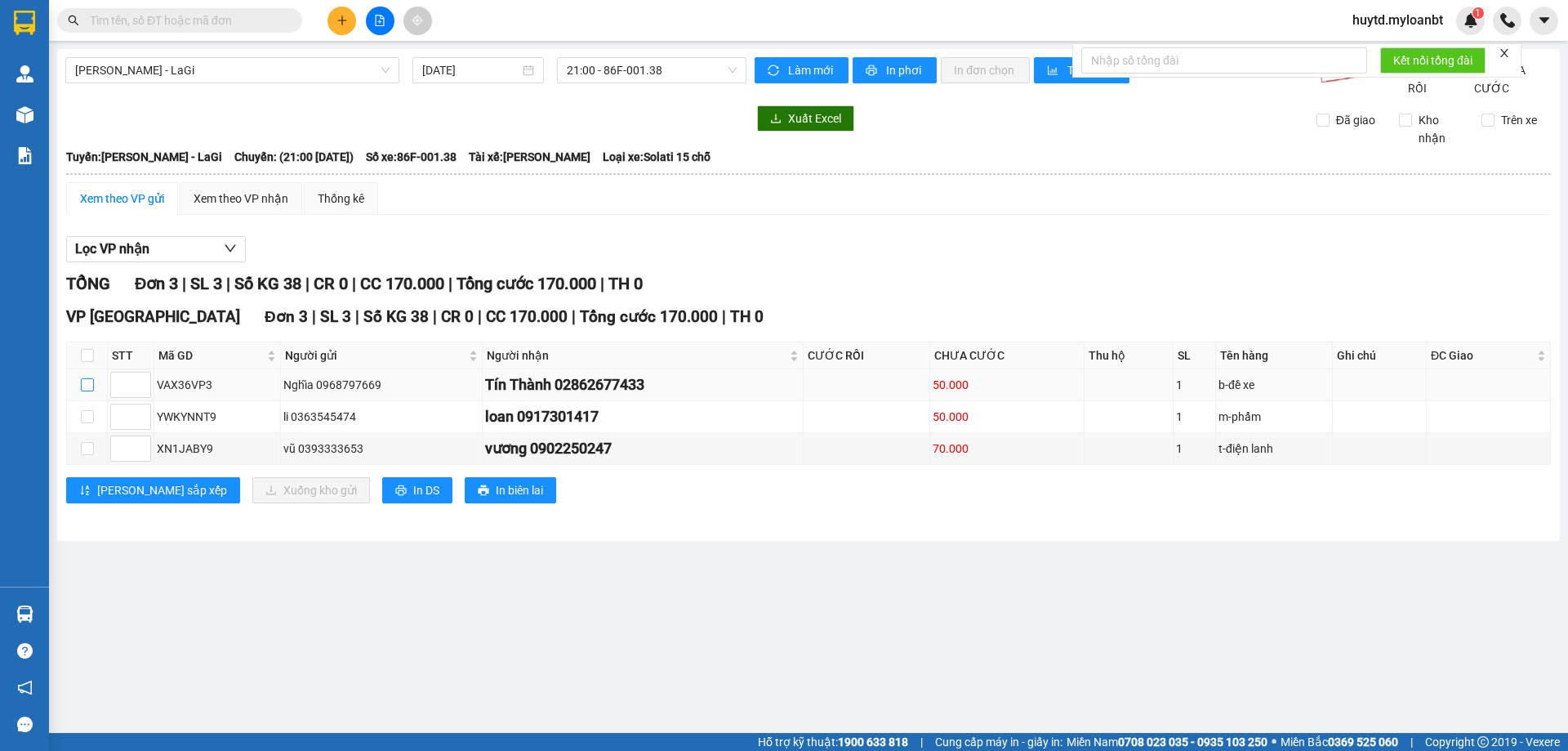
click at [90, 391] on input "checkbox" at bounding box center [88, 385] width 13 height 13
checkbox input "true"
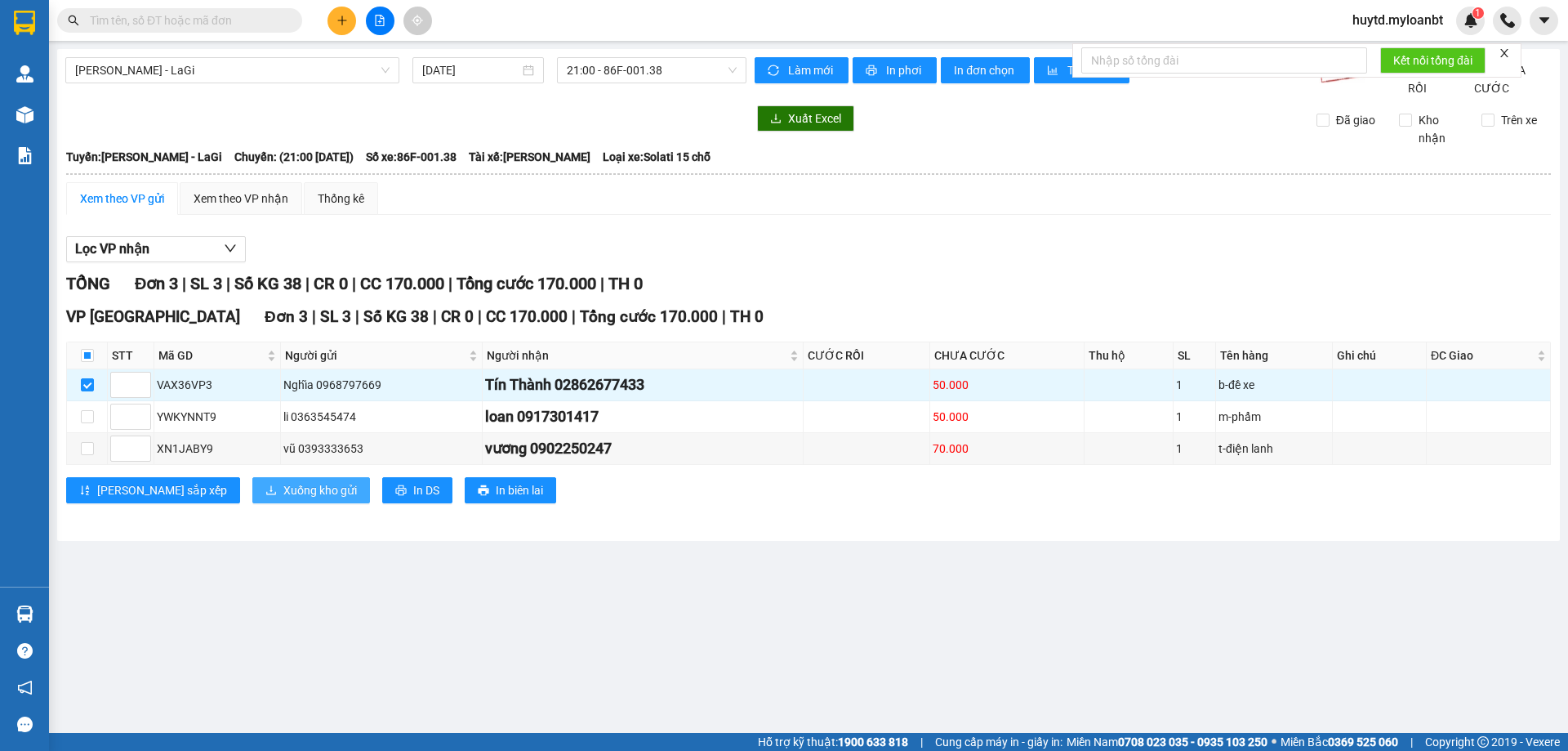
click at [252, 503] on button "Xuống kho gửi" at bounding box center [310, 490] width 118 height 26
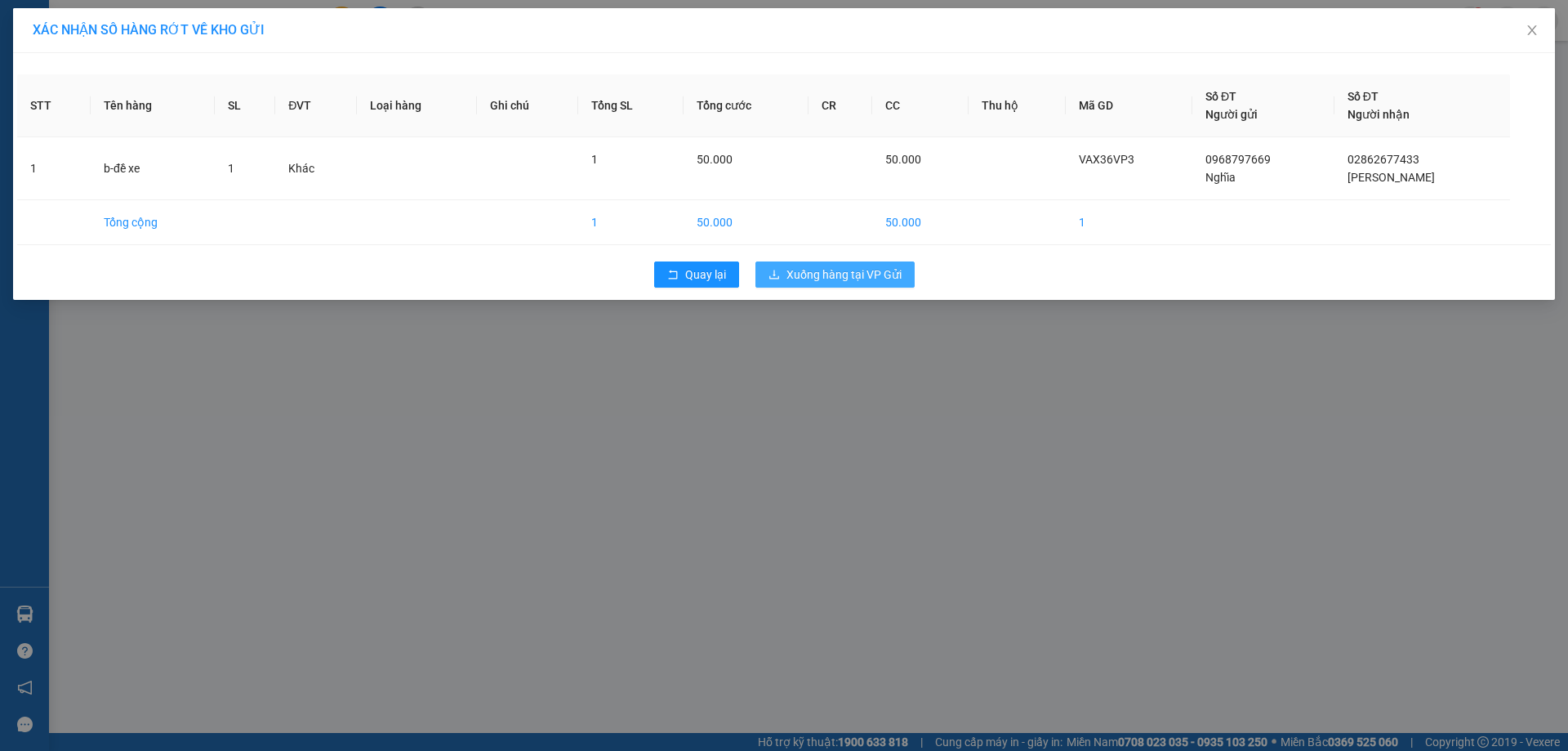
click at [787, 279] on span "Xuống hàng tại VP Gửi" at bounding box center [844, 275] width 115 height 18
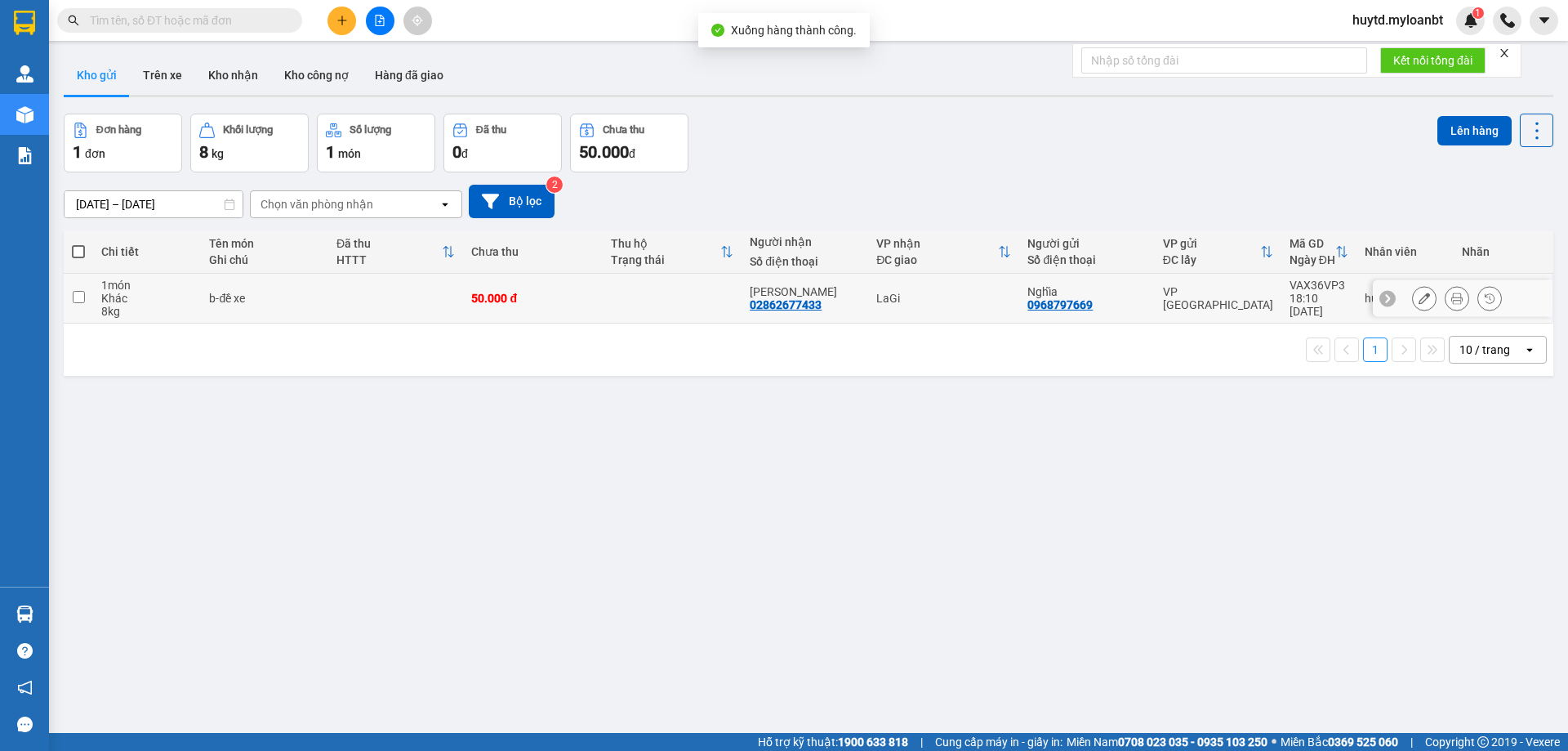
click at [1418, 295] on icon at bounding box center [1424, 298] width 12 height 12
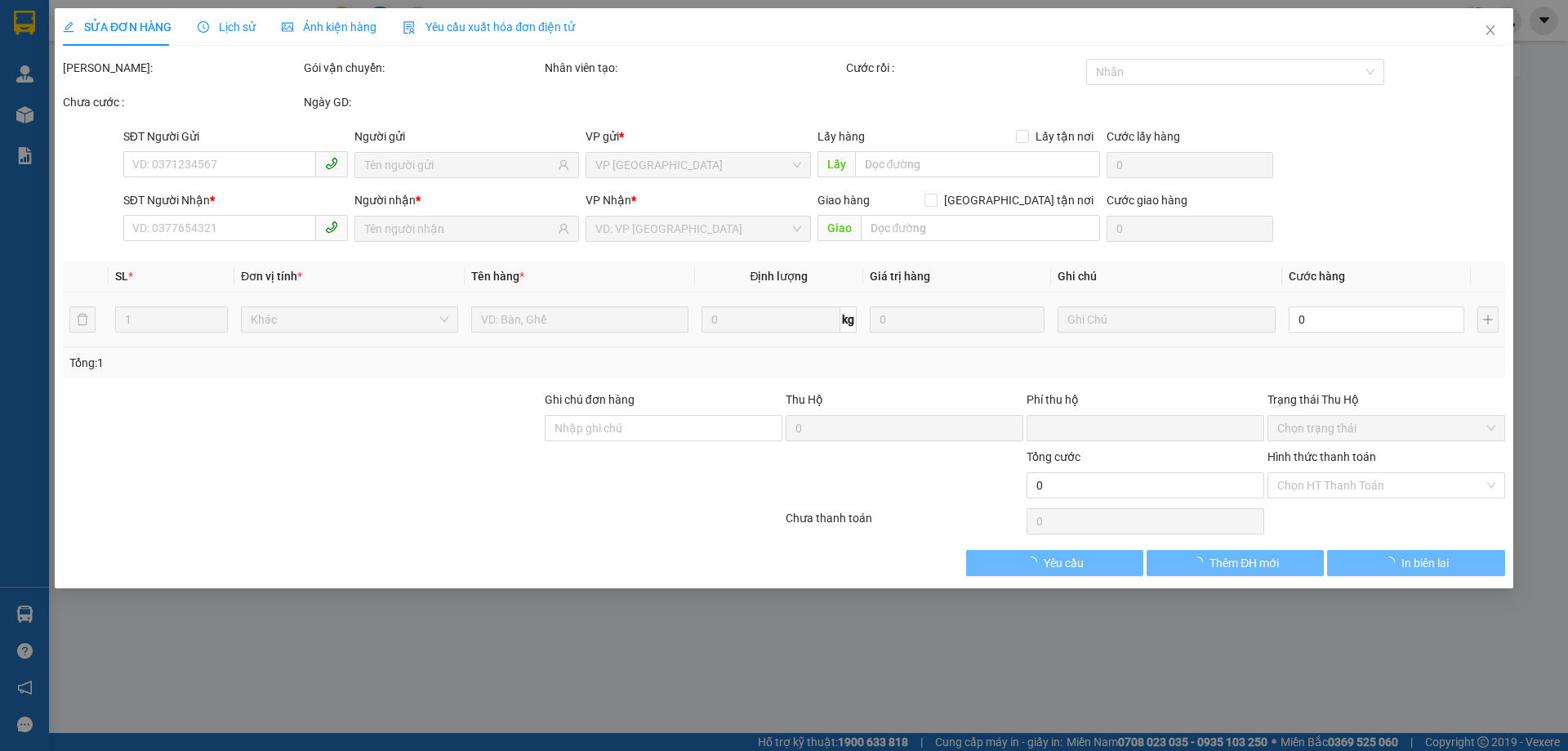
type input "0968797669"
type input "02862677433"
type input "0"
type input "50.000"
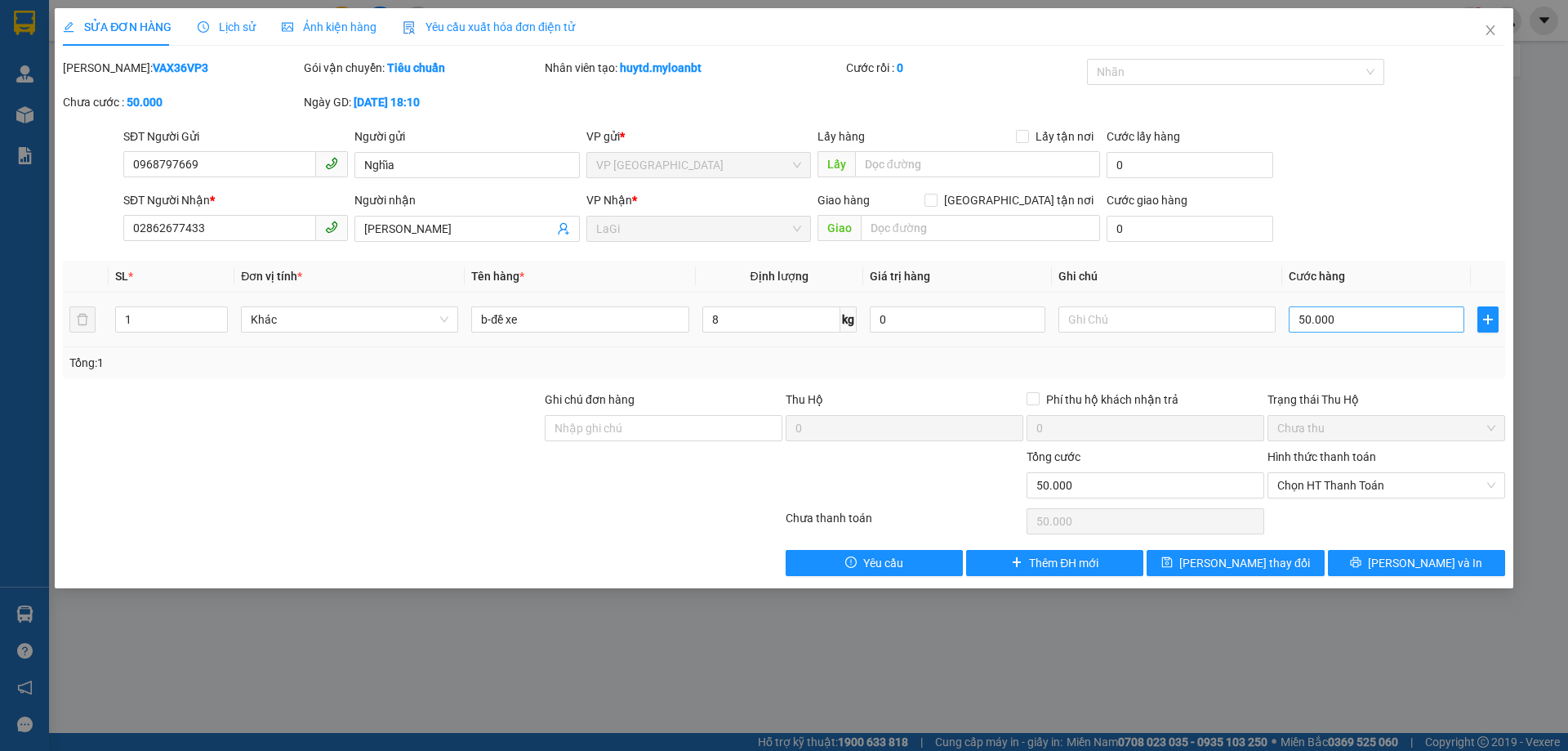
click at [1334, 309] on div "50.000" at bounding box center [1376, 319] width 175 height 33
click at [1339, 316] on input "50.000" at bounding box center [1376, 319] width 175 height 26
type input "4"
type input "40"
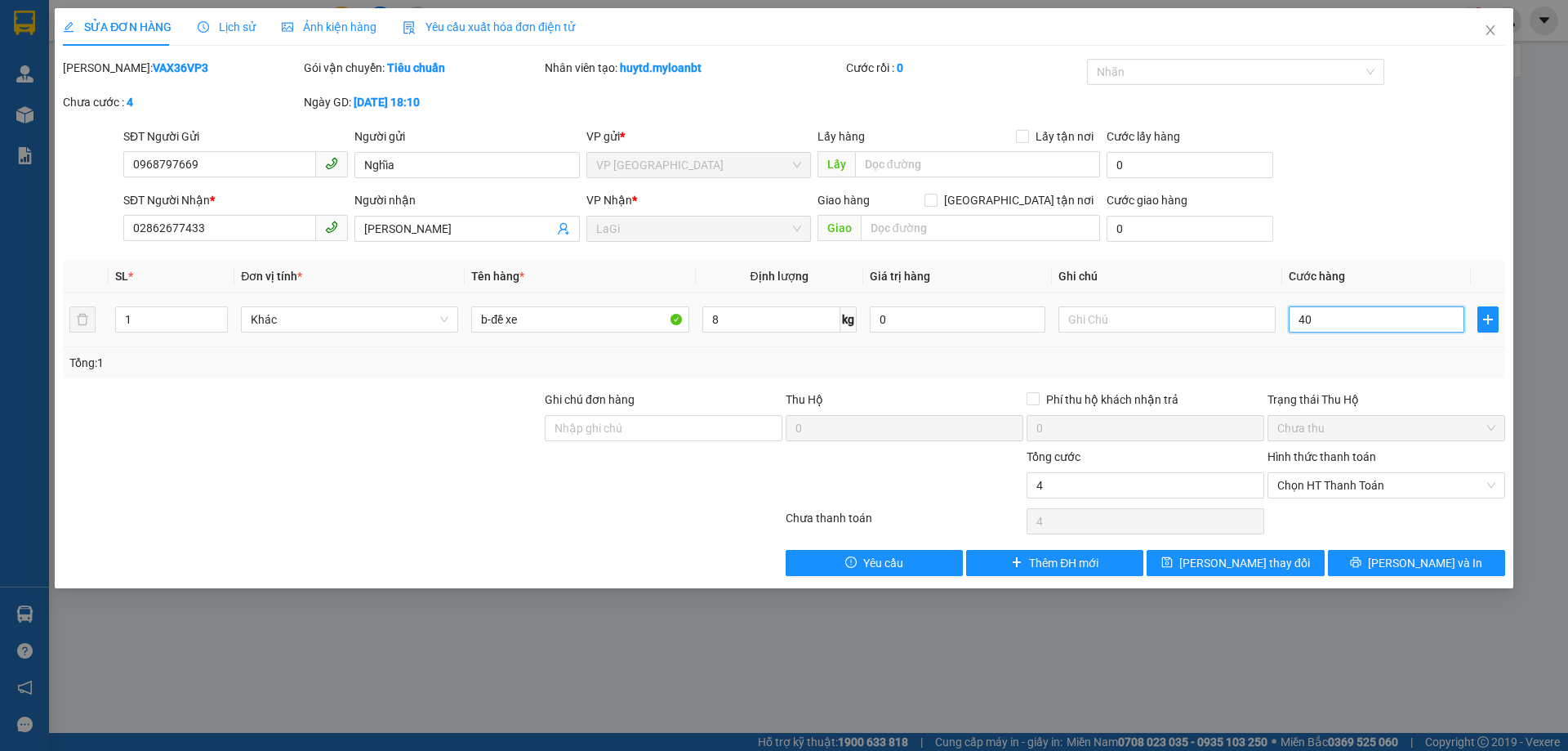
type input "40"
type input "40.000"
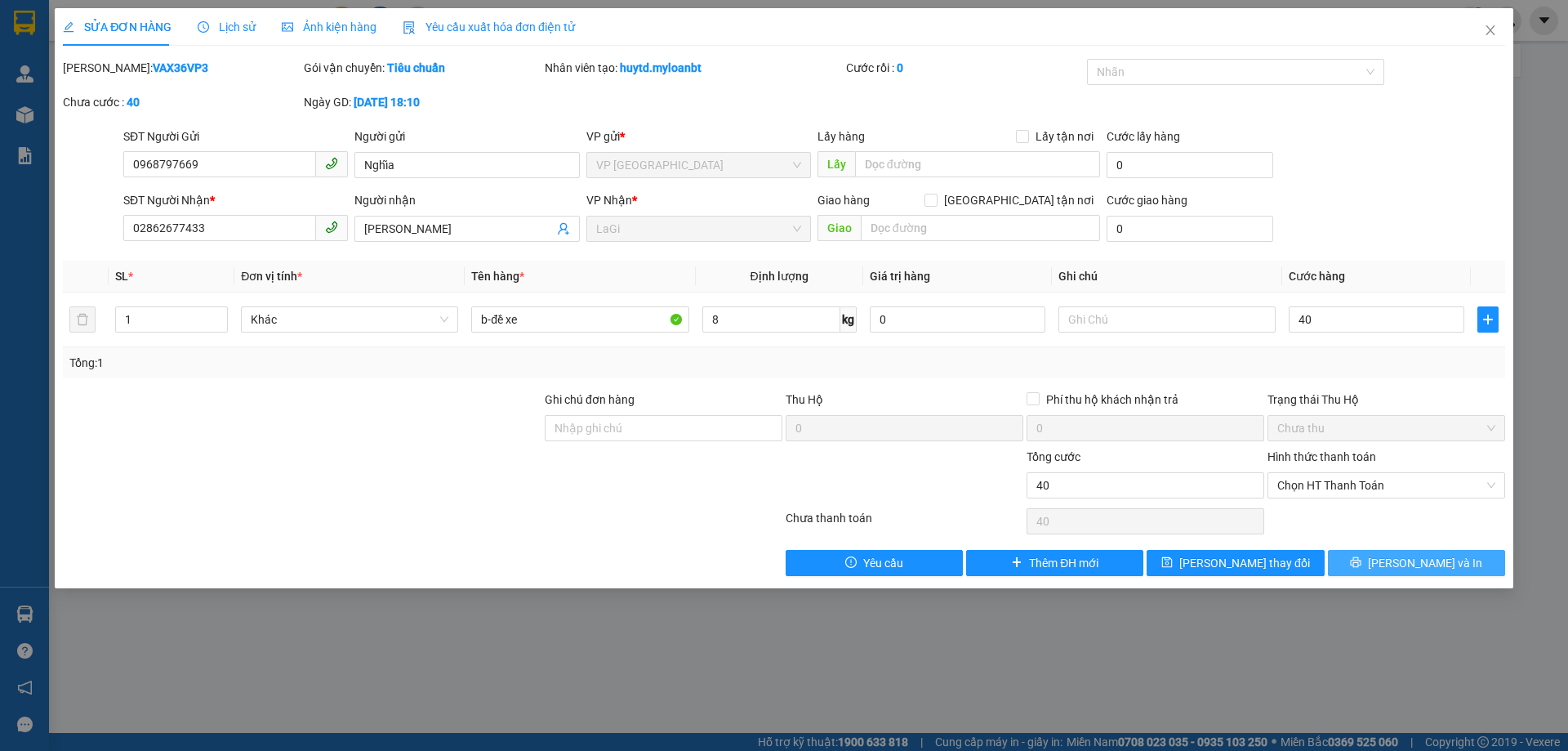
type input "40.000"
click at [1424, 571] on span "[PERSON_NAME] và In" at bounding box center [1425, 563] width 114 height 18
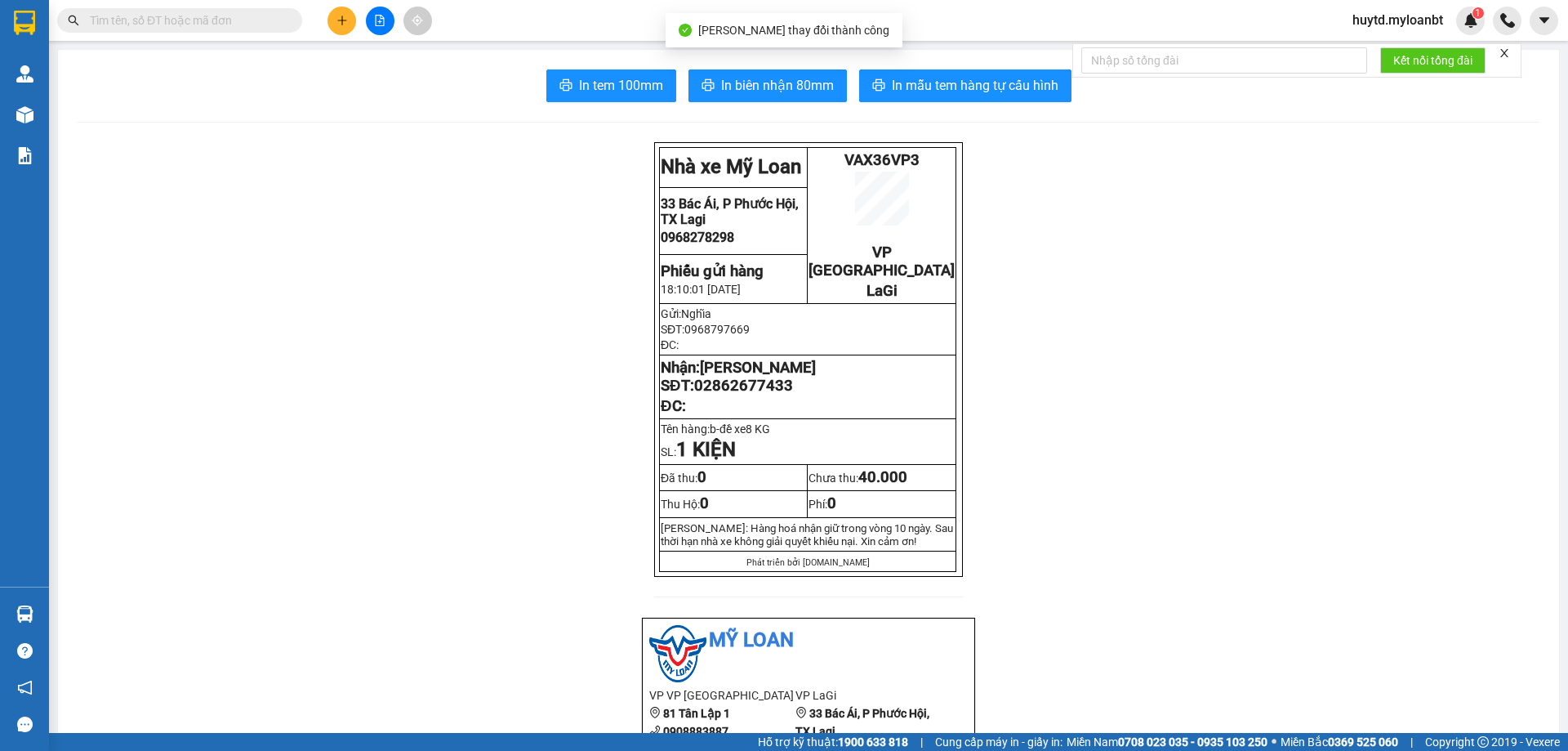
click at [188, 37] on div "Kết quả tìm kiếm ( 0 ) Bộ lọc No Data huytd.myloanbt 1" at bounding box center [784, 20] width 1568 height 41
click at [192, 33] on div "Kết quả tìm kiếm ( 0 ) Bộ lọc No Data" at bounding box center [159, 21] width 319 height 28
click at [193, 32] on span at bounding box center [180, 20] width 245 height 24
click at [204, 27] on input "text" at bounding box center [186, 21] width 193 height 18
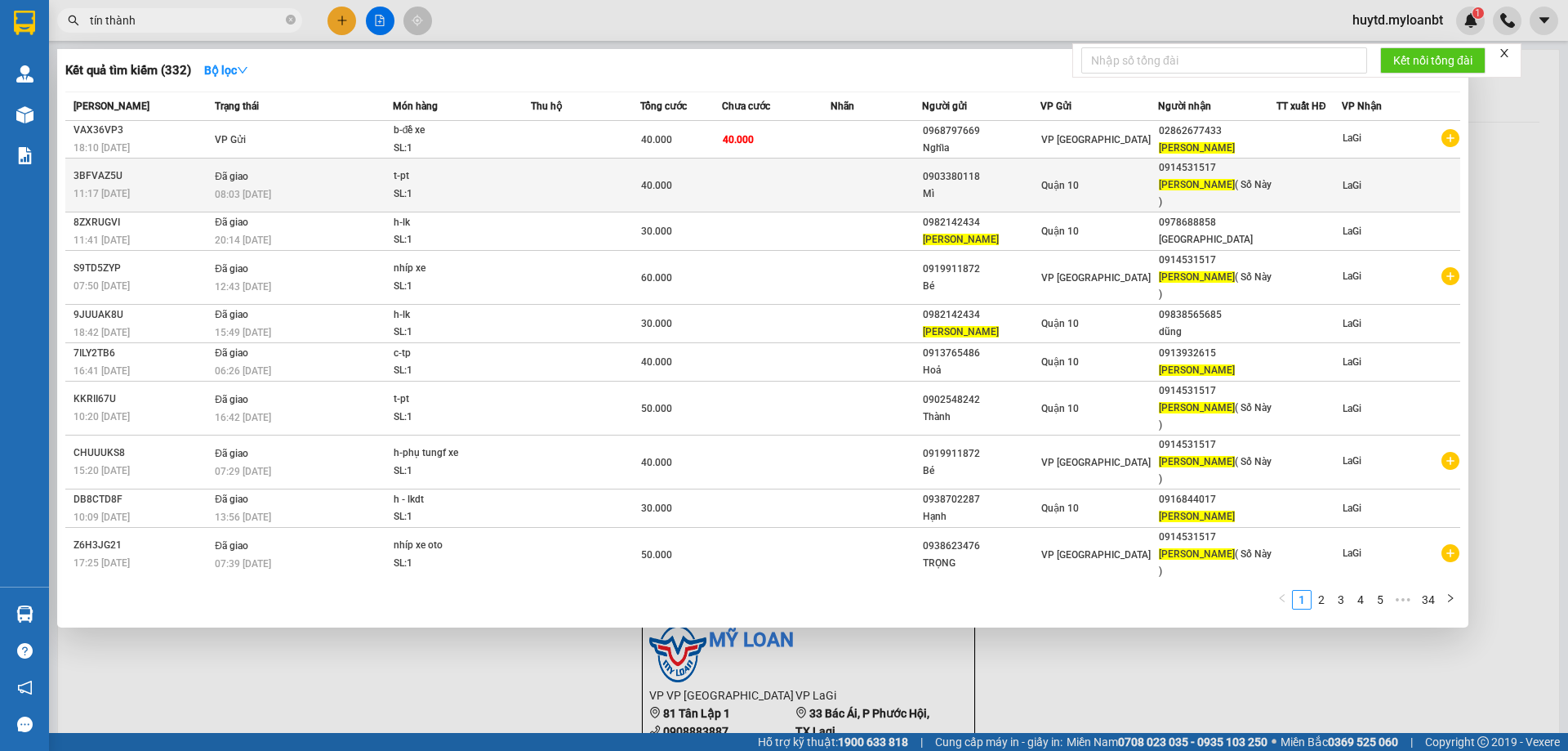
type input "tín thành"
copy div "09145315"
copy div "9145315"
click at [1203, 169] on div "0914531517" at bounding box center [1217, 168] width 117 height 18
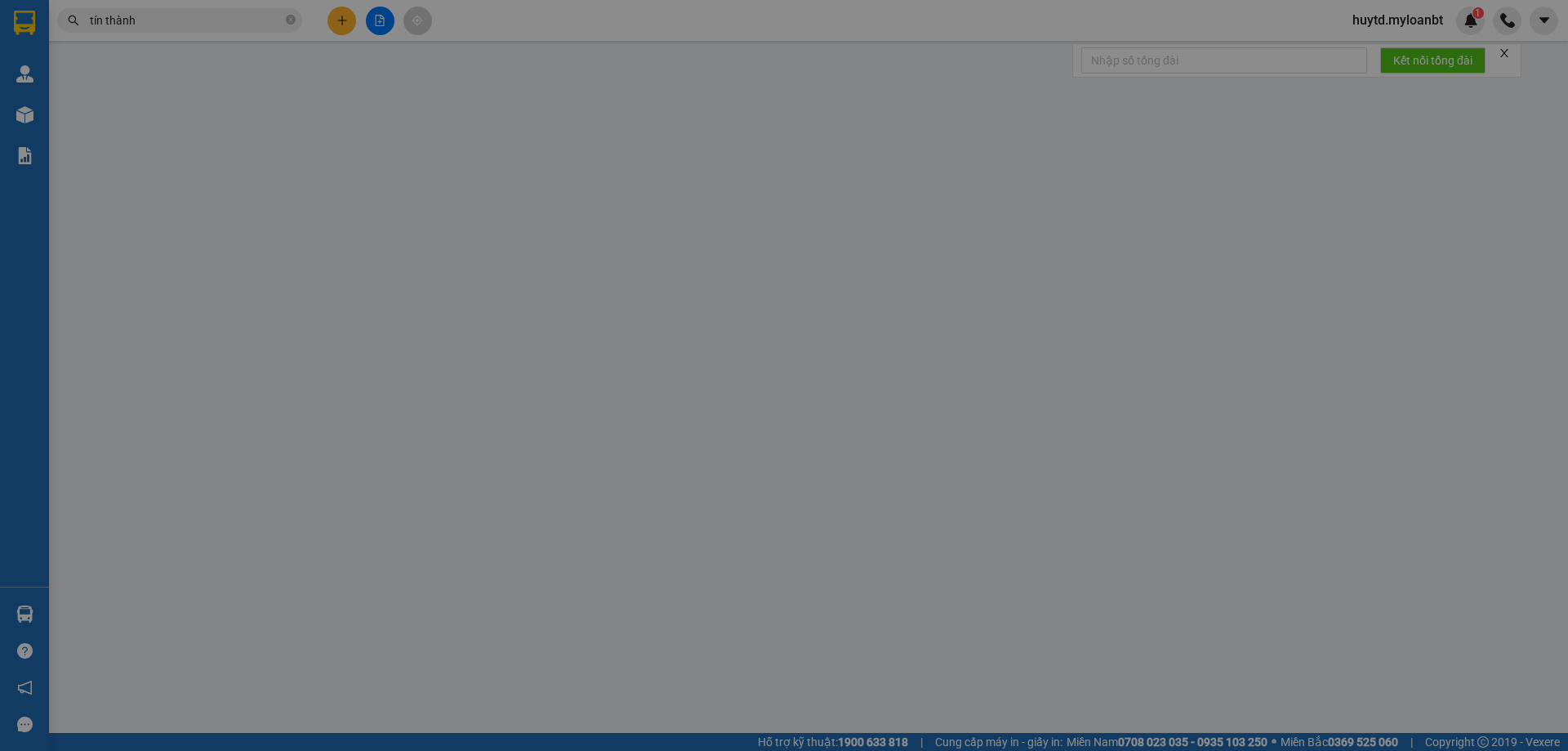
type input "0903380118"
type input "Mì"
type input "0914531517"
type input "[PERSON_NAME] ( Số Này )"
type input "0"
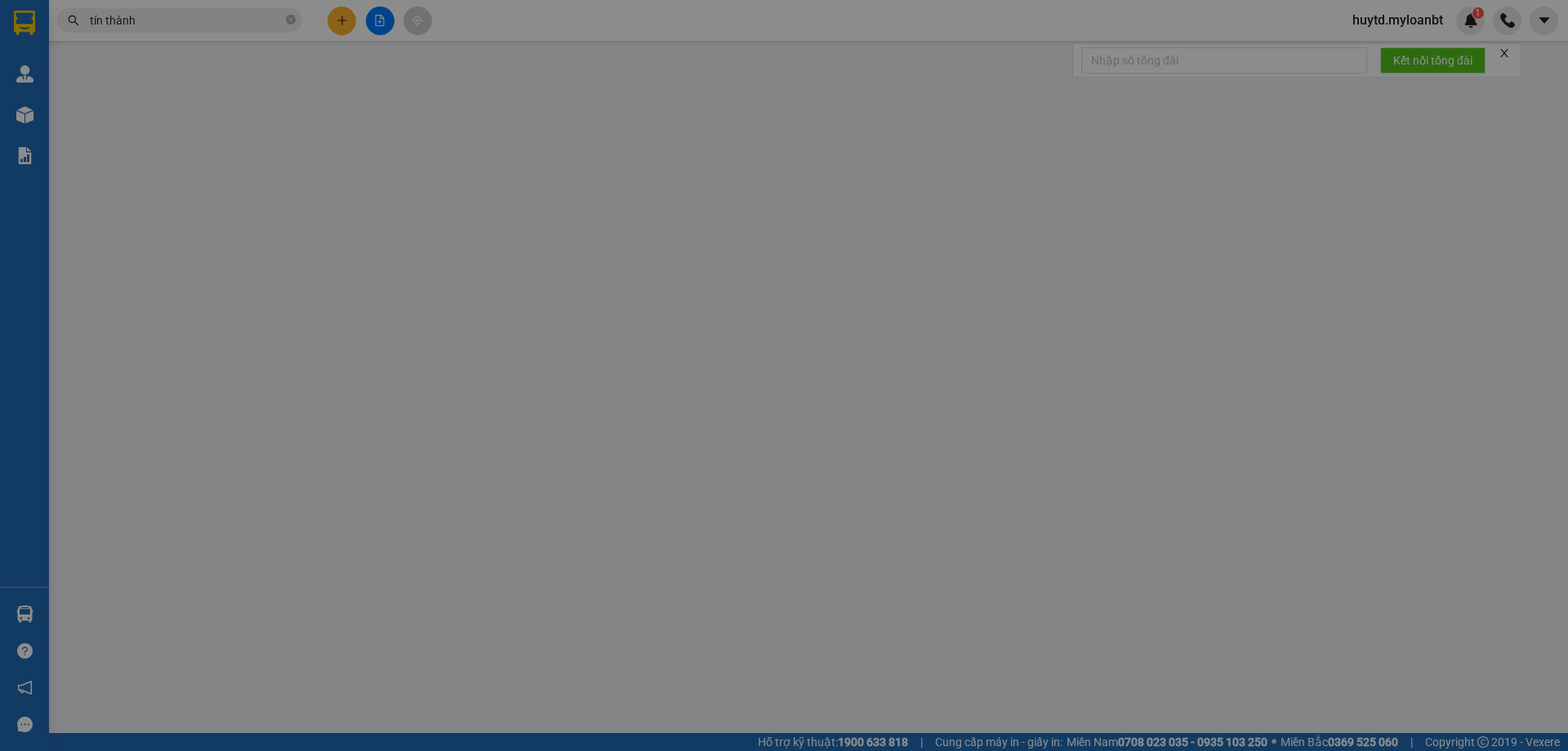
type input "40.000"
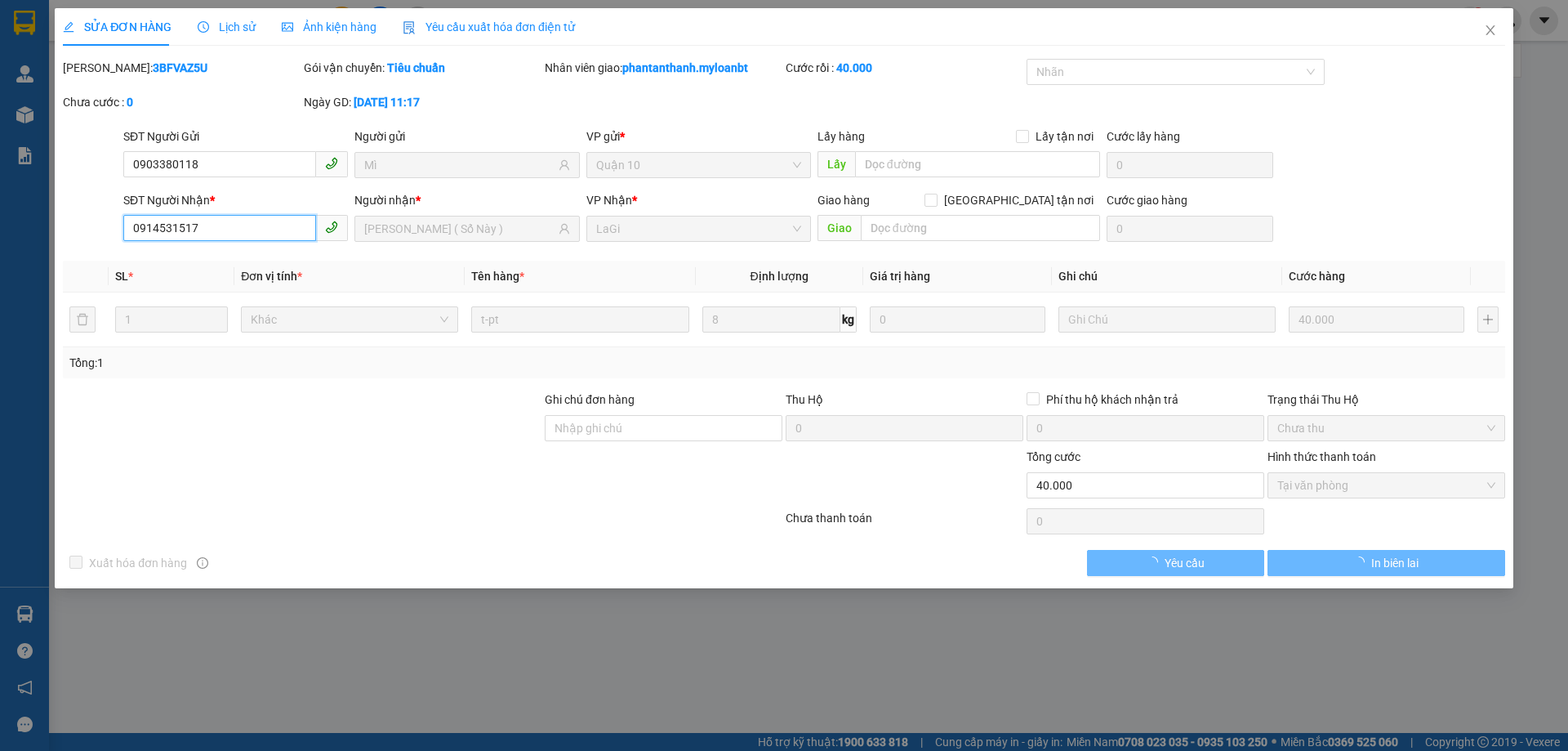
click at [294, 230] on input "0914531517" at bounding box center [219, 227] width 193 height 26
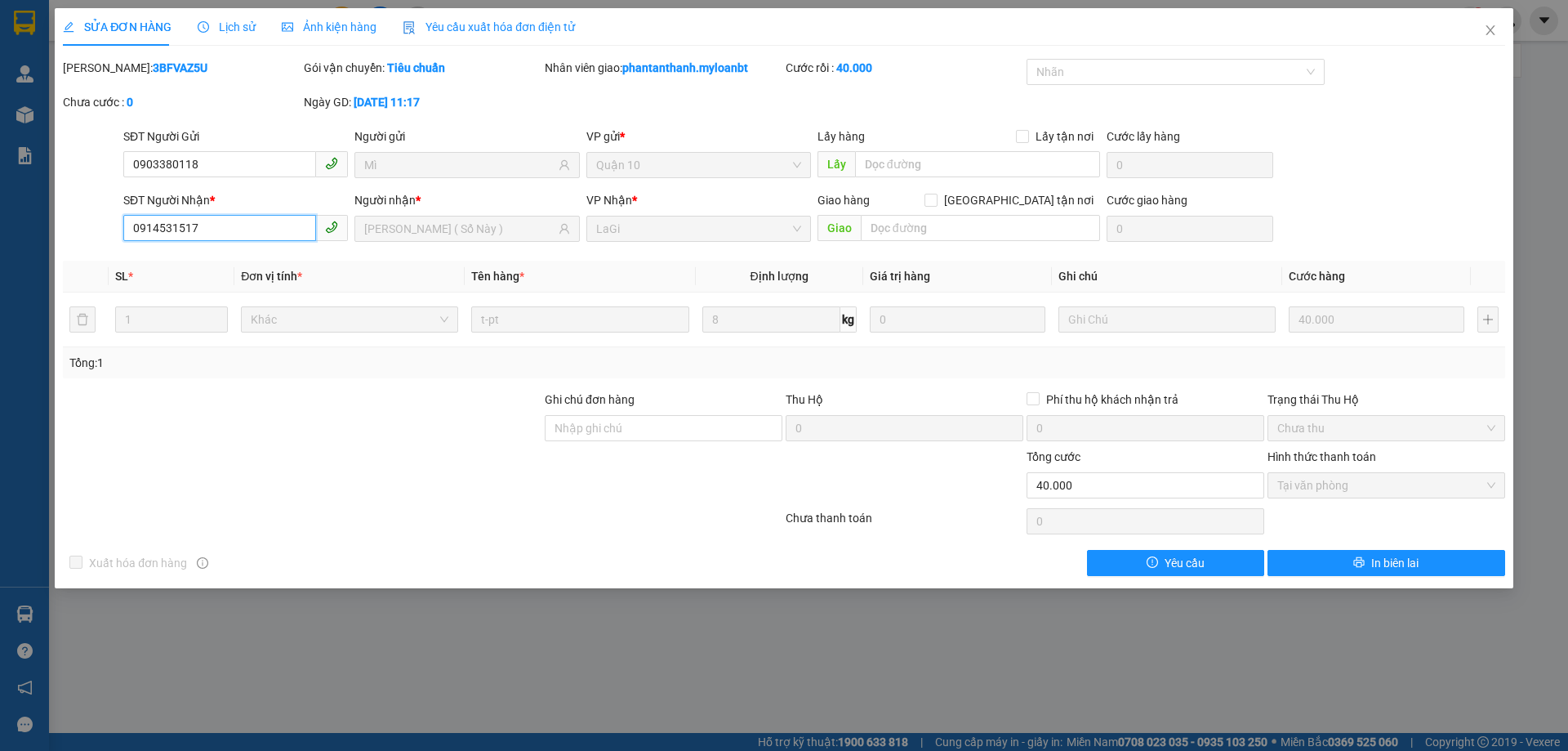
click at [294, 230] on input "0914531517" at bounding box center [219, 227] width 193 height 26
click at [294, 229] on input "0914531517" at bounding box center [219, 227] width 193 height 26
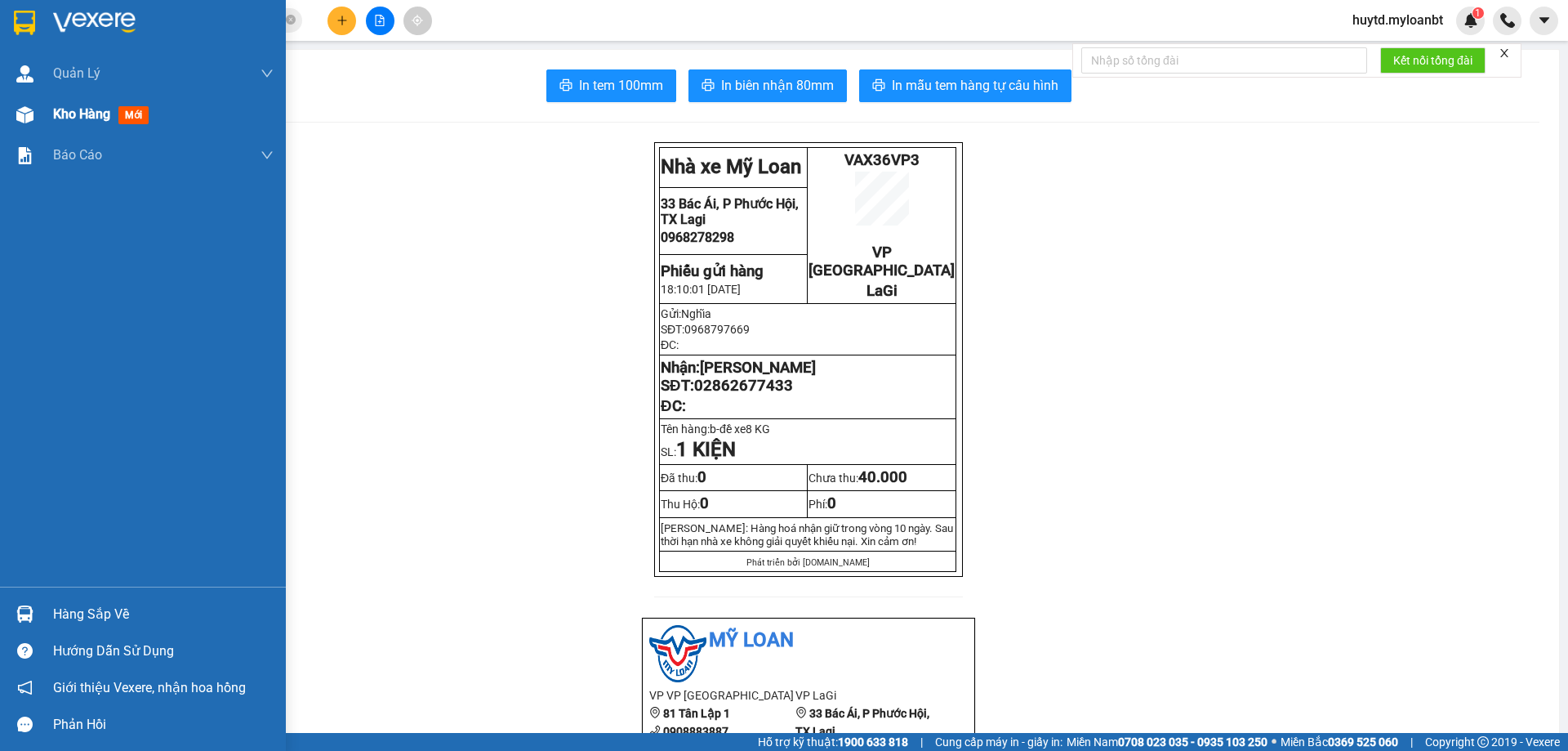
click at [31, 134] on div "Quản [PERSON_NAME] lý giao nhận mới Kho hàng mới Báo cáo Mẫu 1: Báo cáo dòng ti…" at bounding box center [143, 320] width 286 height 533
click at [34, 132] on div "Kho hàng mới" at bounding box center [143, 114] width 286 height 41
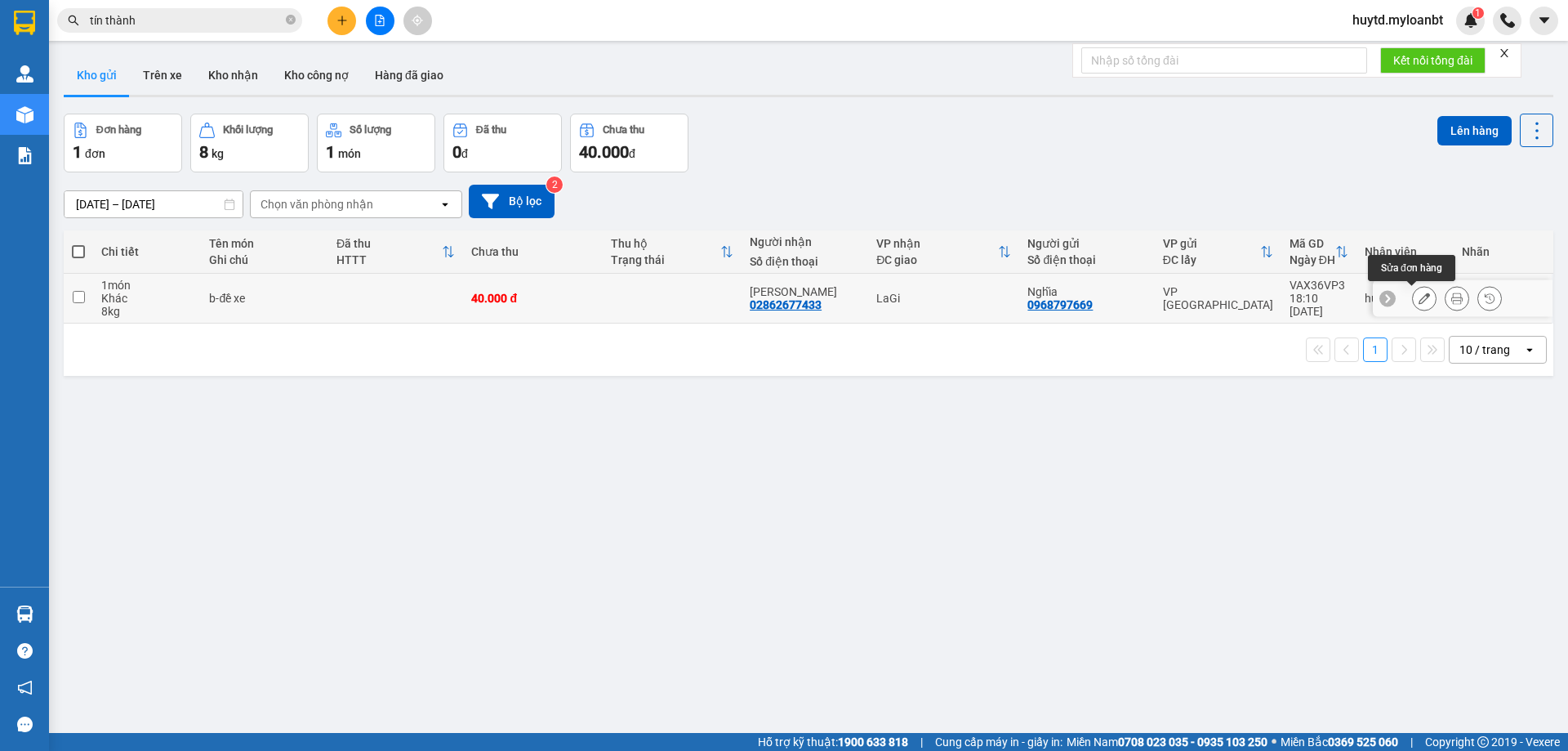
click at [1413, 291] on button at bounding box center [1424, 299] width 23 height 28
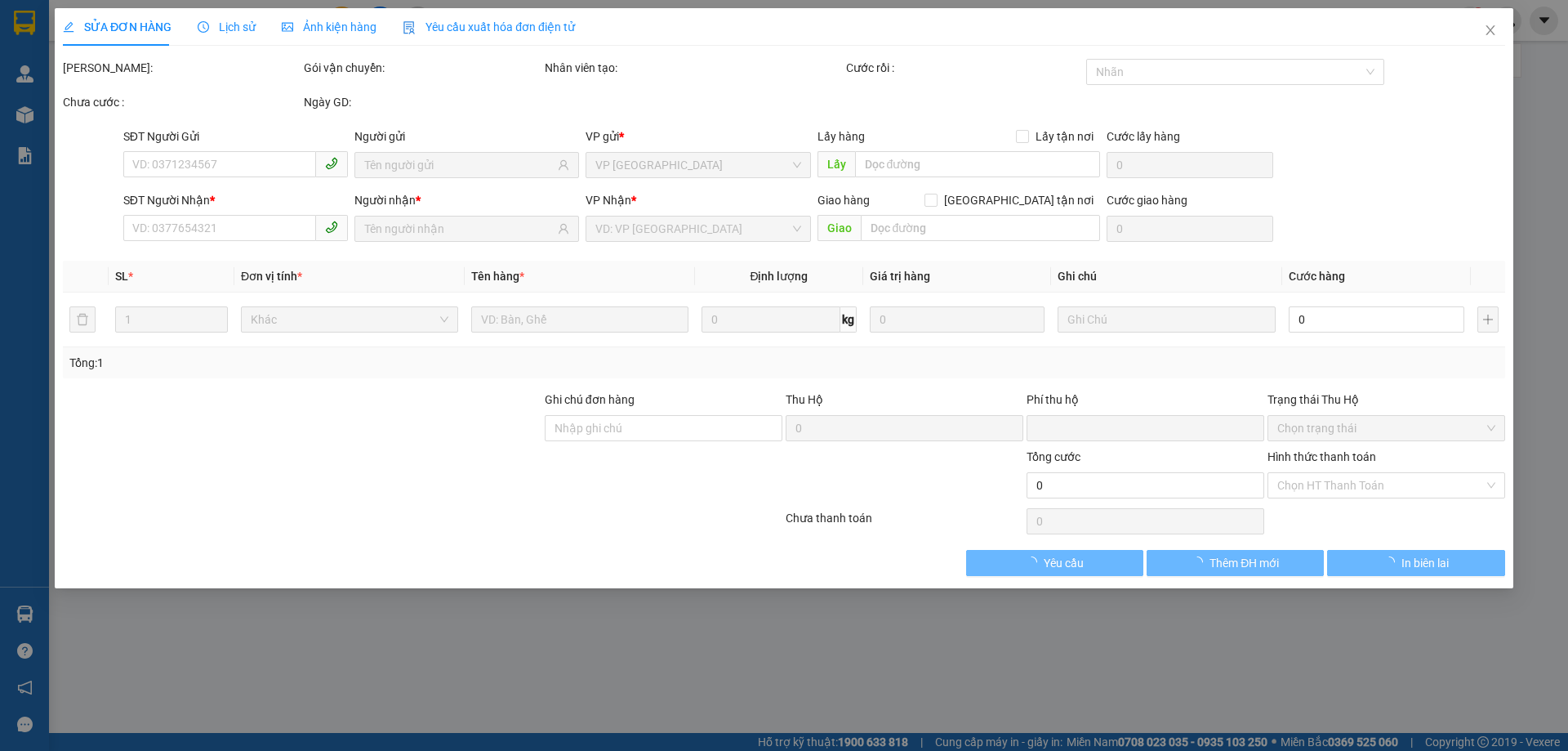
type input "0968797669"
type input "02862677433"
type input "0"
type input "40.000"
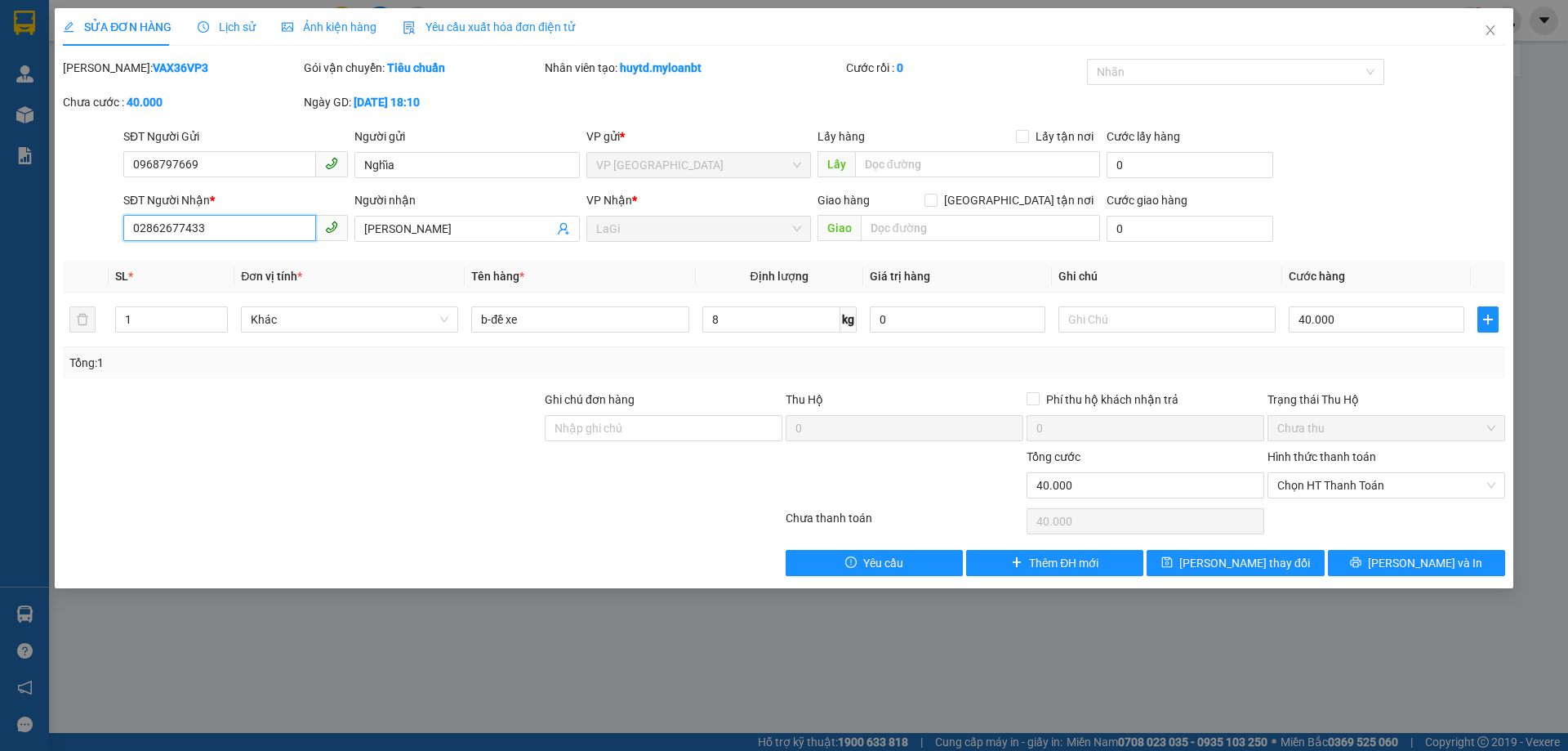
click at [259, 220] on input "02862677433" at bounding box center [219, 227] width 193 height 26
paste input "914531517"
type input "0914531517"
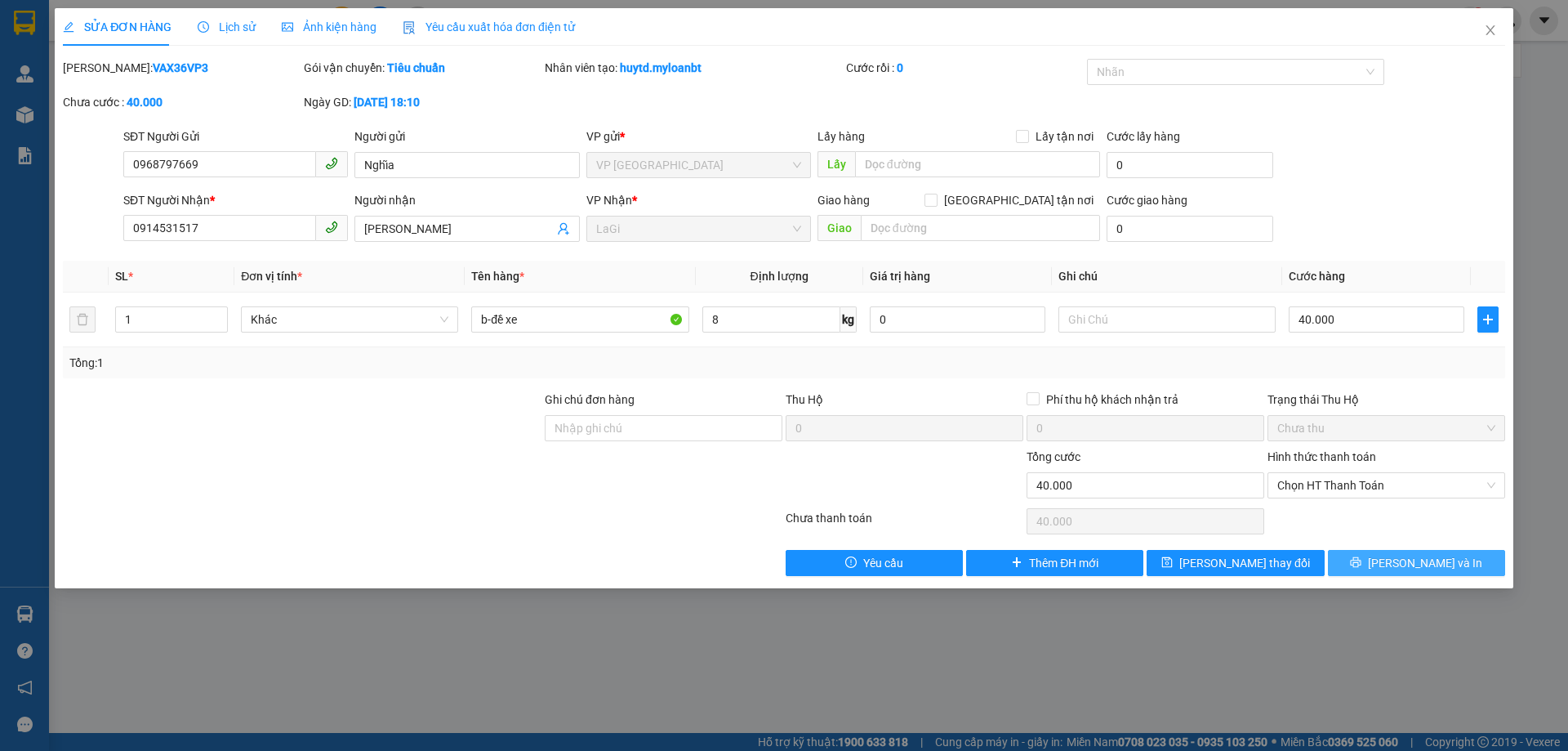
click at [1401, 552] on button "[PERSON_NAME] và In" at bounding box center [1416, 562] width 177 height 26
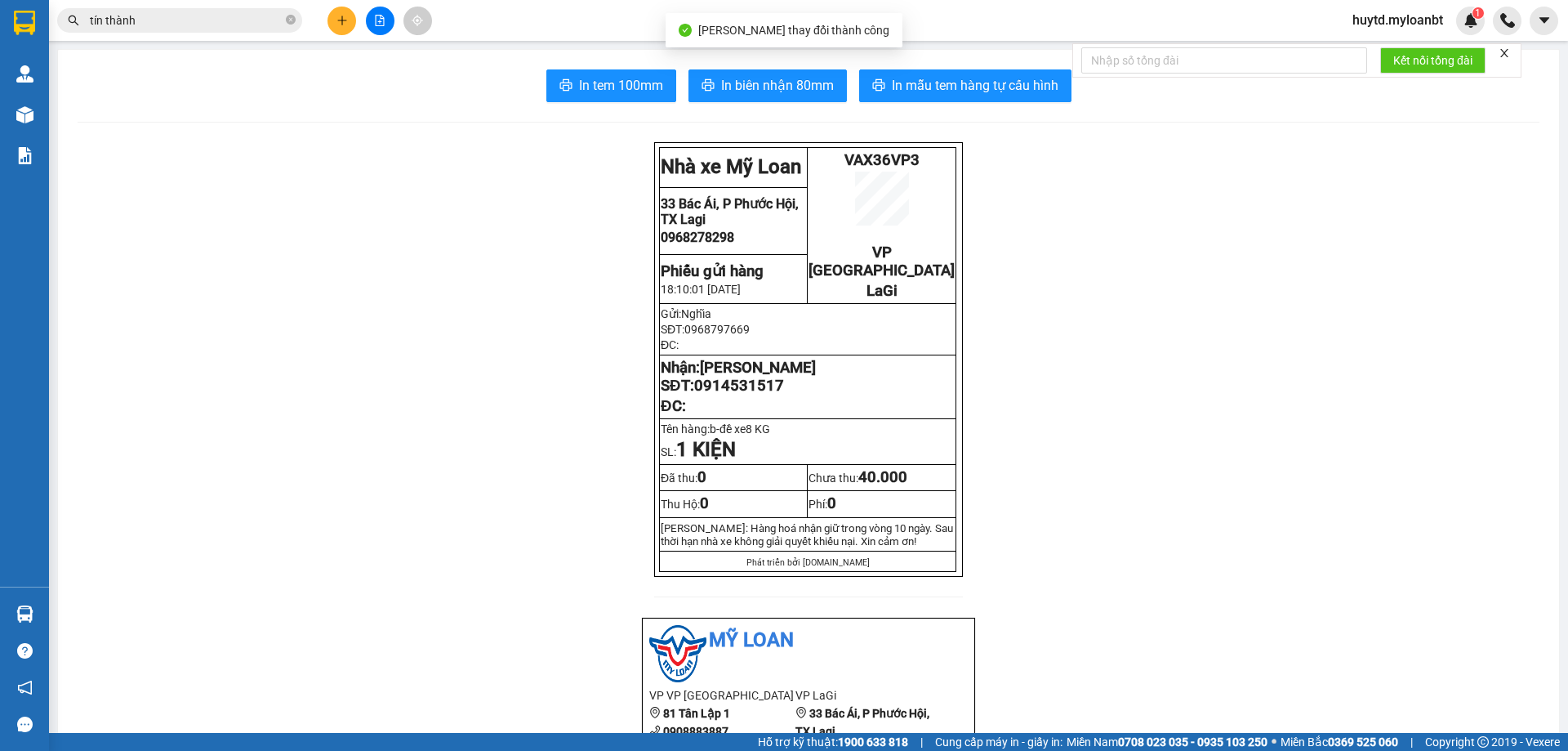
click at [961, 86] on span "In mẫu tem hàng tự cấu hình" at bounding box center [975, 85] width 167 height 20
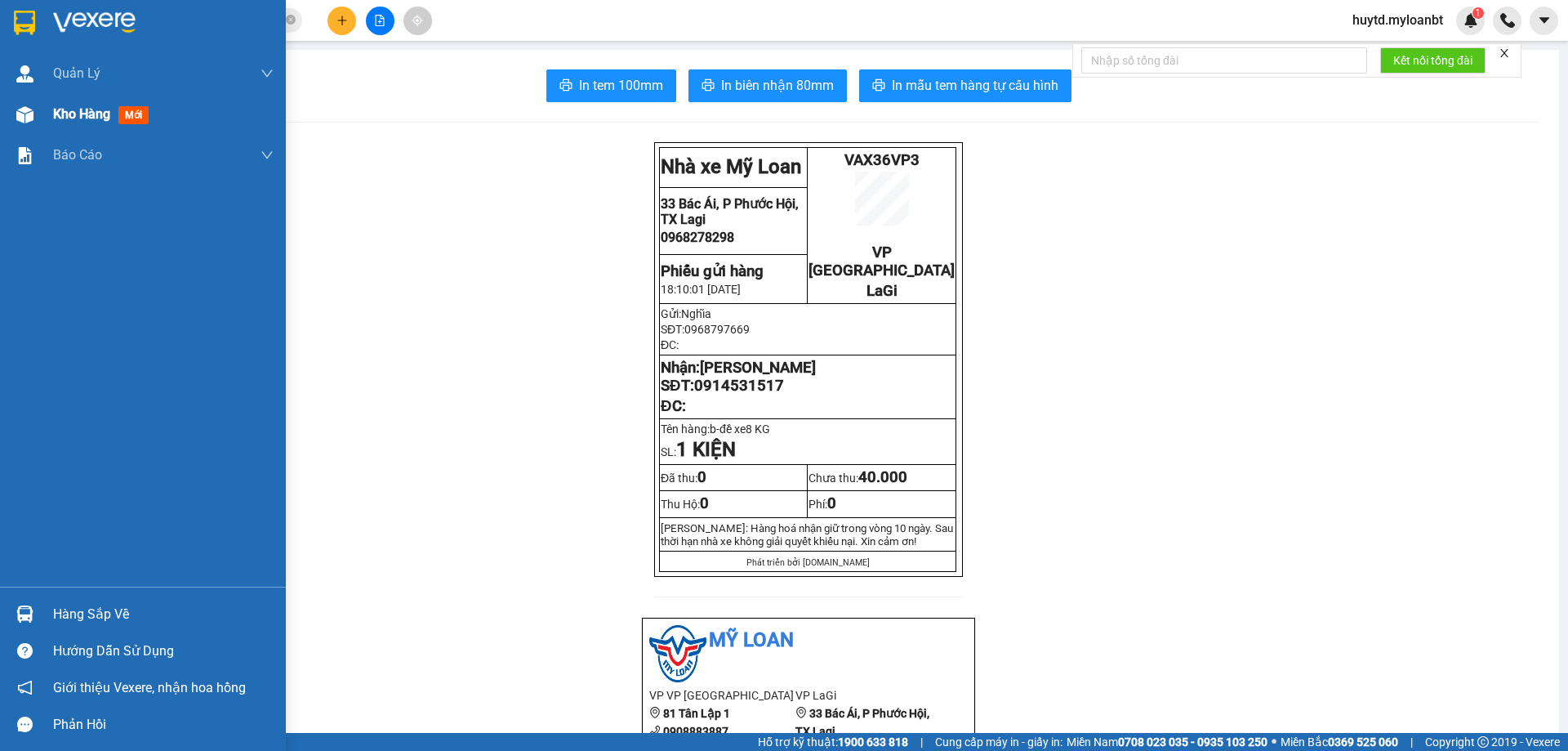
click at [91, 114] on span "Kho hàng" at bounding box center [82, 113] width 58 height 16
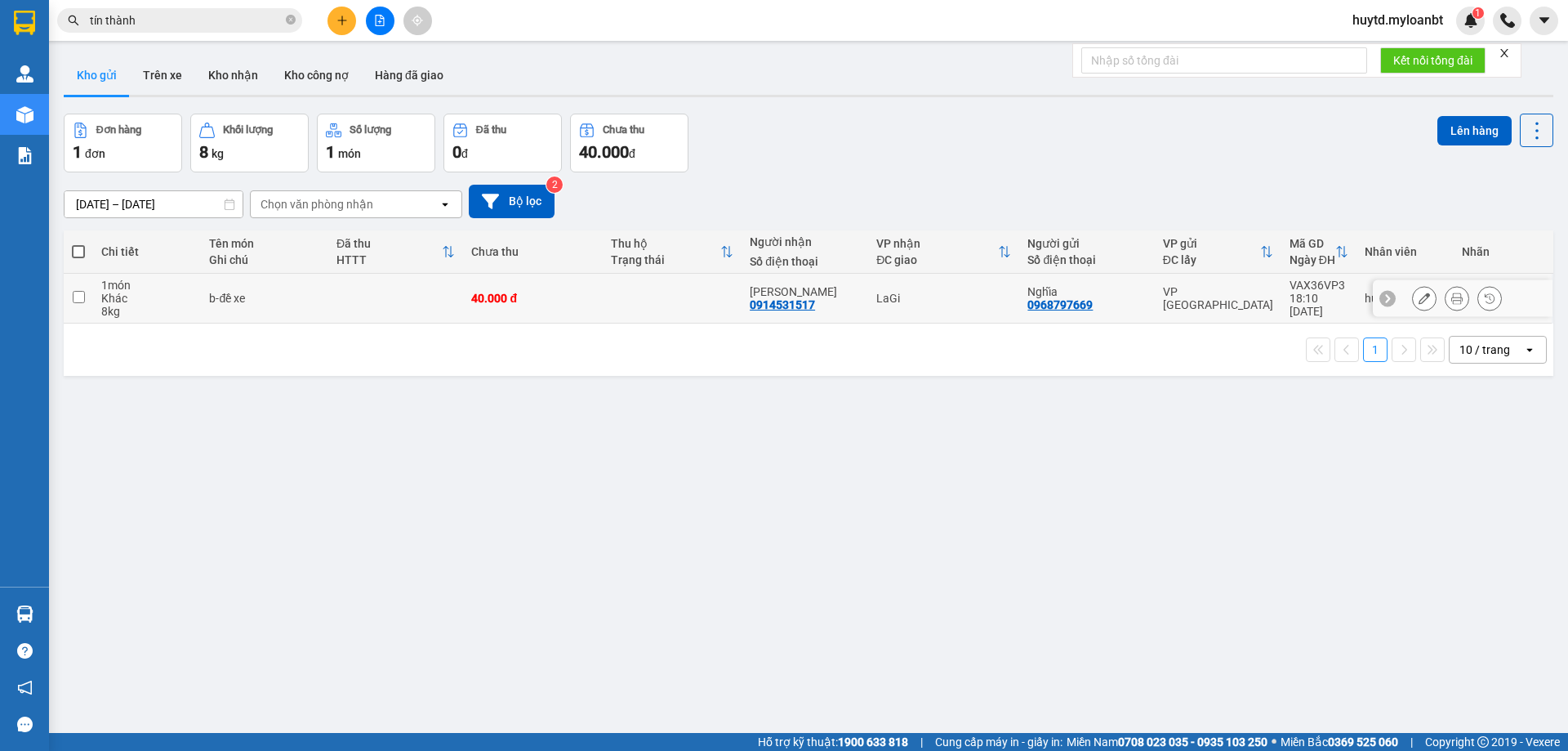
click at [998, 311] on td "LaGi" at bounding box center [943, 299] width 151 height 50
checkbox input "true"
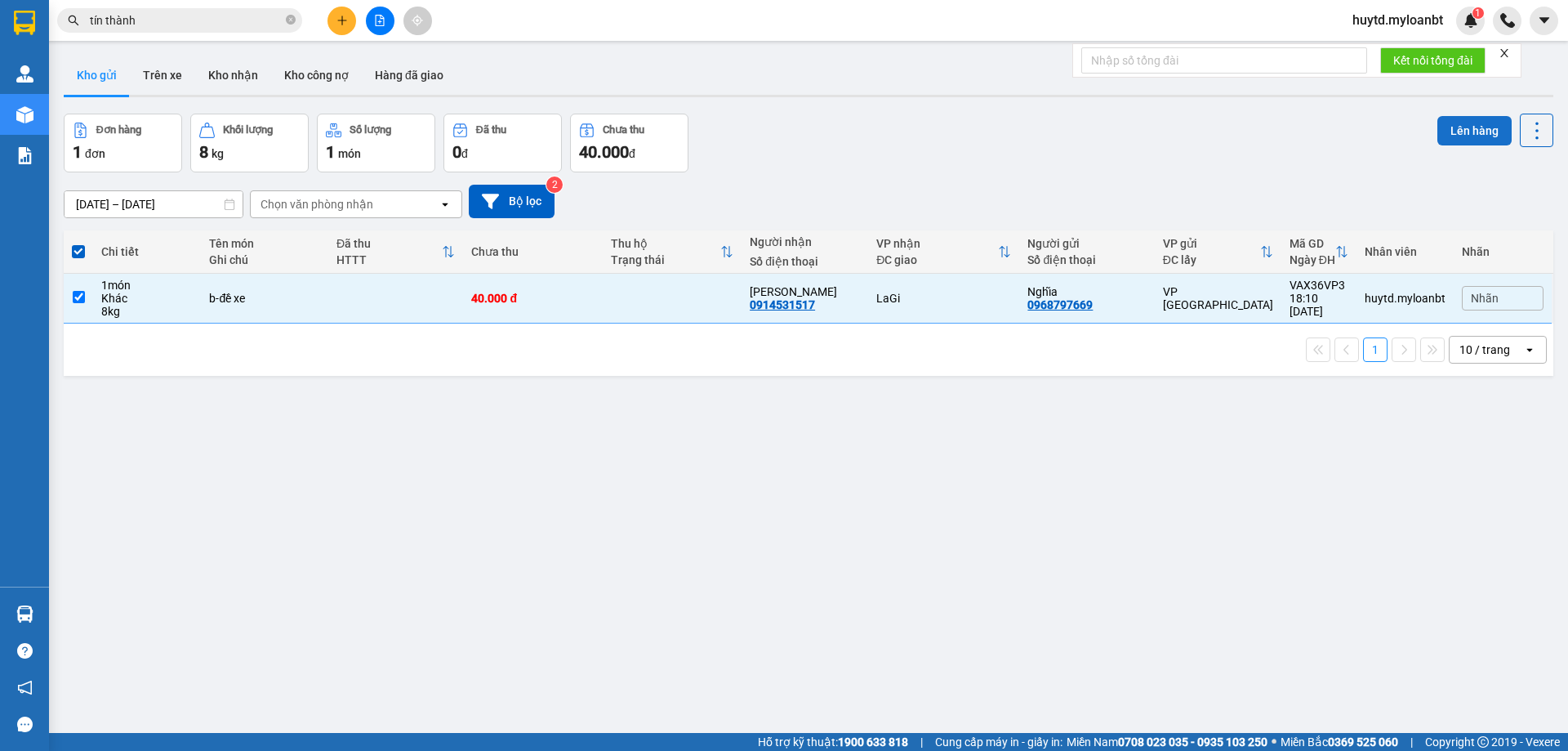
click at [1484, 137] on button "Lên hàng" at bounding box center [1474, 130] width 74 height 29
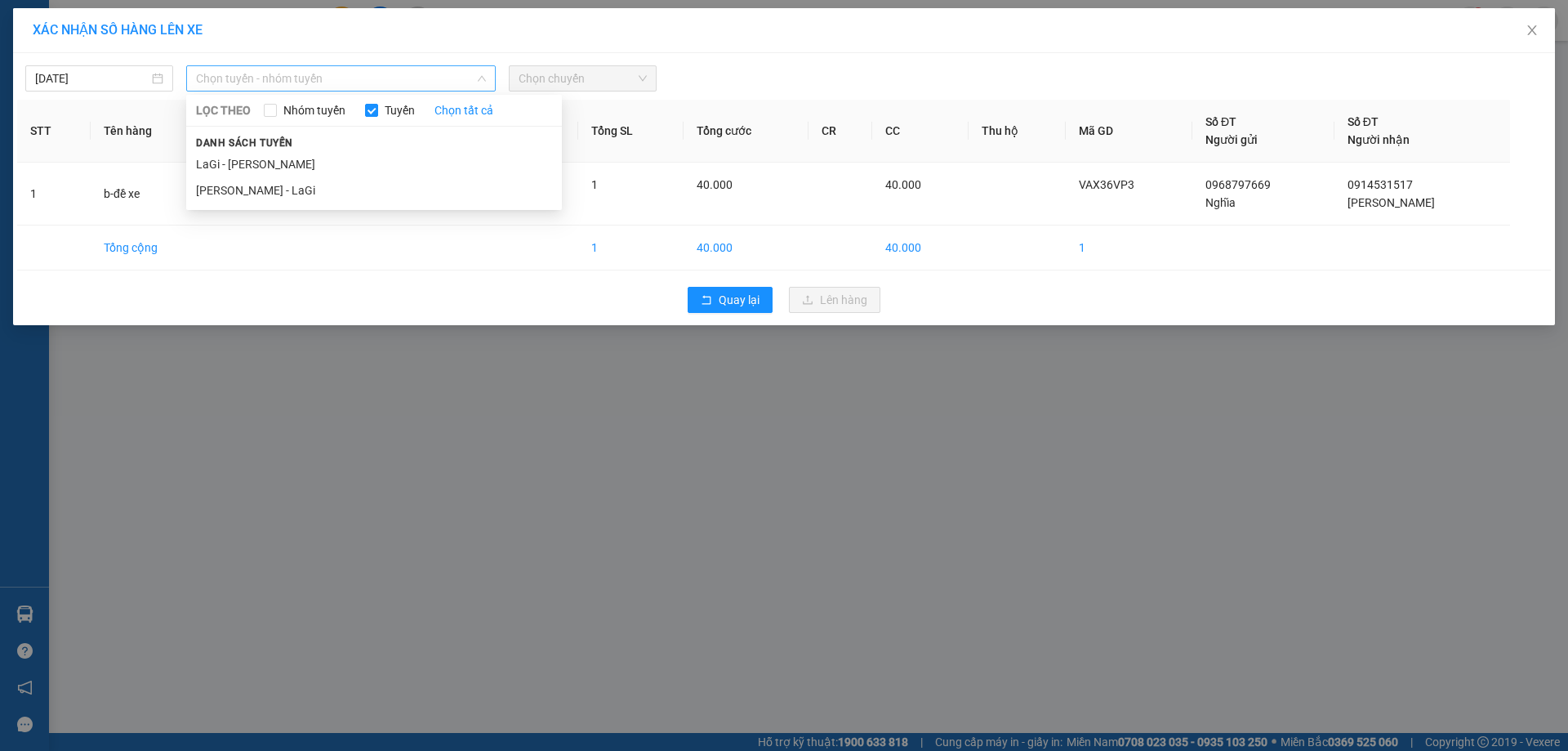
click at [374, 73] on span "Chọn tuyến - nhóm tuyến" at bounding box center [341, 78] width 290 height 24
click at [291, 190] on li "[PERSON_NAME] - LaGi" at bounding box center [374, 189] width 375 height 26
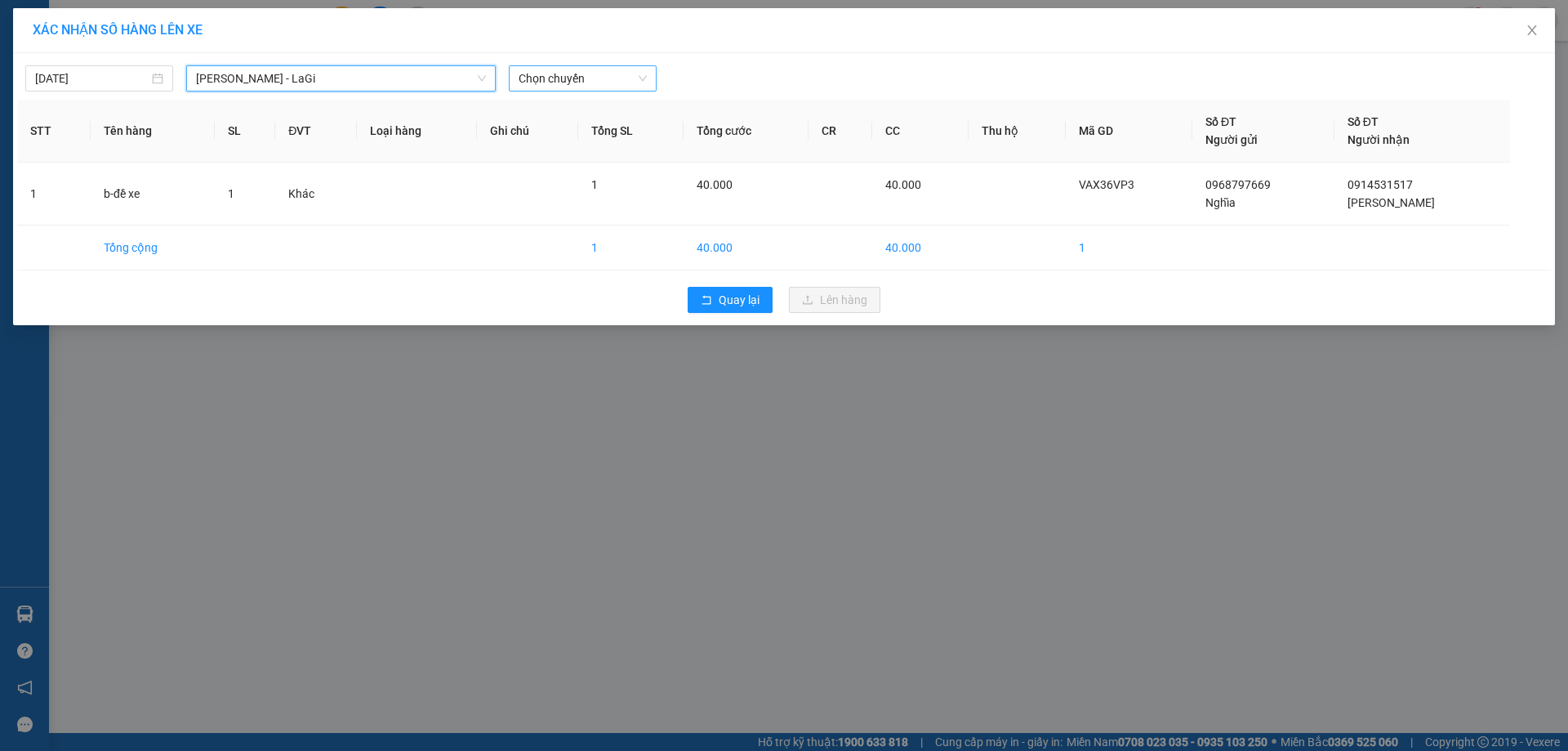
click at [641, 83] on span "Chọn chuyến" at bounding box center [583, 78] width 128 height 24
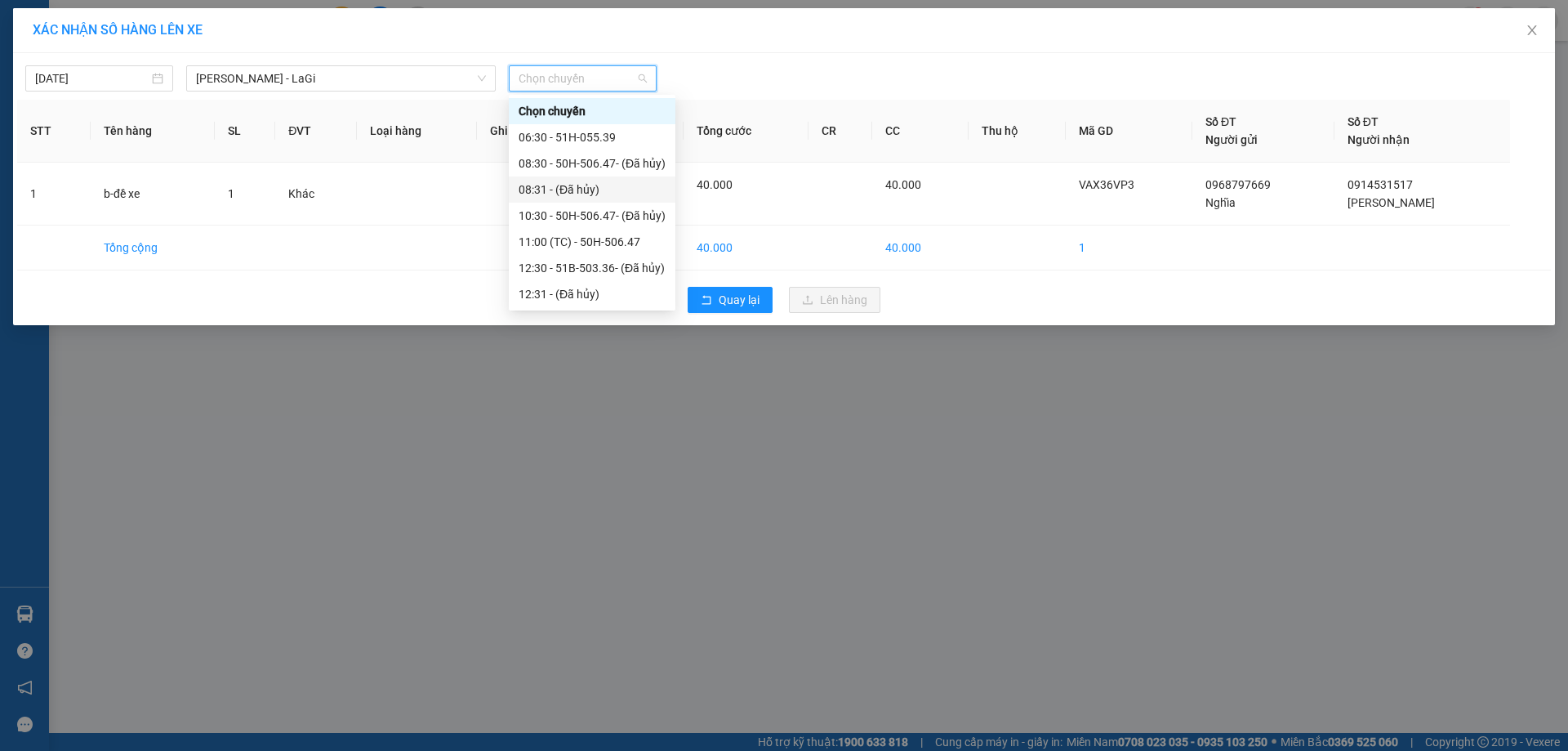
scroll to position [157, 0]
click at [592, 260] on div "21:00 - 86F-001.38" at bounding box center [592, 268] width 147 height 18
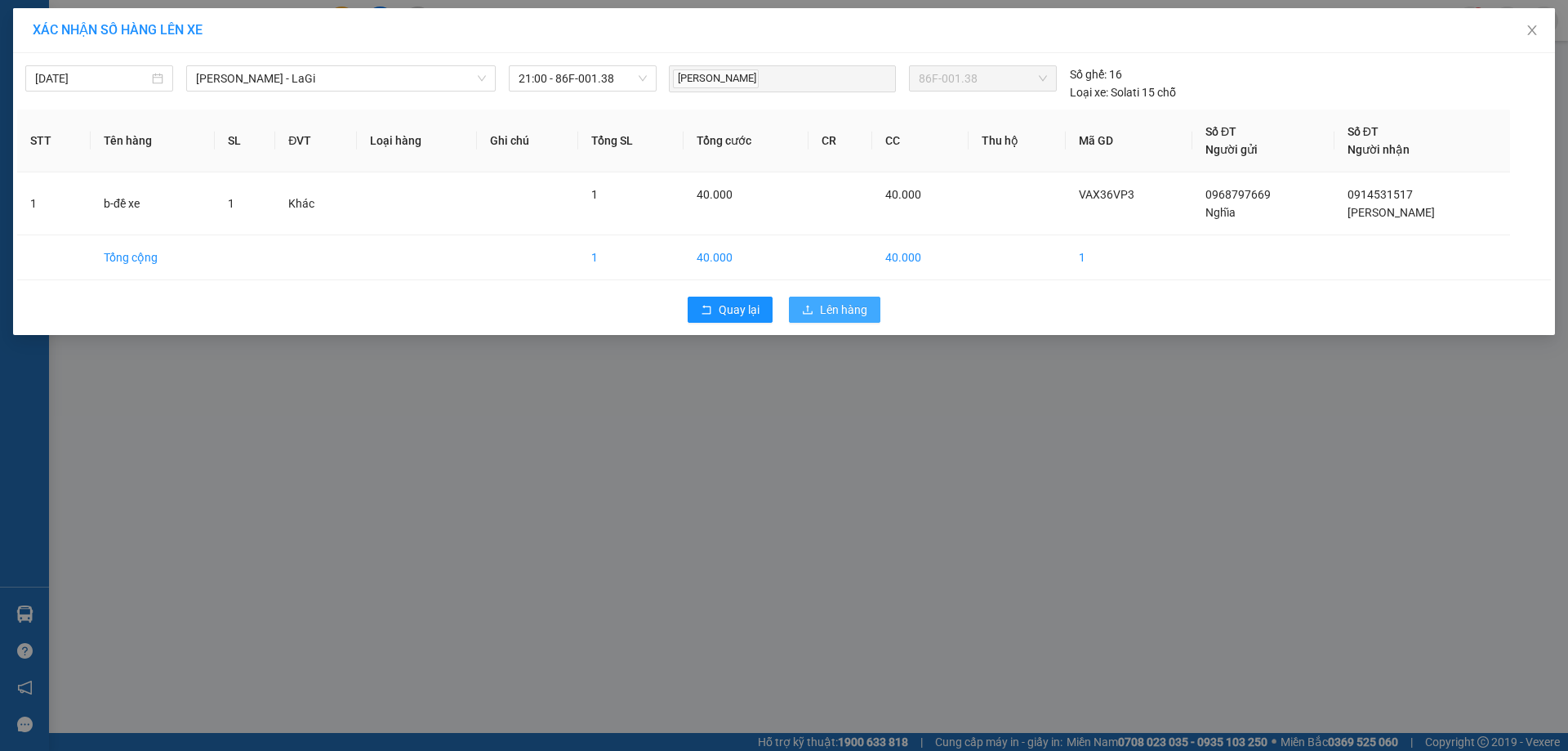
click at [839, 315] on span "Lên hàng" at bounding box center [843, 310] width 48 height 18
click at [840, 314] on span "Lên hàng" at bounding box center [843, 310] width 48 height 18
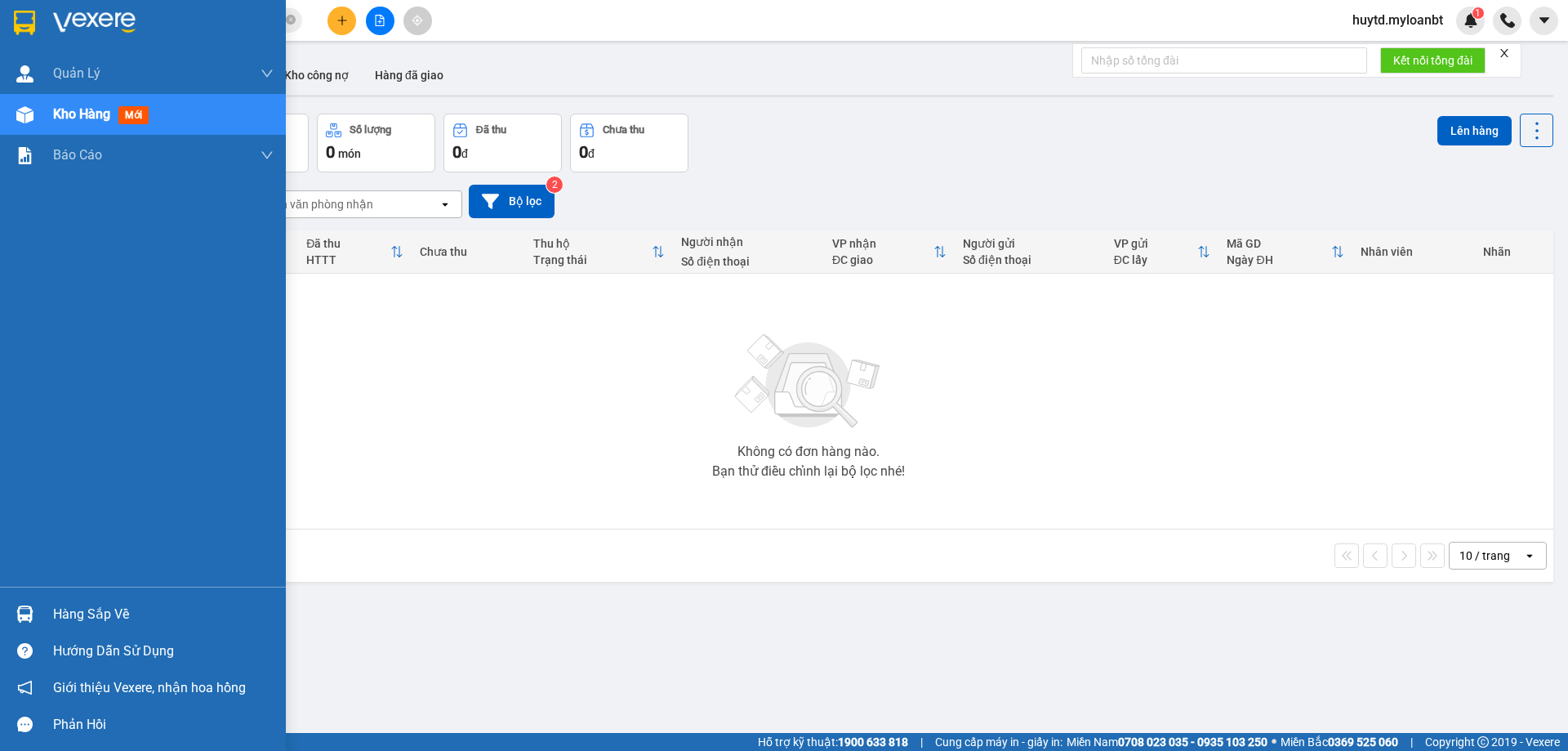
click at [90, 609] on div "Hàng sắp về" at bounding box center [163, 613] width 220 height 24
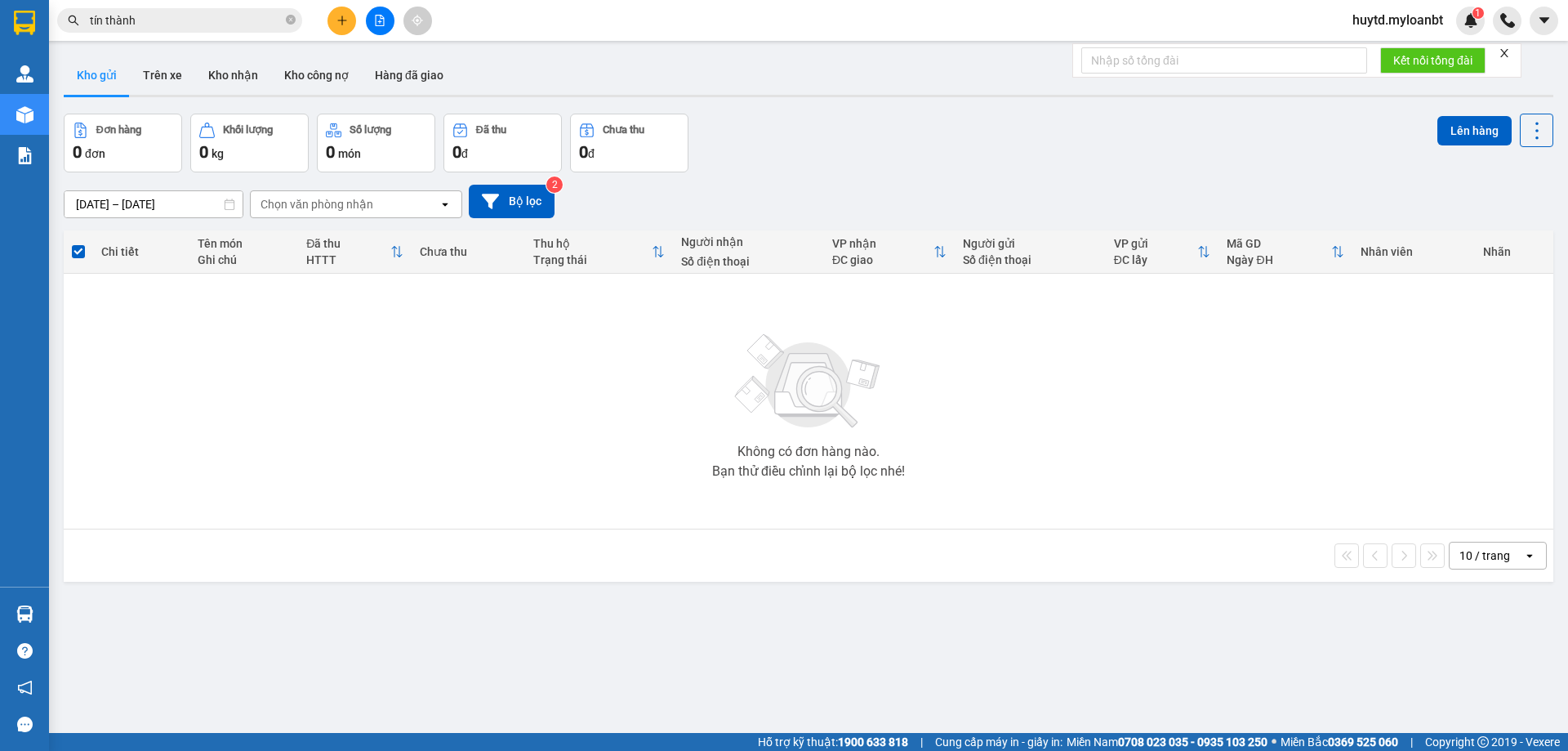
drag, startPoint x: 1034, startPoint y: 391, endPoint x: 998, endPoint y: 406, distance: 39.0
click at [1025, 399] on section "Kết quả tìm kiếm ( 332 ) Bộ lọc Mã ĐH Trạng thái Món hàng Thu hộ Tổng cước Chưa…" at bounding box center [784, 376] width 1568 height 751
click at [1390, 26] on span "huytd.myloanbt" at bounding box center [1397, 20] width 117 height 20
click at [1390, 53] on span "Đăng xuất" at bounding box center [1404, 51] width 84 height 18
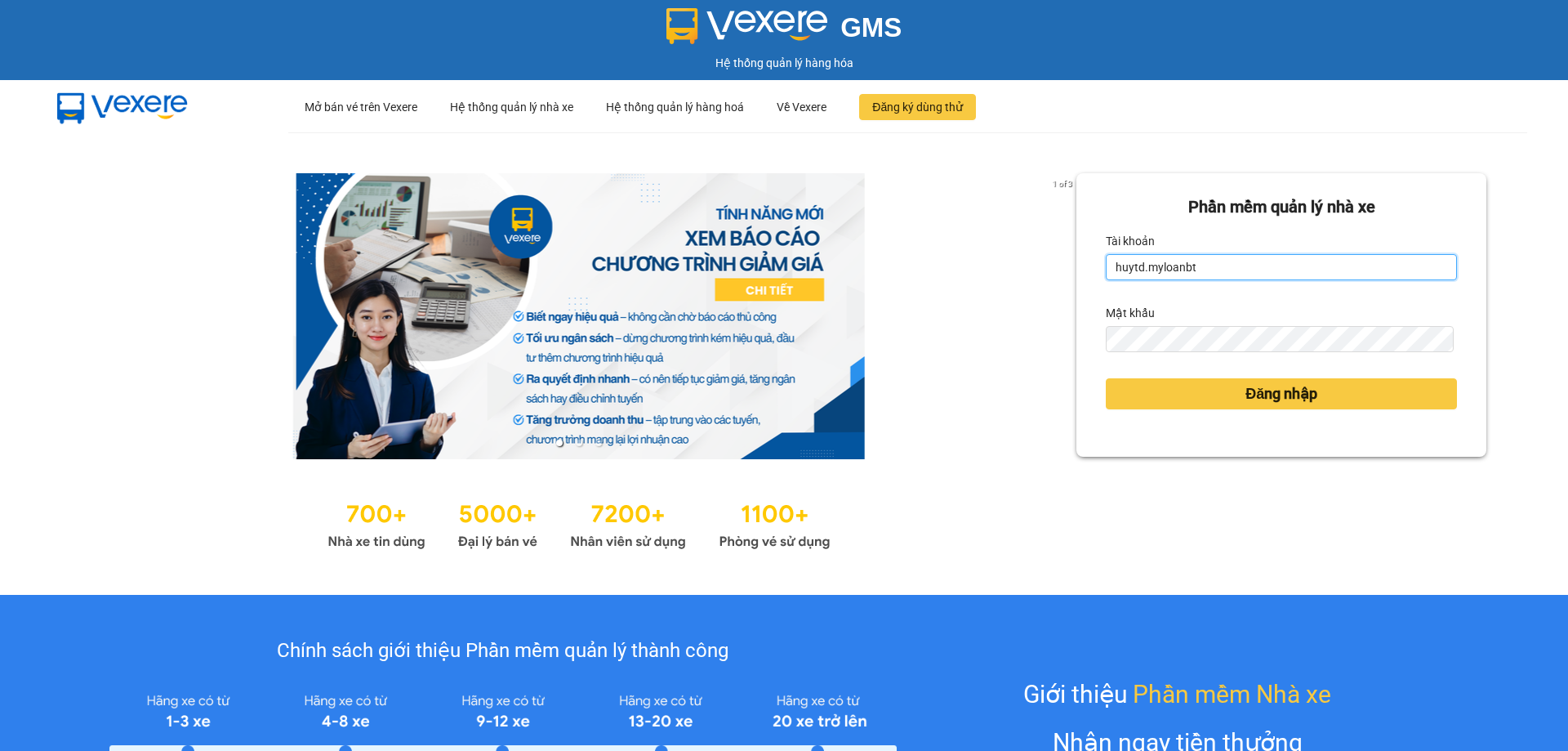
click at [1284, 272] on input "huytd.myloanbt" at bounding box center [1281, 266] width 351 height 26
type input "huylg.myloanbt"
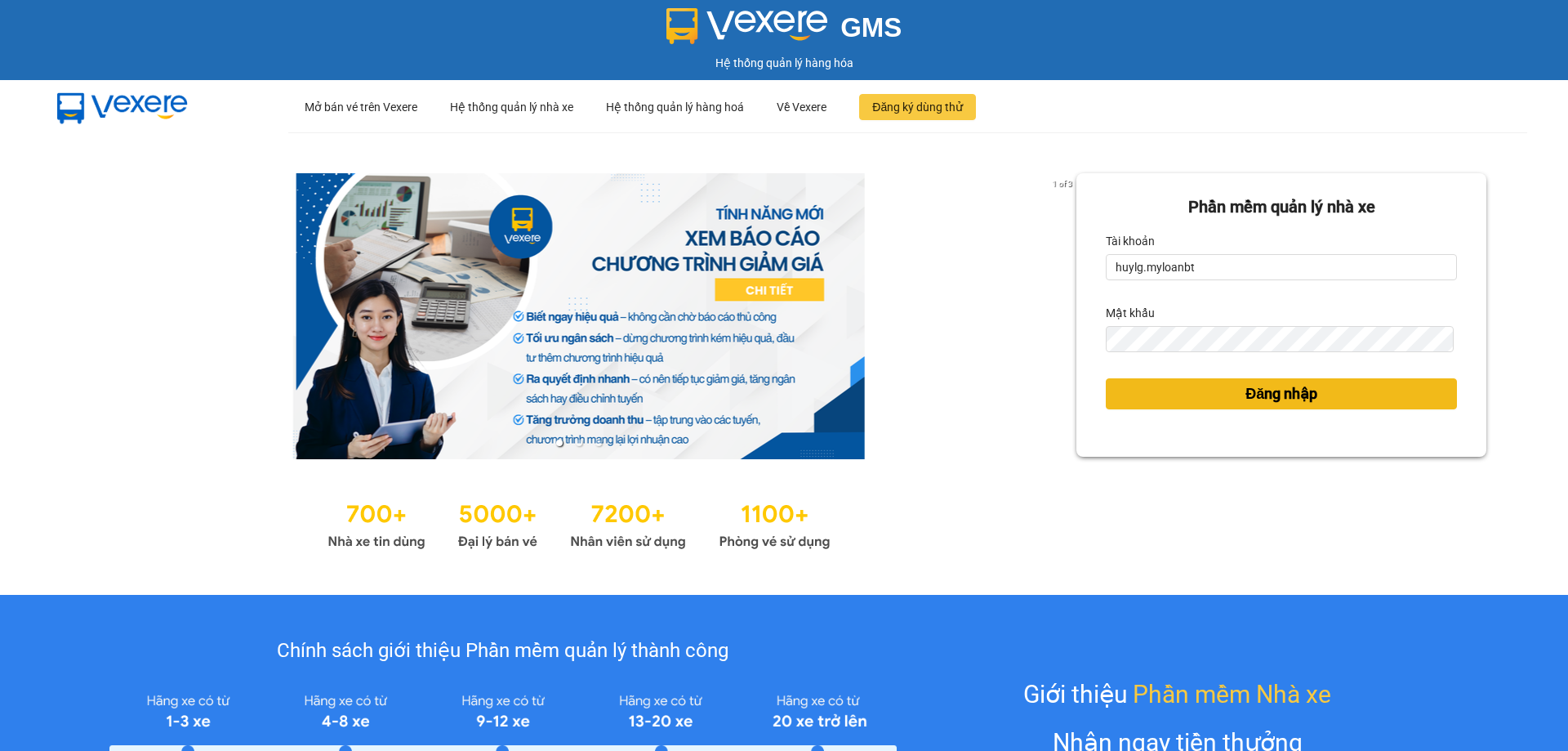
click at [1333, 387] on button "Đăng nhập" at bounding box center [1281, 393] width 351 height 31
click at [1334, 392] on button "Đăng nhập" at bounding box center [1281, 393] width 351 height 31
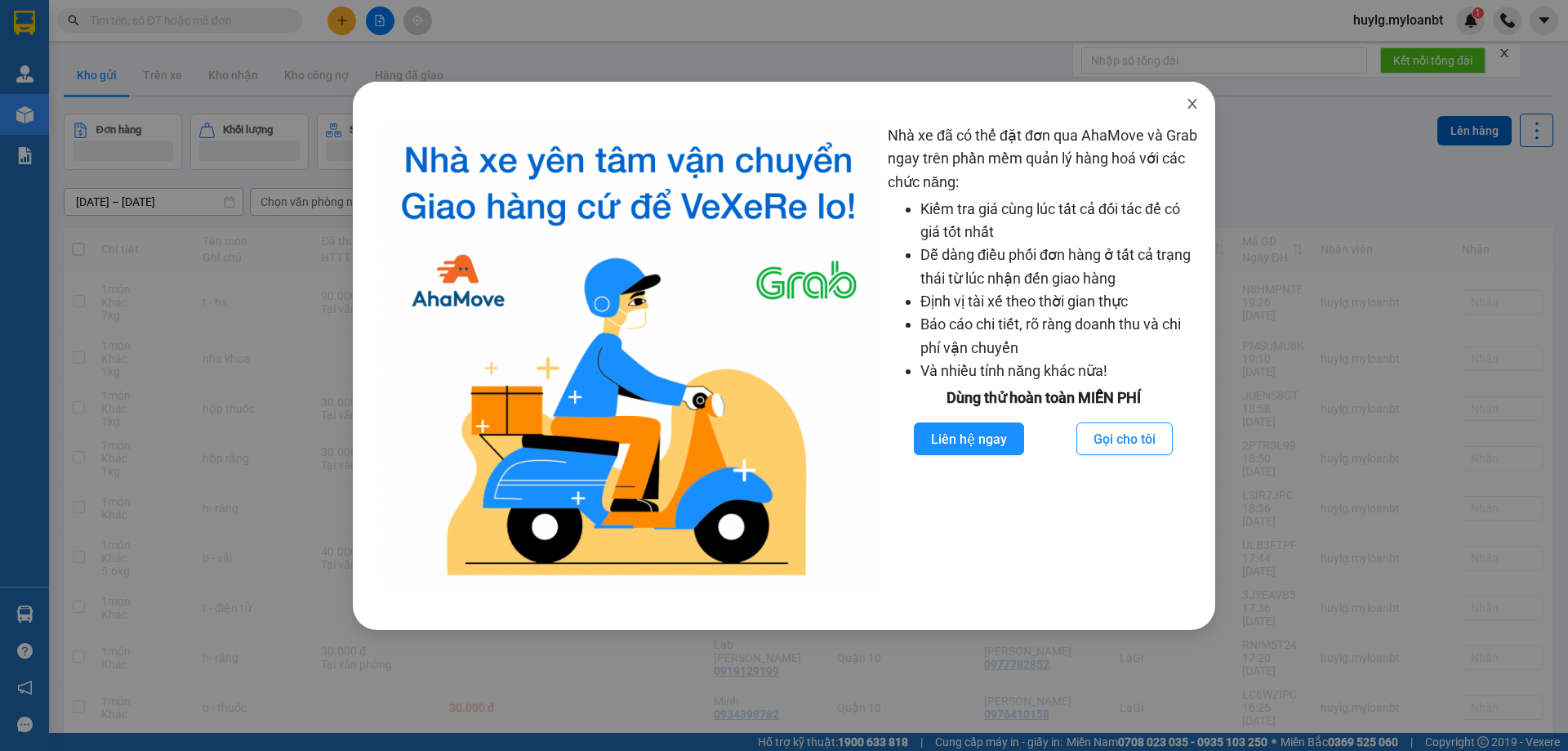
click at [1203, 93] on span "Close" at bounding box center [1192, 104] width 46 height 46
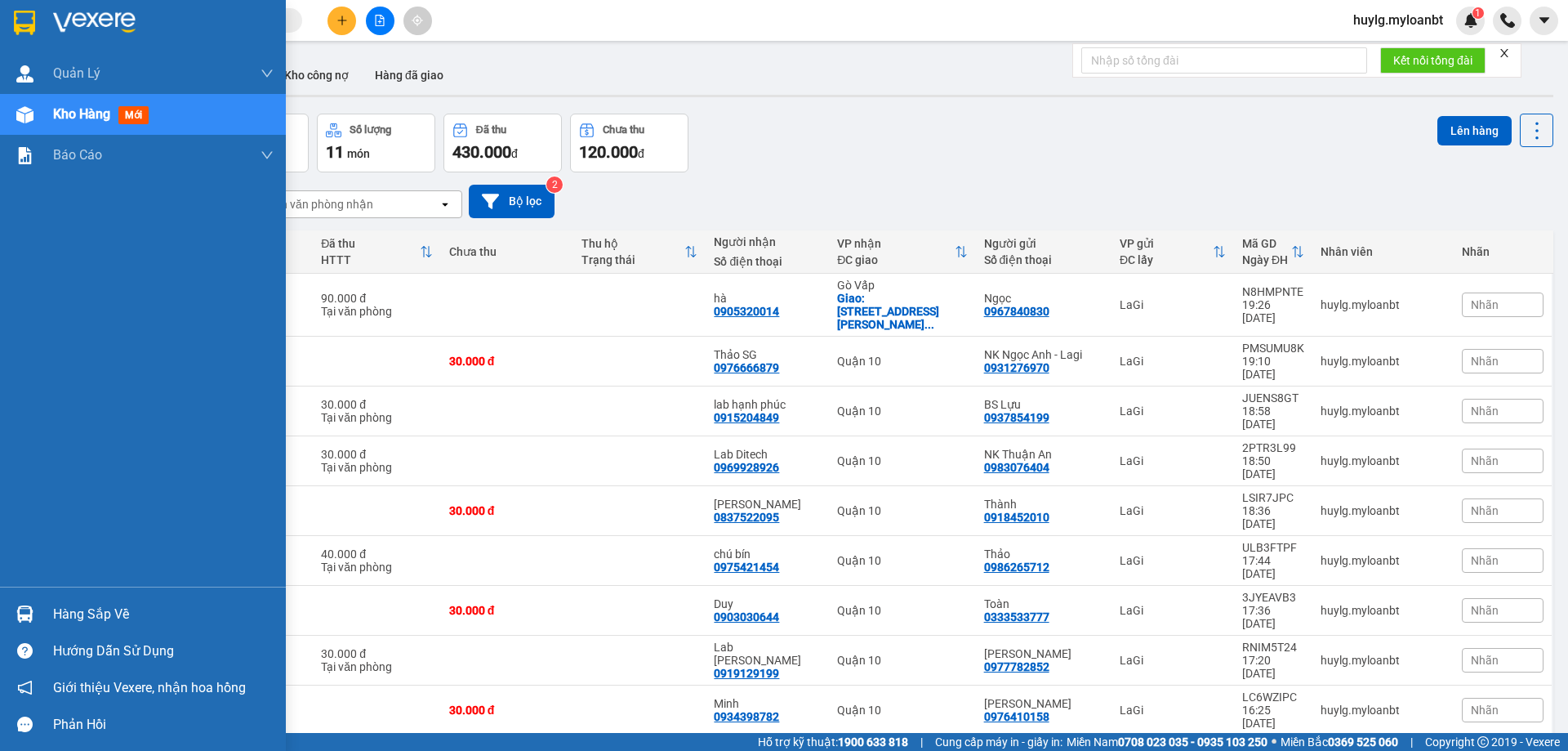
click at [42, 601] on div "Hàng sắp về" at bounding box center [143, 614] width 286 height 37
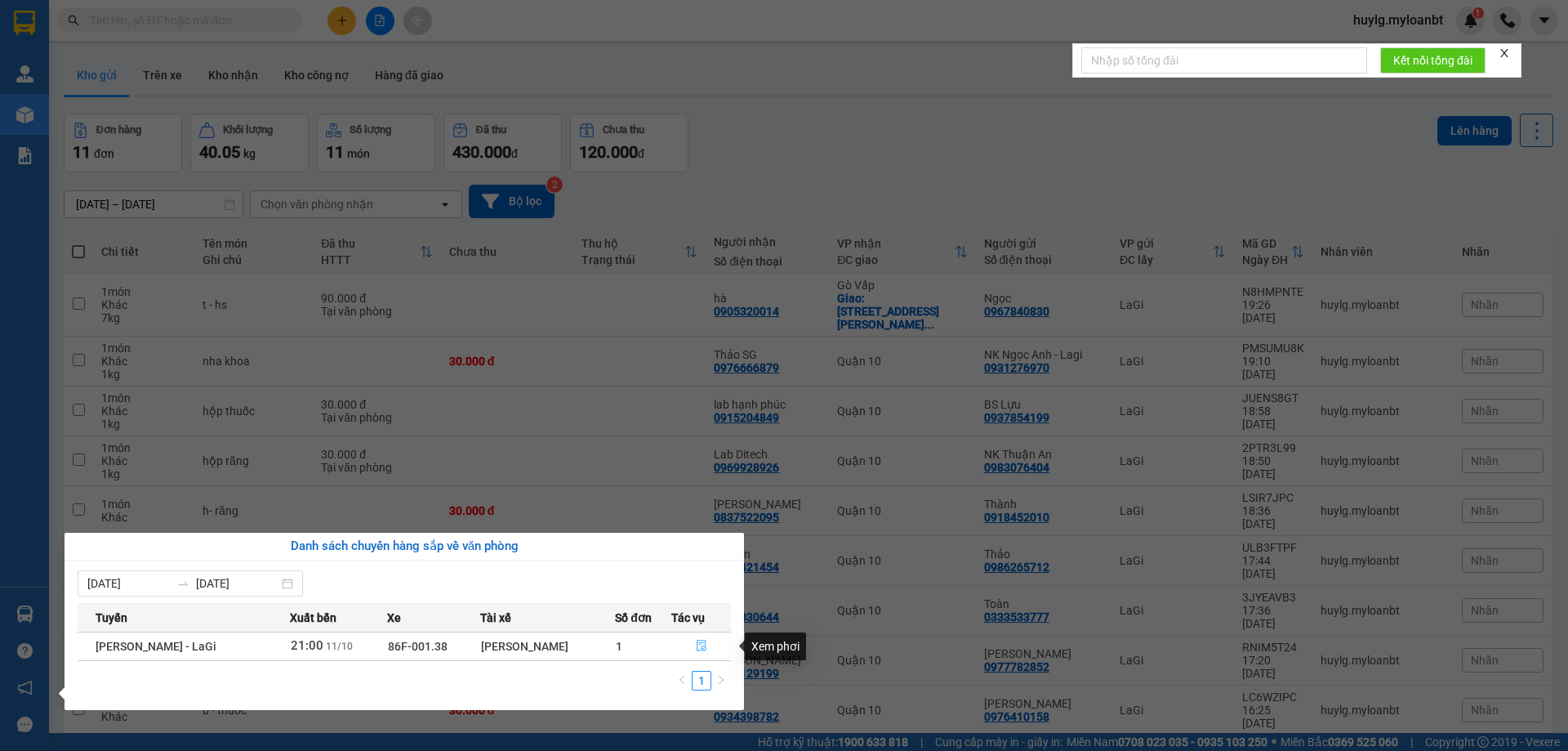
click at [700, 648] on icon "file-done" at bounding box center [701, 646] width 12 height 12
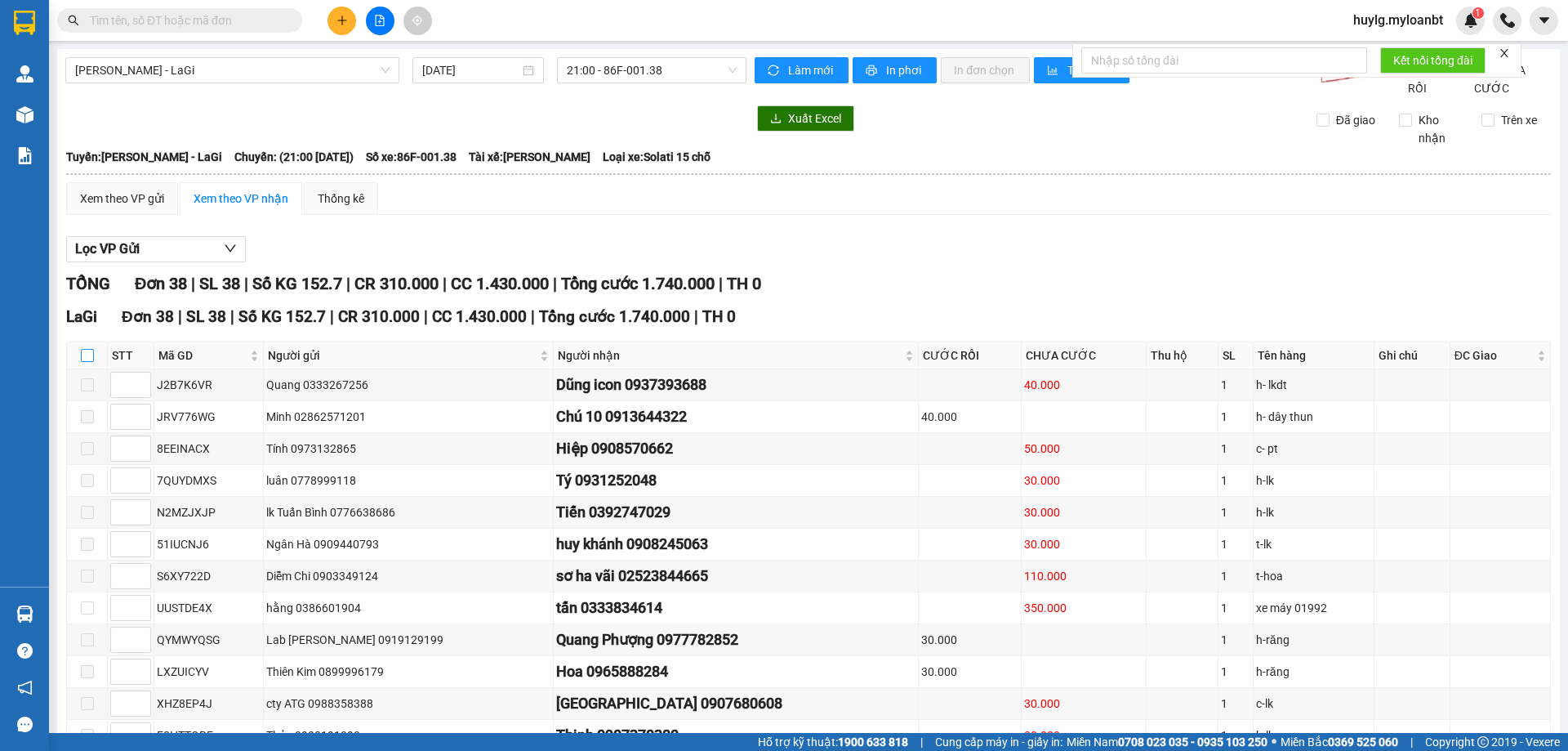
click at [87, 362] on input "checkbox" at bounding box center [88, 355] width 13 height 13
checkbox input "true"
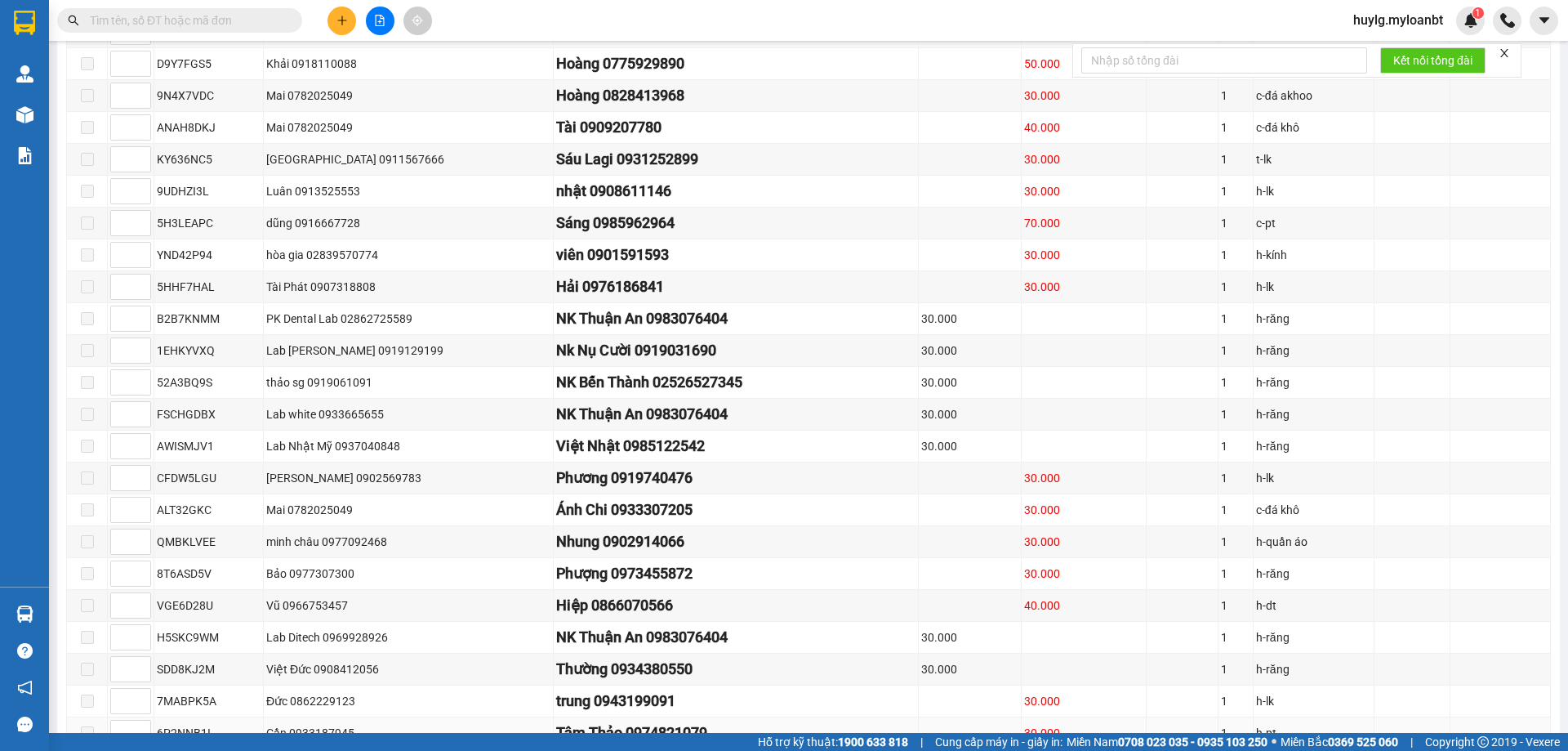
scroll to position [899, 0]
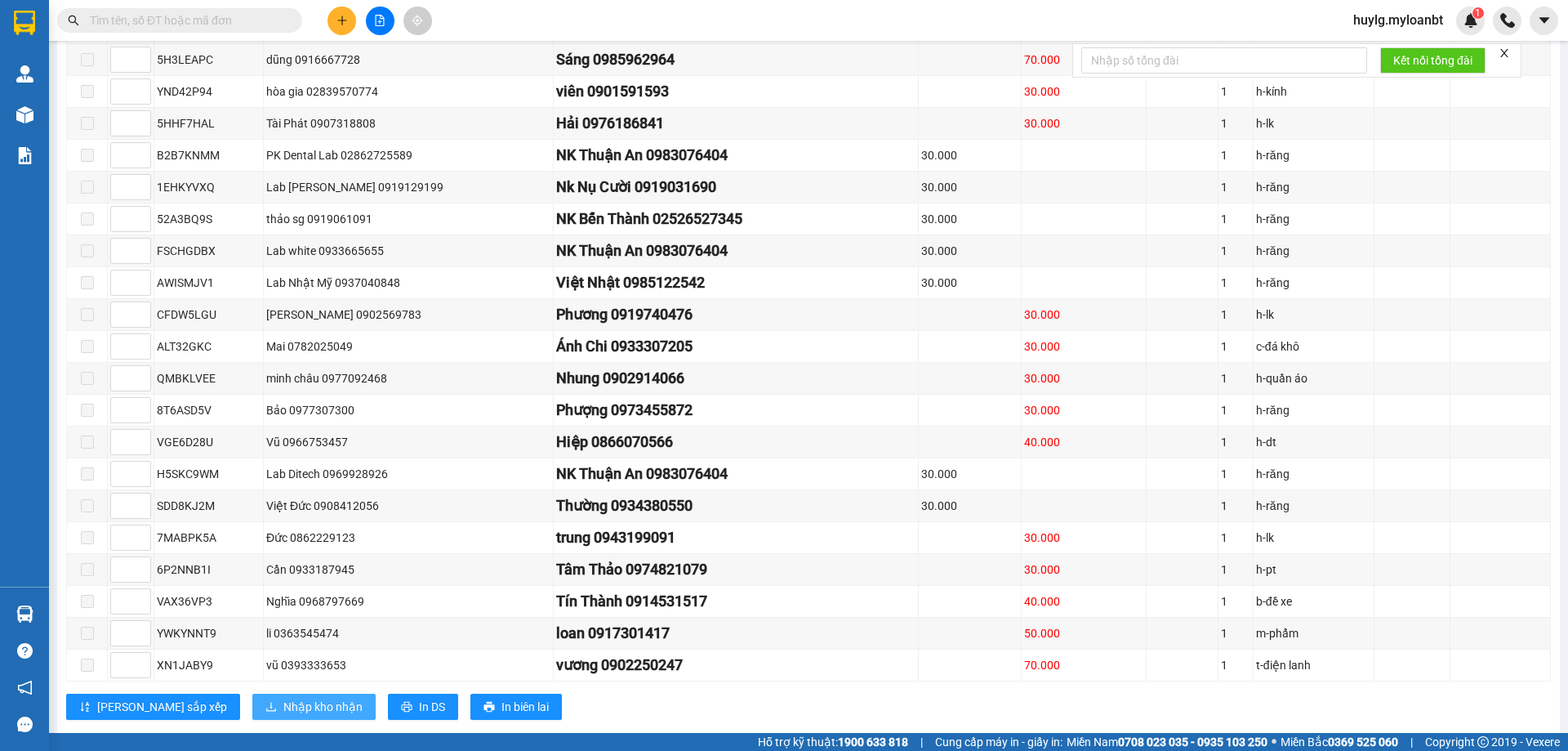
click at [284, 716] on span "Nhập kho nhận" at bounding box center [323, 707] width 79 height 18
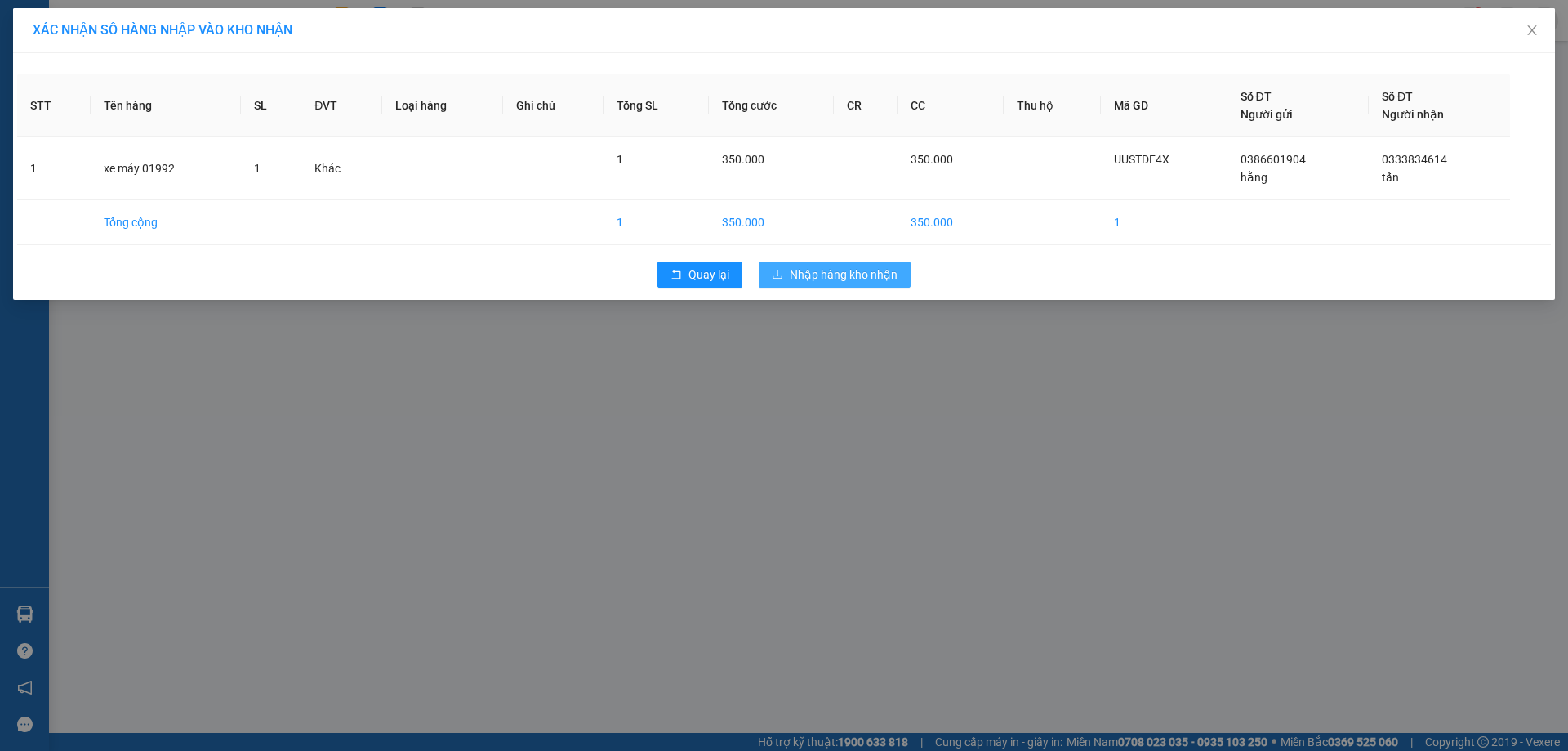
click at [899, 276] on button "Nhập hàng kho nhận" at bounding box center [834, 274] width 152 height 26
click at [895, 278] on span "Nhập hàng kho nhận" at bounding box center [843, 275] width 108 height 18
